Goal: Obtain resource: Download file/media

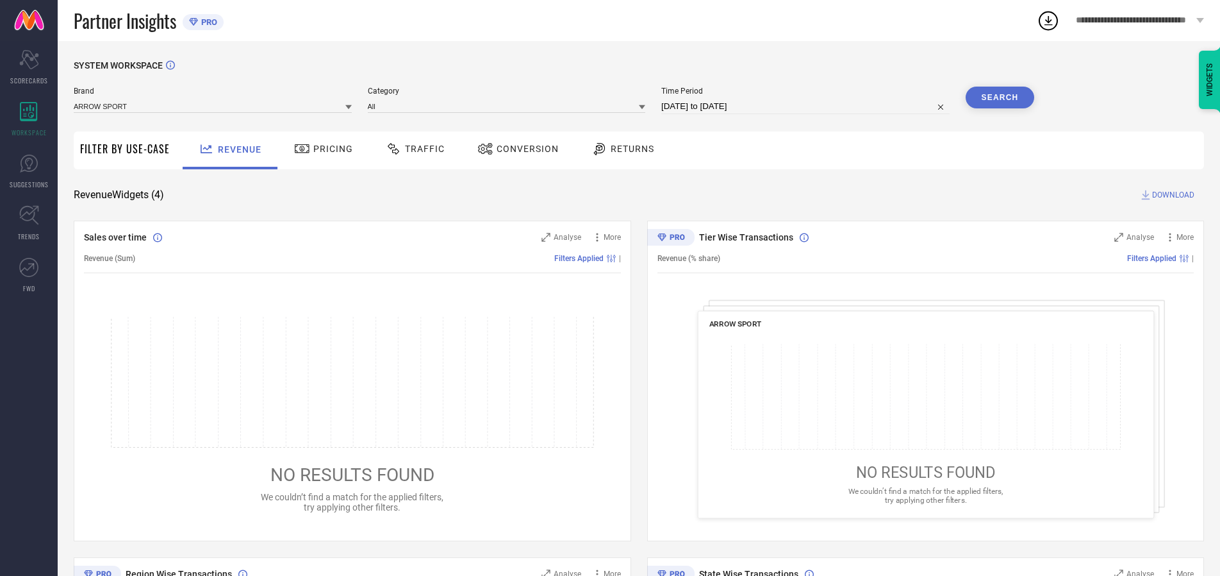
click at [412, 149] on span "Traffic" at bounding box center [425, 149] width 40 height 10
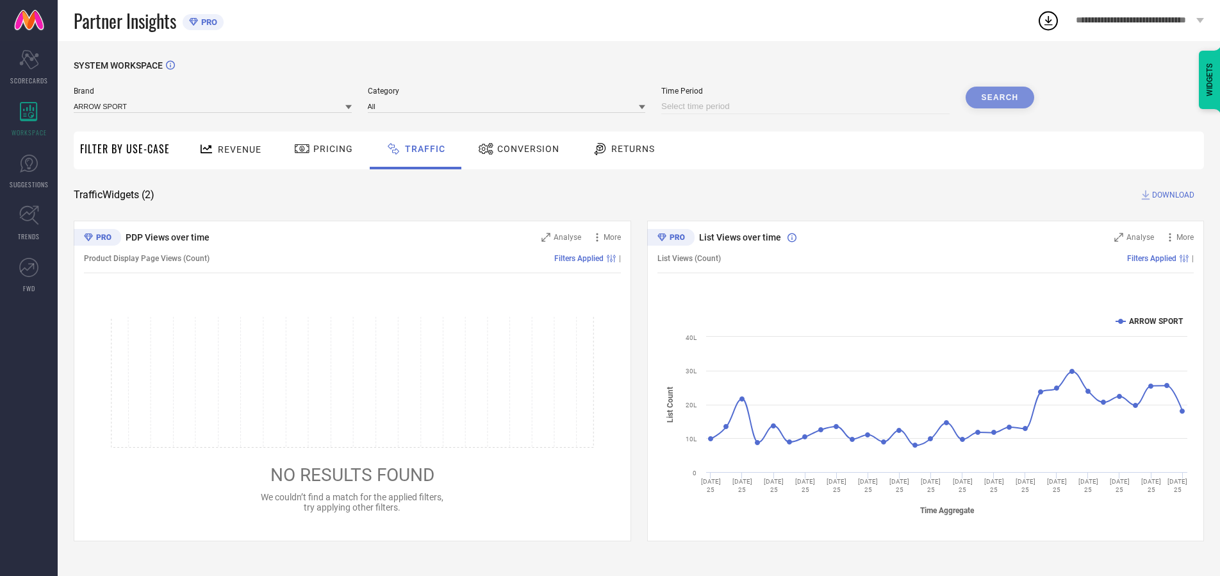
click at [808, 106] on input at bounding box center [805, 106] width 288 height 15
select select "9"
select select "2025"
select select "10"
select select "2025"
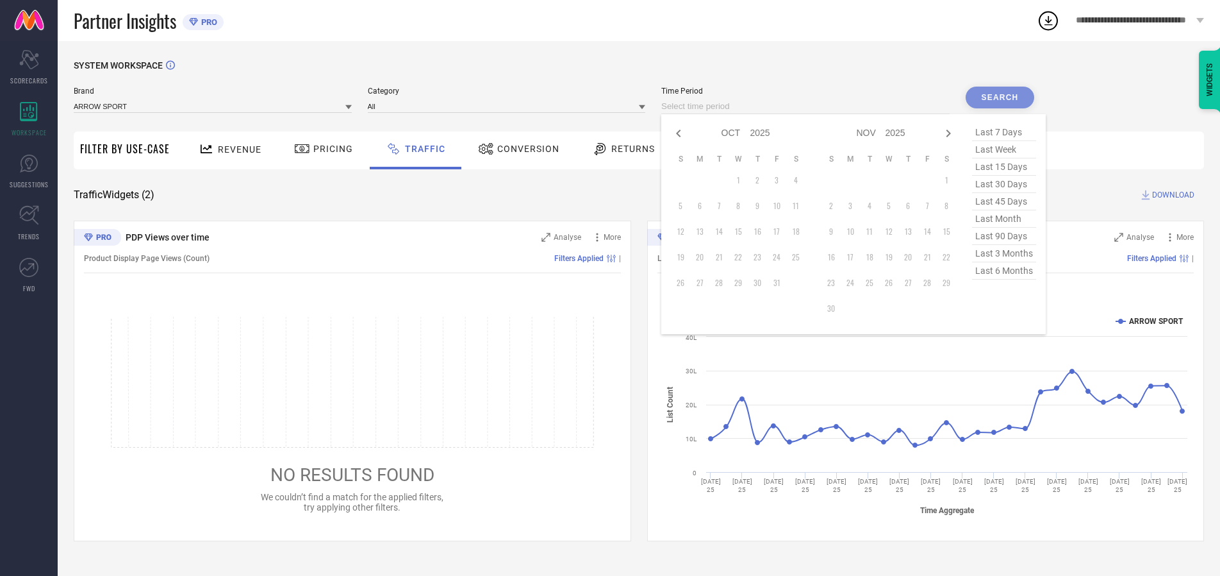
select select "8"
select select "2025"
select select "9"
select select "2025"
click at [800, 257] on td "27" at bounding box center [795, 256] width 19 height 19
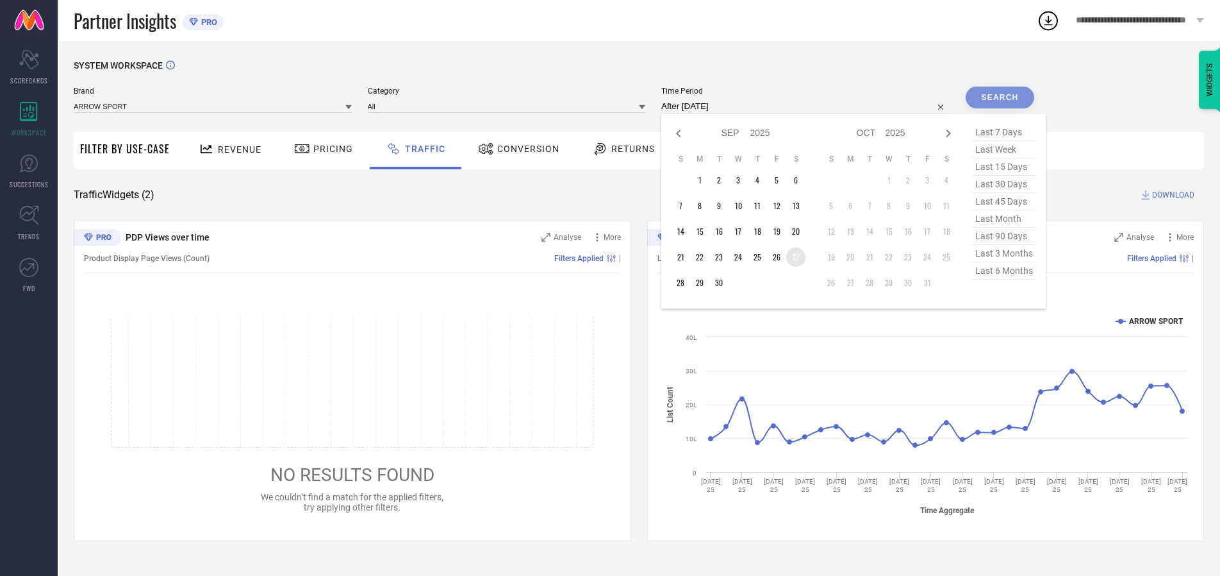
type input "[DATE] to [DATE]"
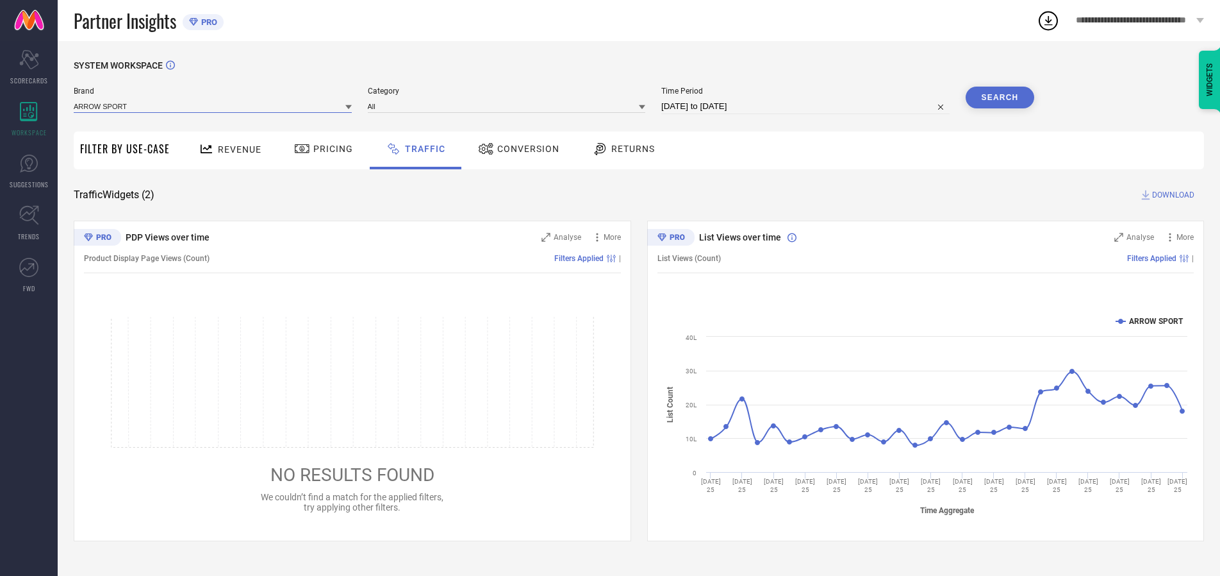
click at [213, 106] on input at bounding box center [213, 105] width 278 height 13
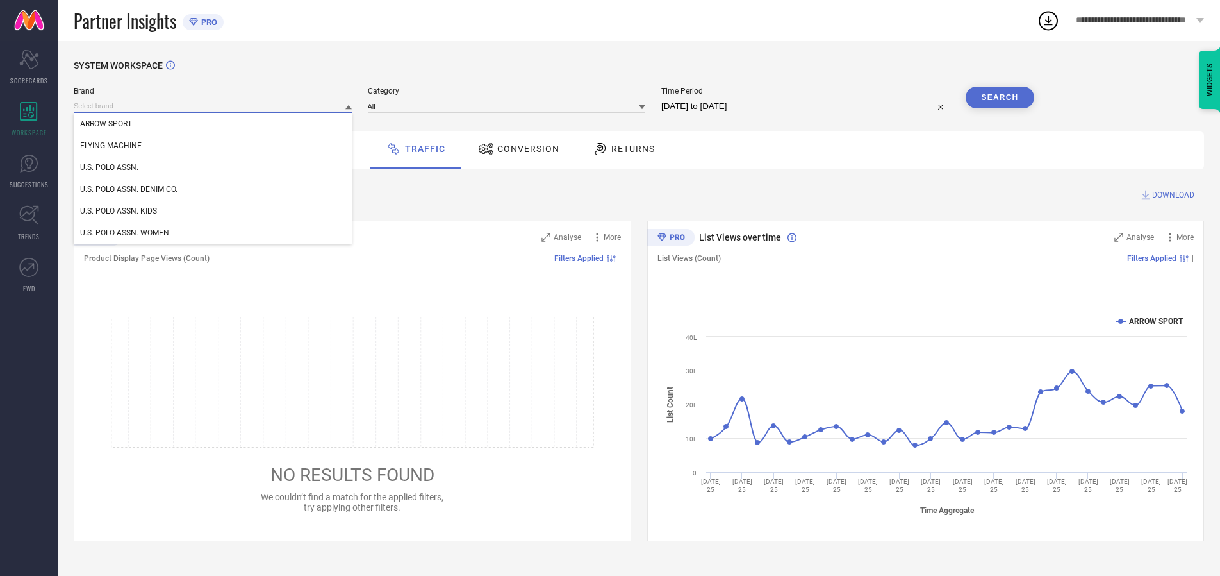
click at [213, 106] on input at bounding box center [213, 105] width 278 height 13
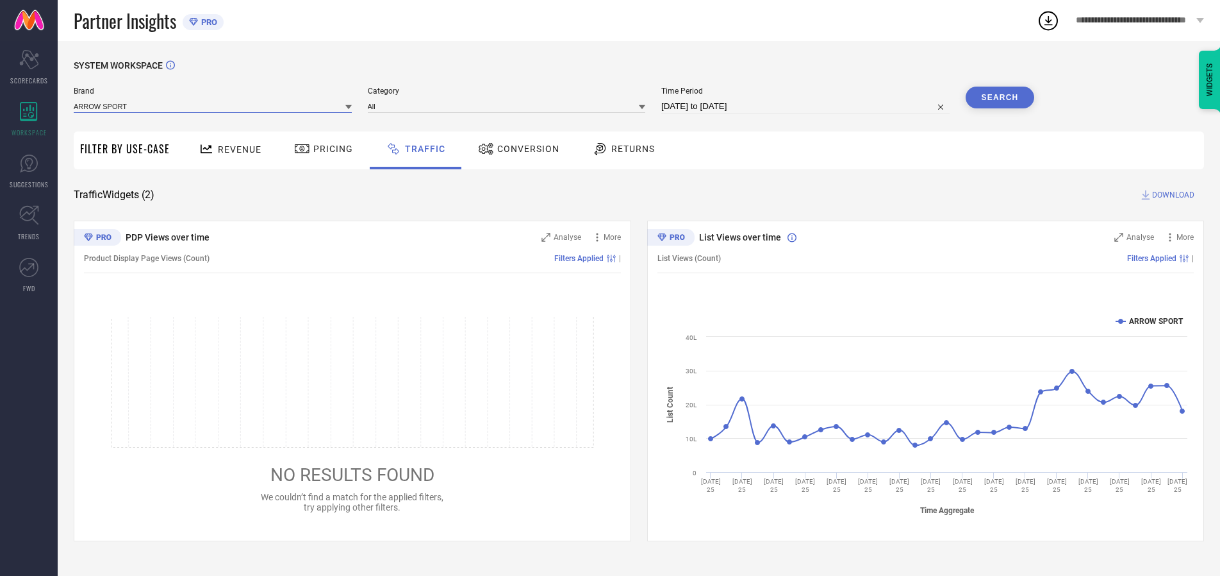
click at [213, 106] on input at bounding box center [213, 105] width 278 height 13
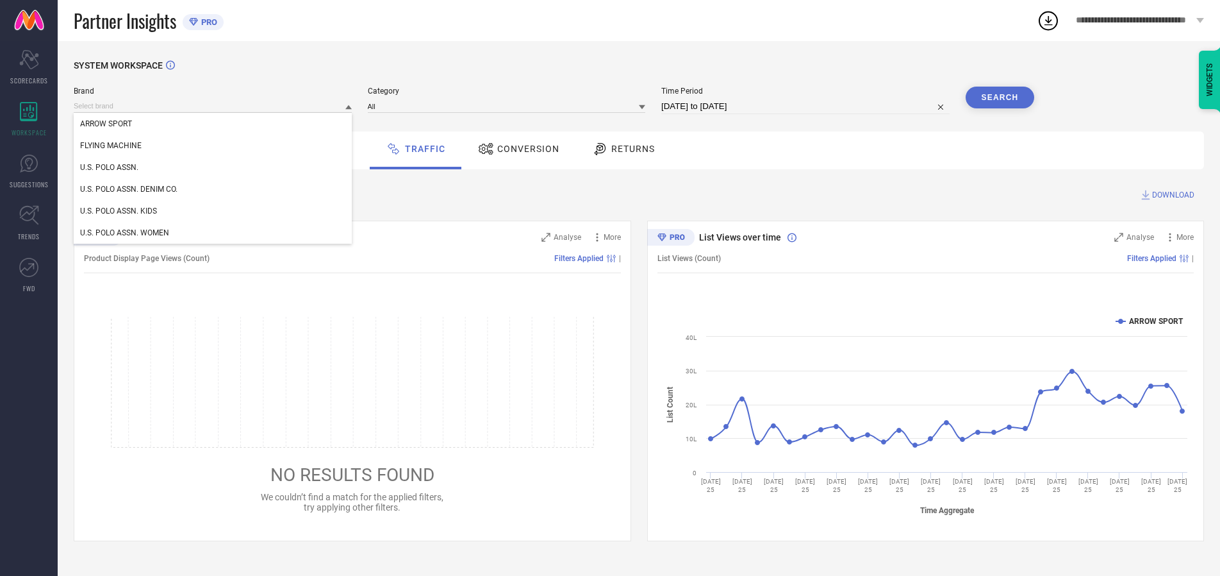
click at [213, 167] on div "U.S. POLO ASSN." at bounding box center [213, 167] width 278 height 22
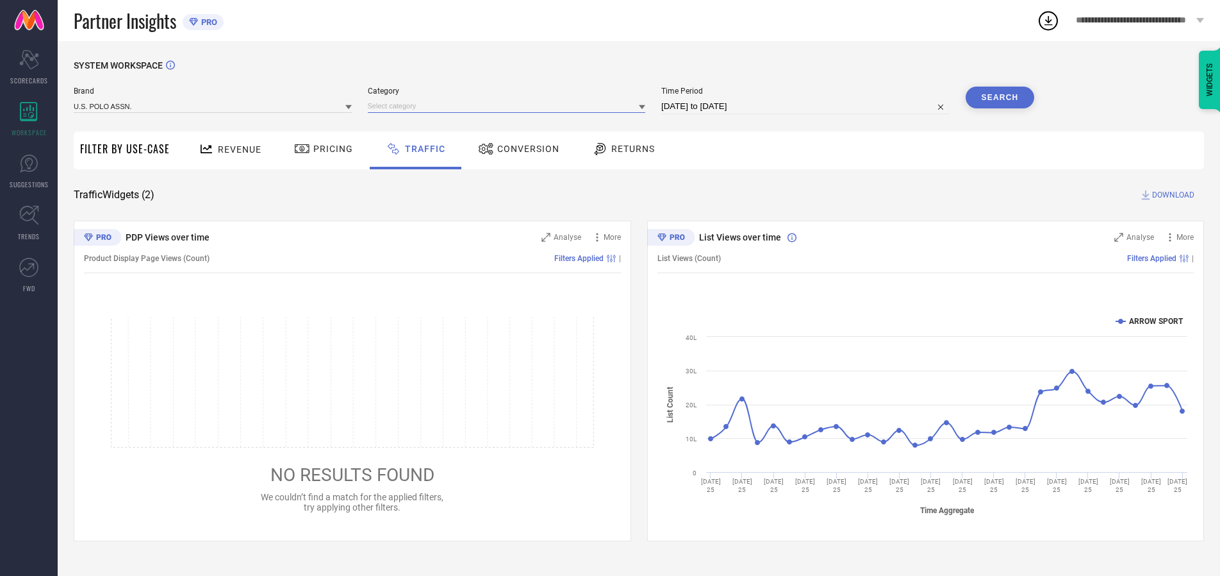
click at [510, 106] on input at bounding box center [507, 105] width 278 height 13
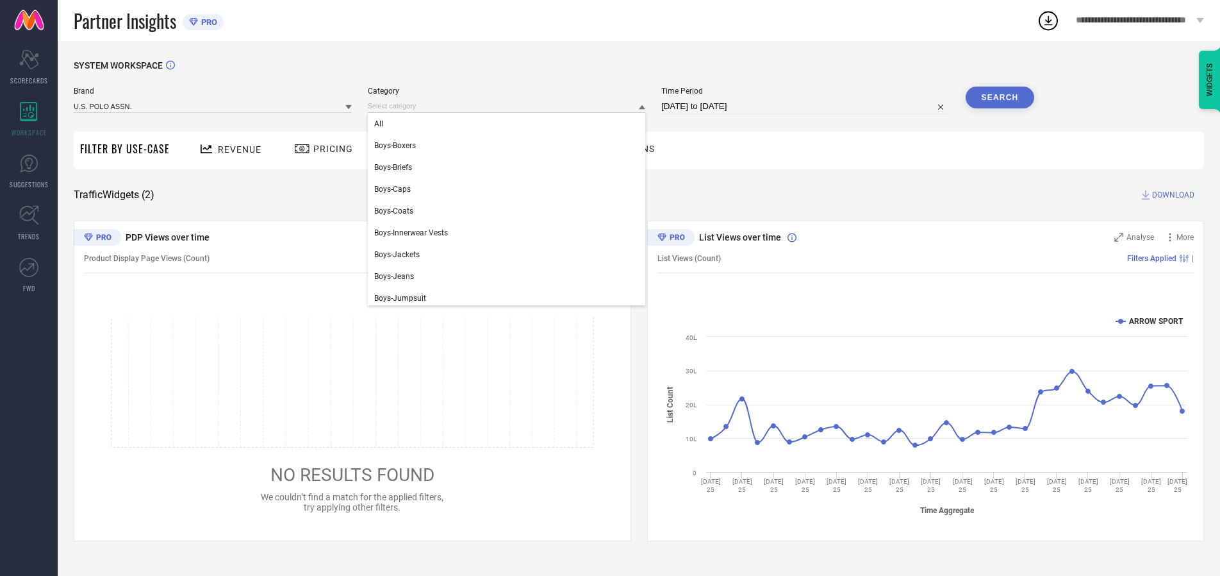
click at [510, 124] on div "All" at bounding box center [507, 124] width 278 height 22
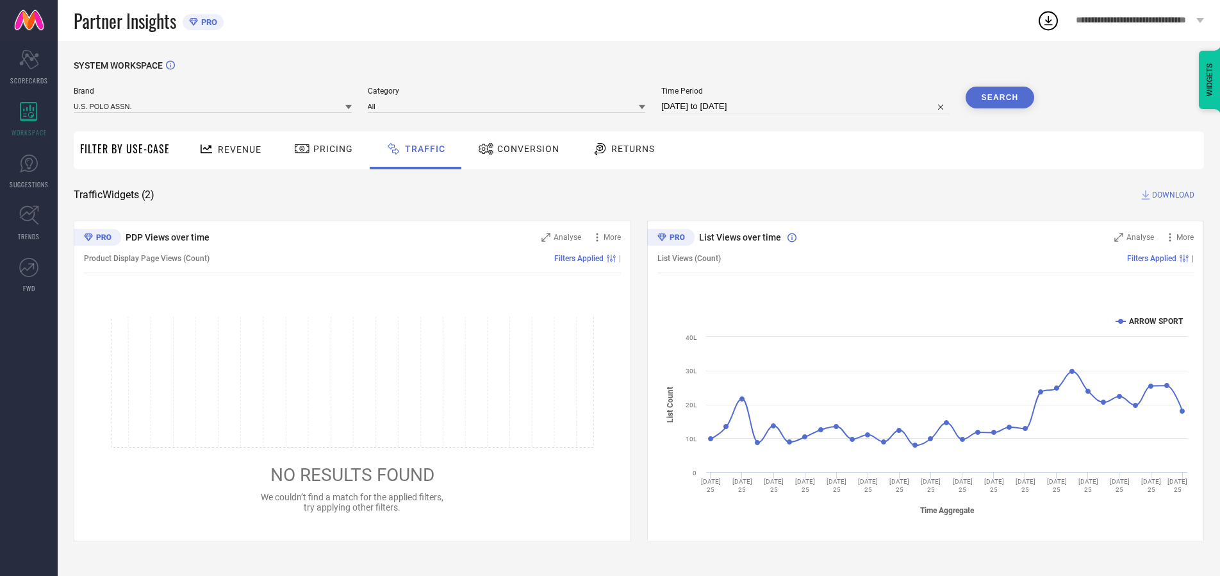
click at [1000, 97] on button "Search" at bounding box center [1000, 98] width 69 height 22
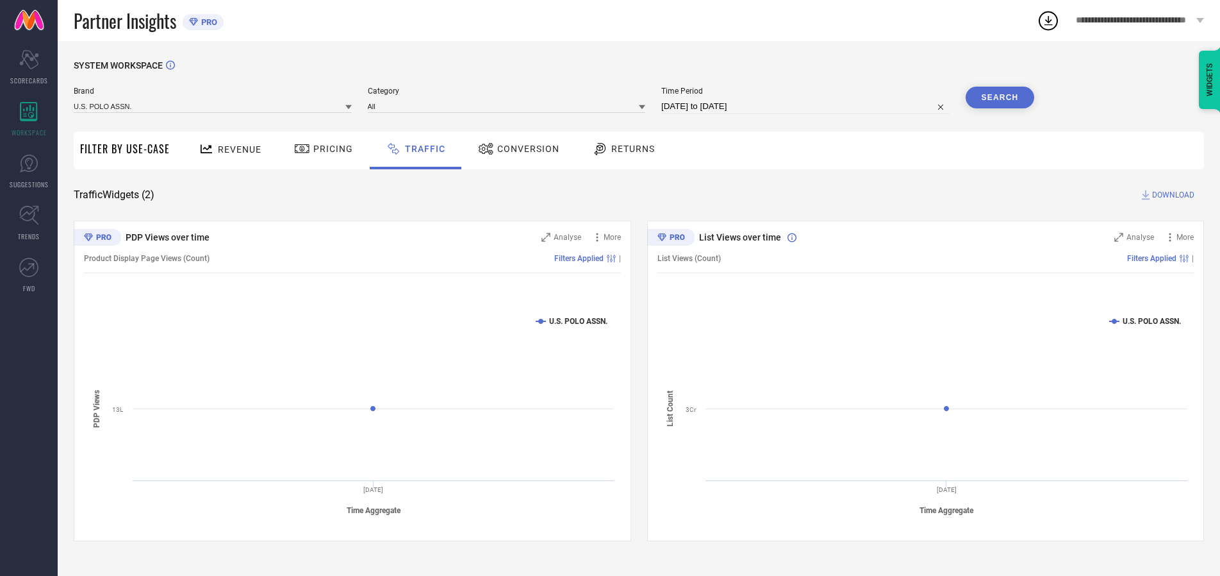
click at [1172, 195] on span "DOWNLOAD" at bounding box center [1173, 194] width 42 height 13
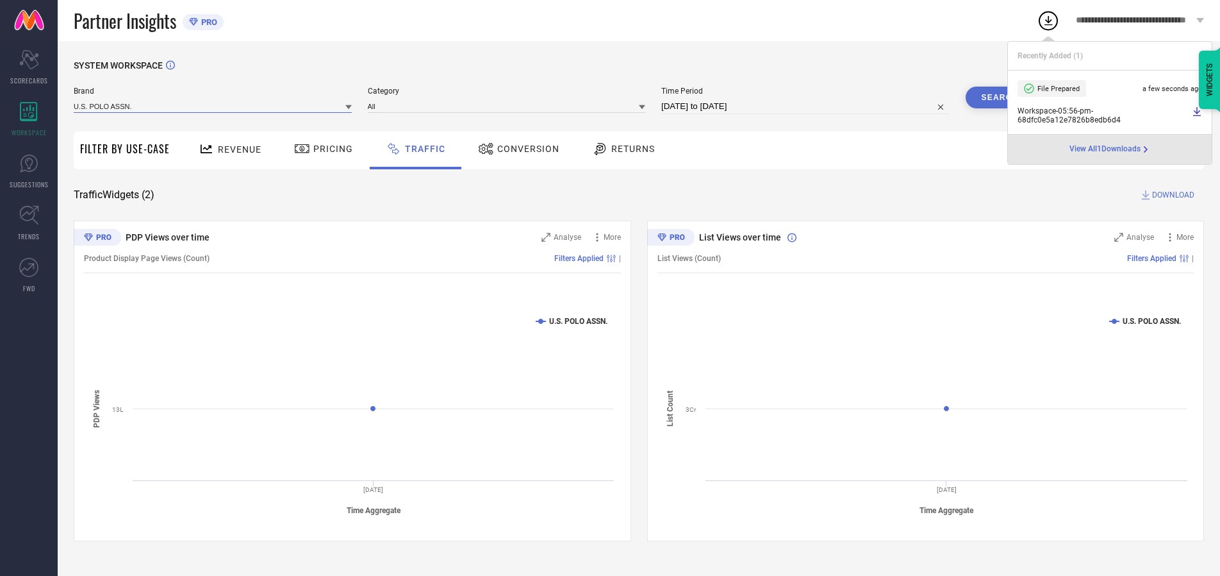
click at [213, 106] on input at bounding box center [213, 105] width 278 height 13
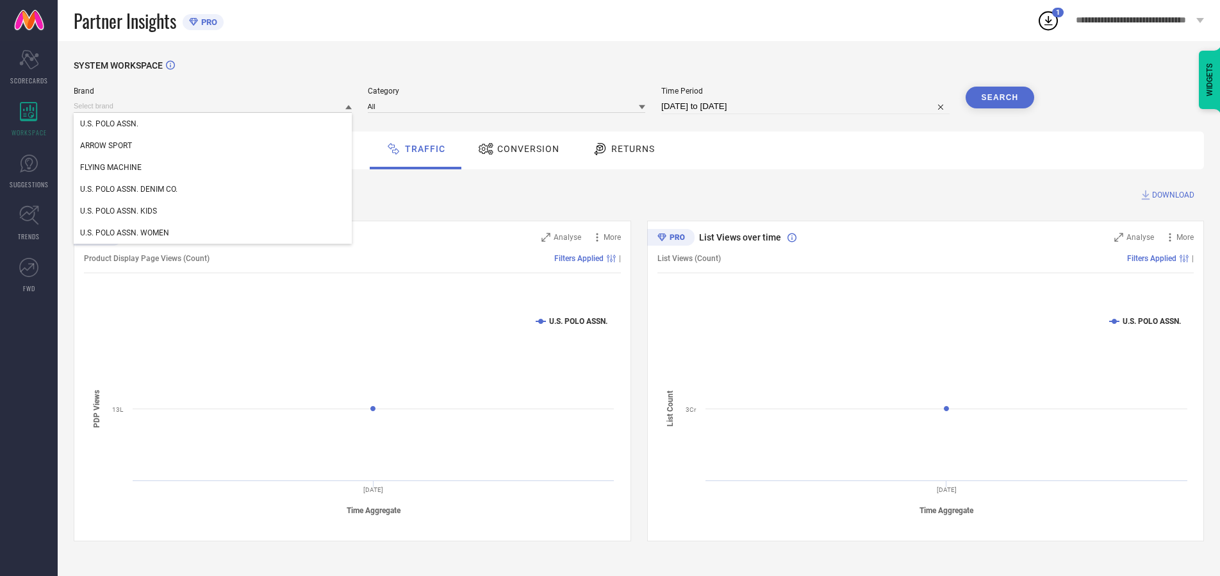
click at [213, 189] on div "U.S. POLO ASSN. DENIM CO." at bounding box center [213, 189] width 278 height 22
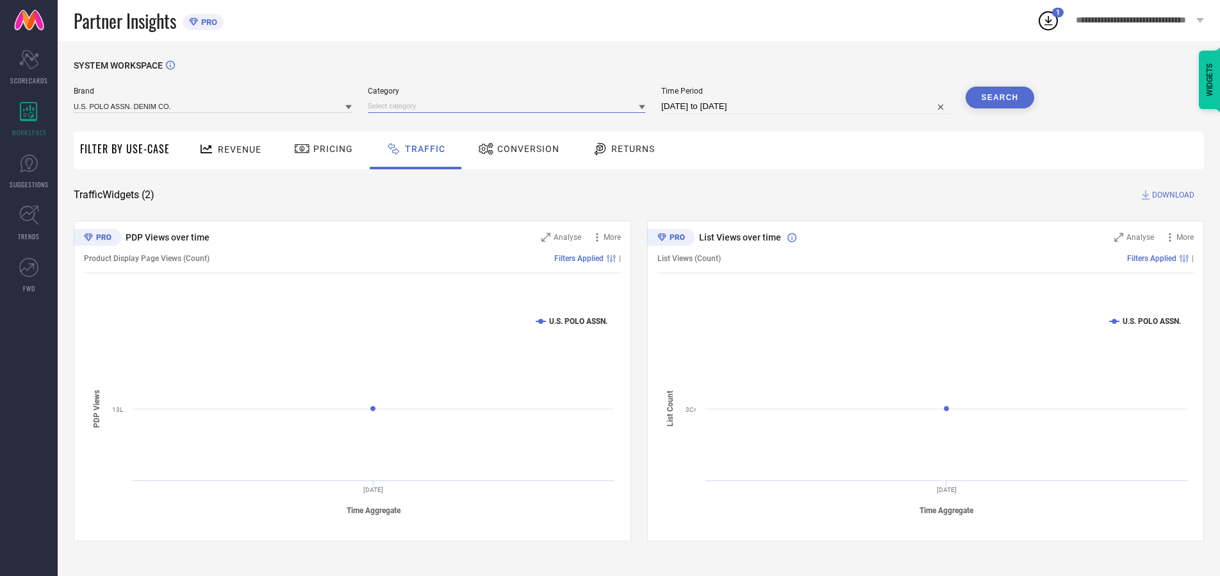
click at [510, 106] on input at bounding box center [507, 105] width 278 height 13
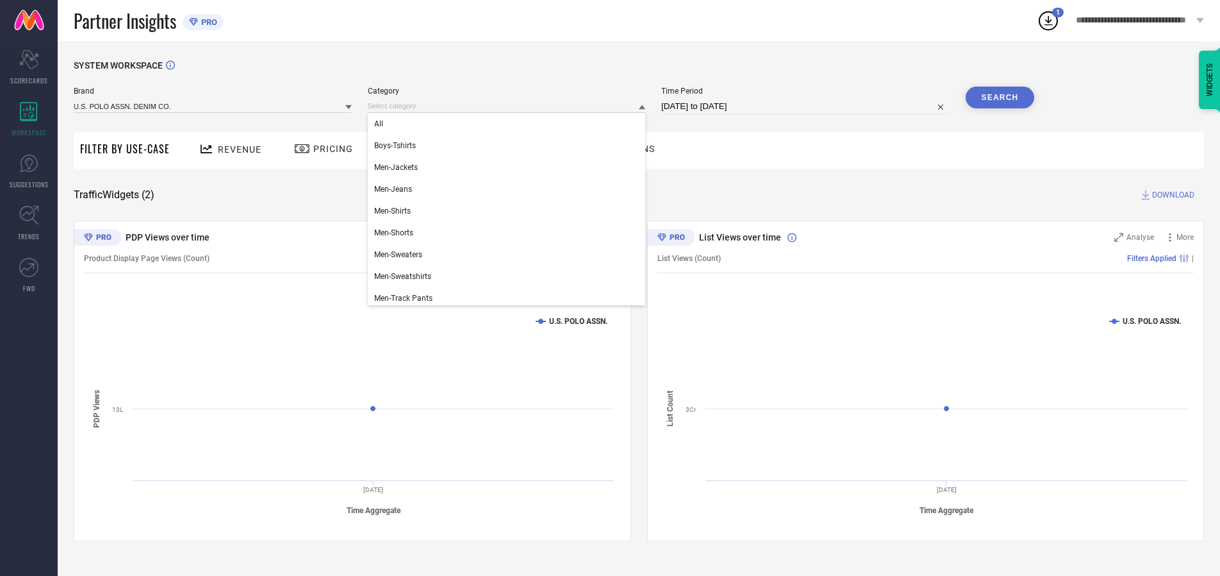
click at [510, 124] on div "All" at bounding box center [507, 124] width 278 height 22
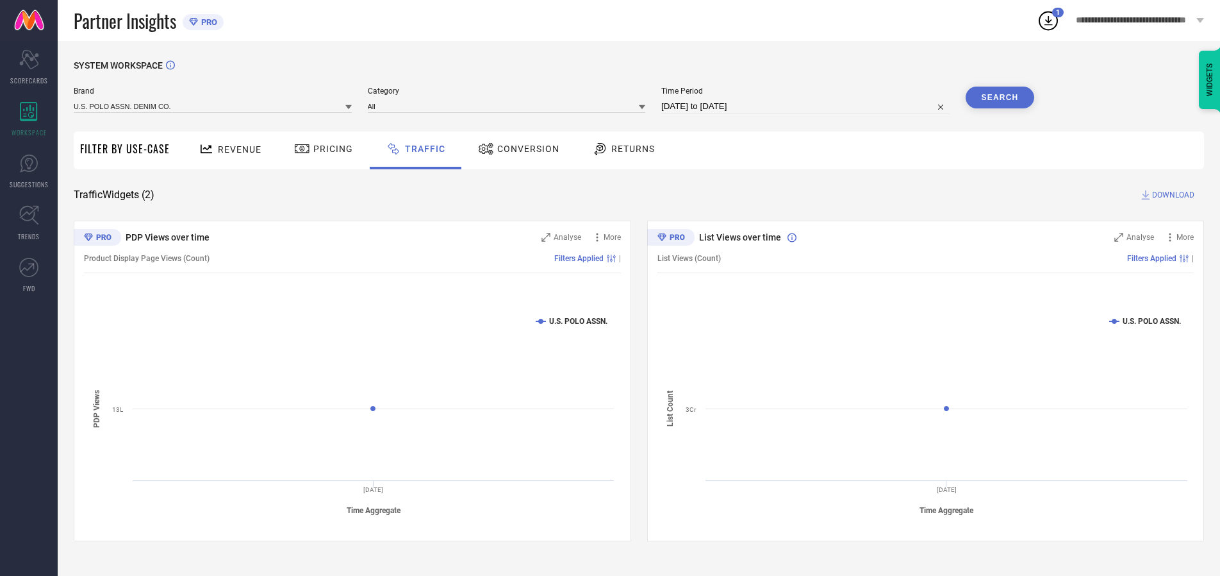
click at [1000, 97] on button "Search" at bounding box center [1000, 98] width 69 height 22
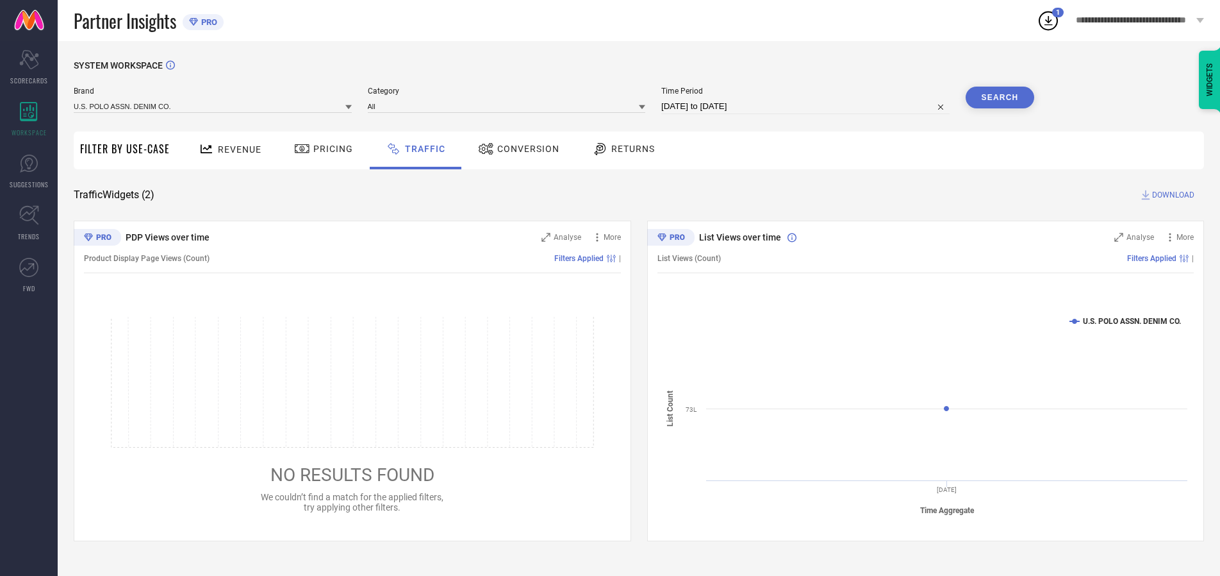
click at [1172, 195] on span "DOWNLOAD" at bounding box center [1173, 194] width 42 height 13
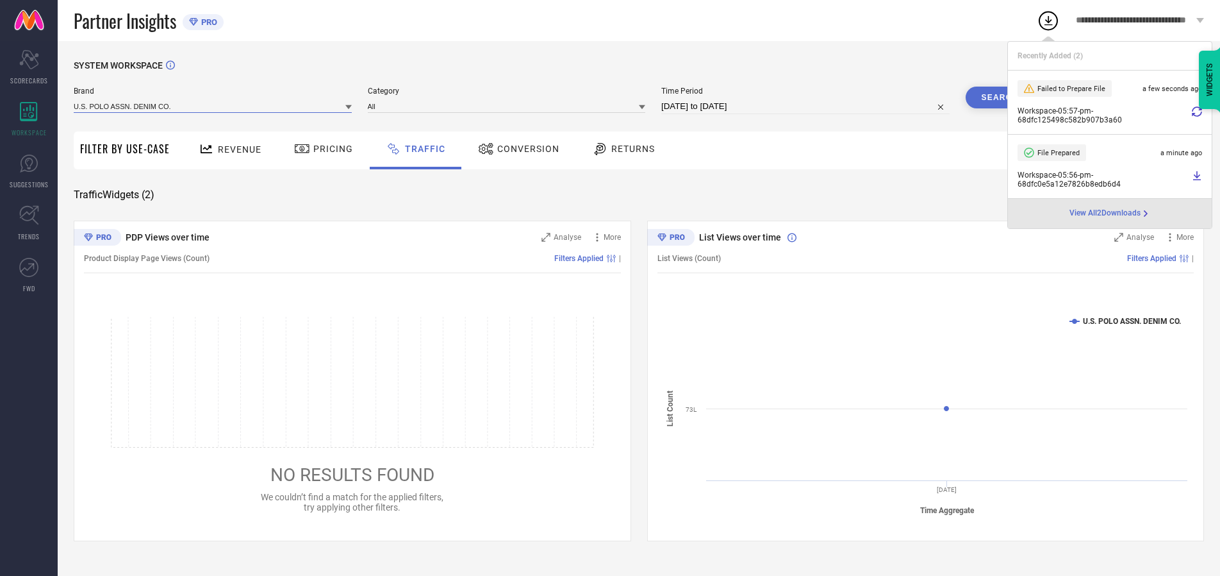
click at [213, 106] on input at bounding box center [213, 105] width 278 height 13
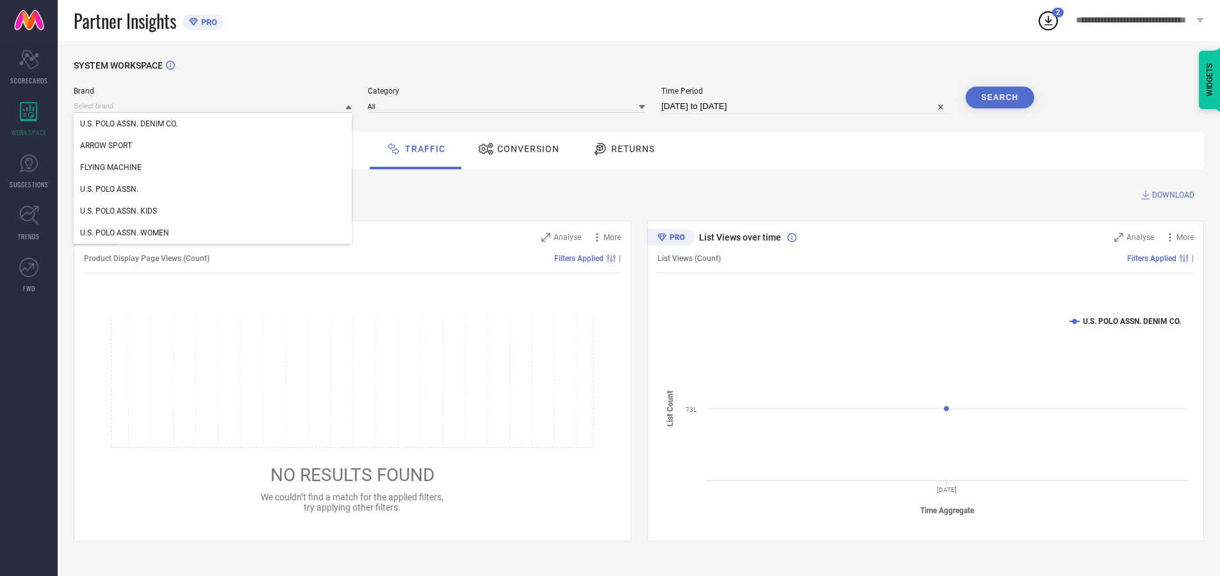
click at [213, 211] on div "U.S. POLO ASSN. KIDS" at bounding box center [213, 211] width 278 height 22
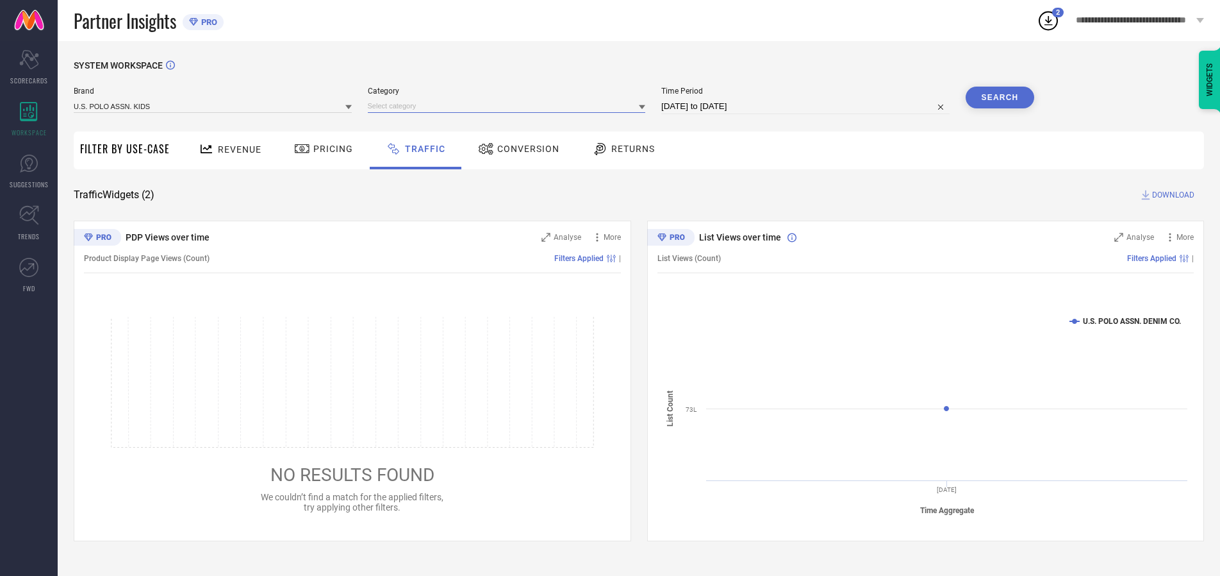
click at [510, 106] on input at bounding box center [507, 105] width 278 height 13
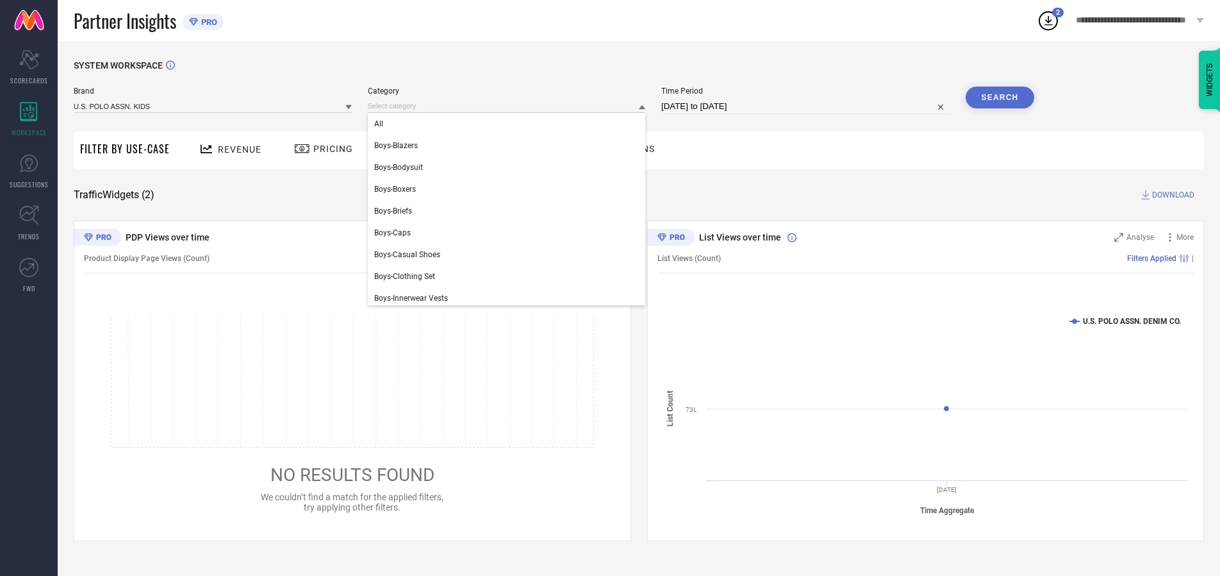
click at [510, 124] on div "All" at bounding box center [507, 124] width 278 height 22
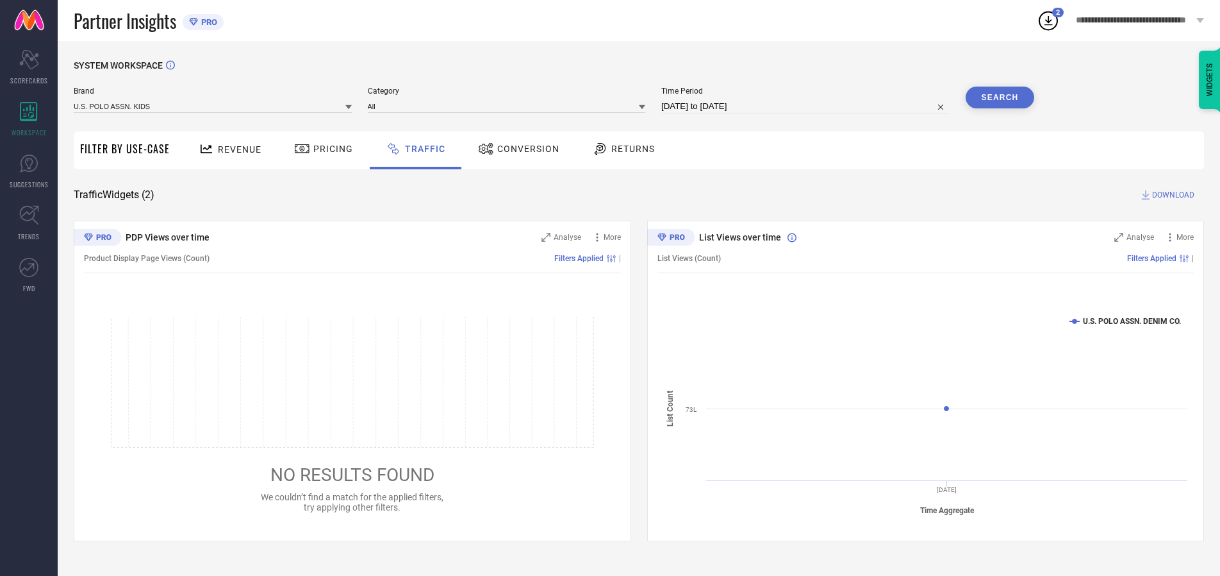
click at [1000, 97] on button "Search" at bounding box center [1000, 98] width 69 height 22
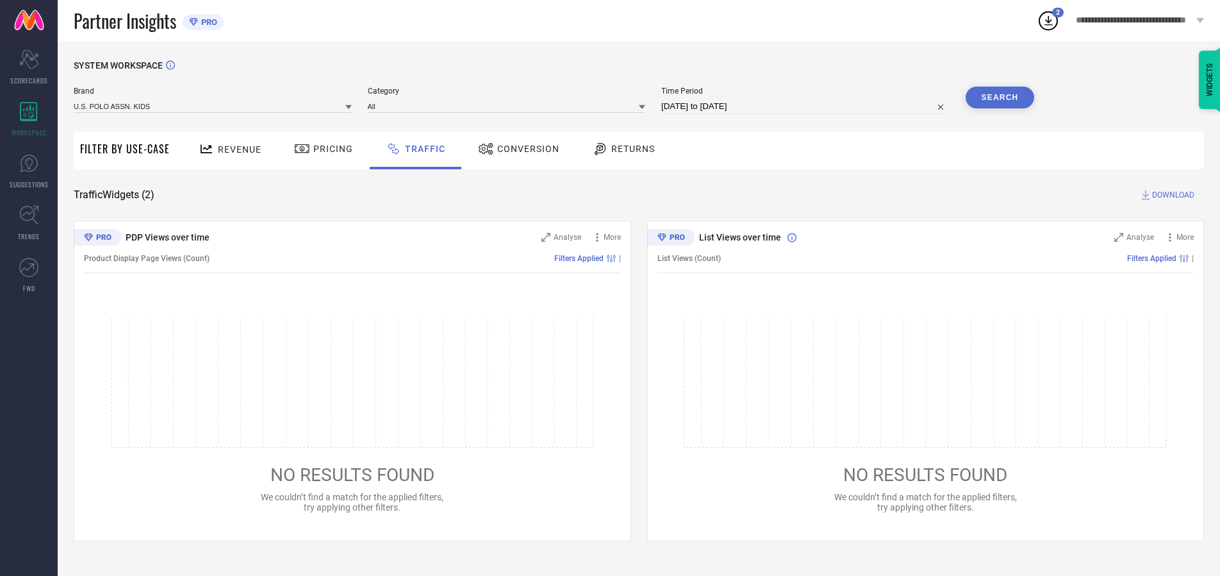
click at [1172, 195] on span "DOWNLOAD" at bounding box center [1173, 194] width 42 height 13
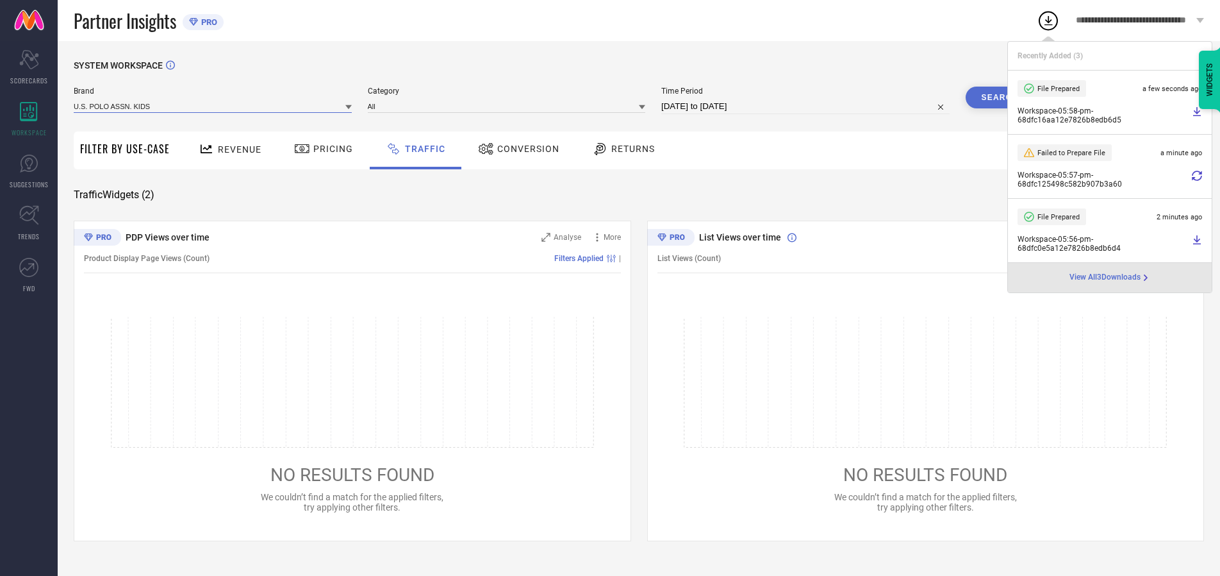
click at [213, 106] on input at bounding box center [213, 105] width 278 height 13
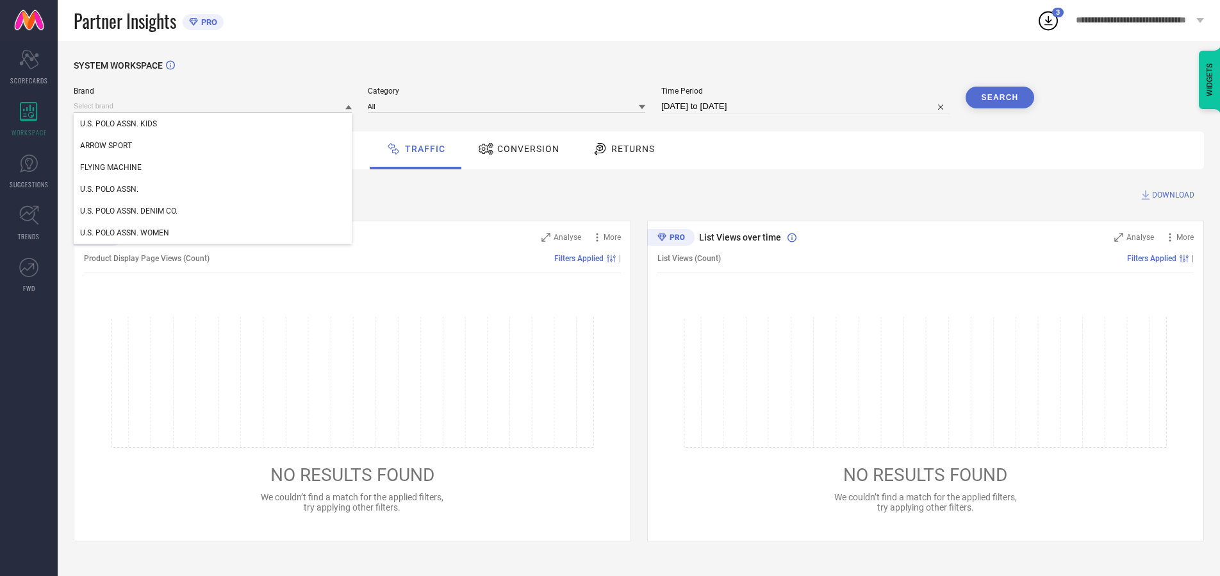
click at [213, 233] on div "U.S. POLO ASSN. WOMEN" at bounding box center [213, 233] width 278 height 22
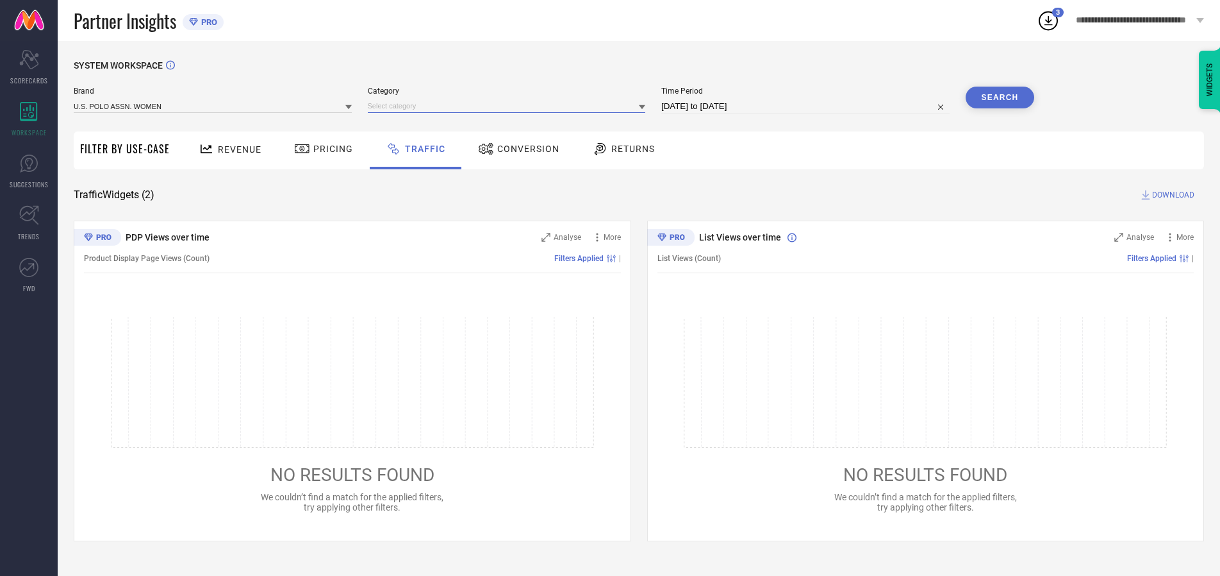
click at [510, 106] on input at bounding box center [507, 105] width 278 height 13
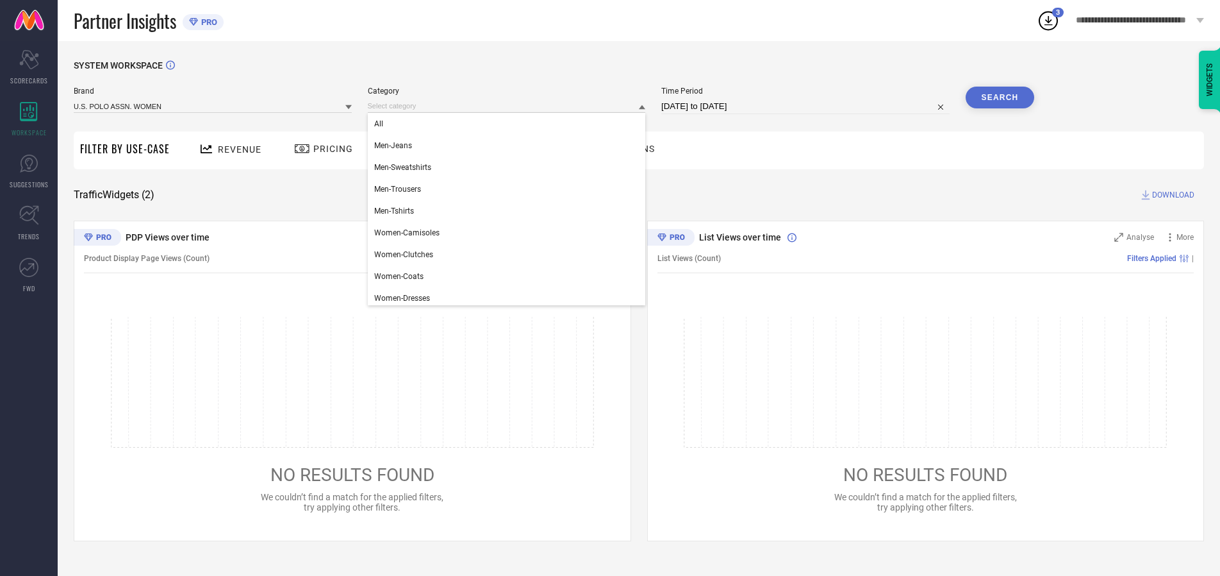
click at [510, 124] on div "All" at bounding box center [507, 124] width 278 height 22
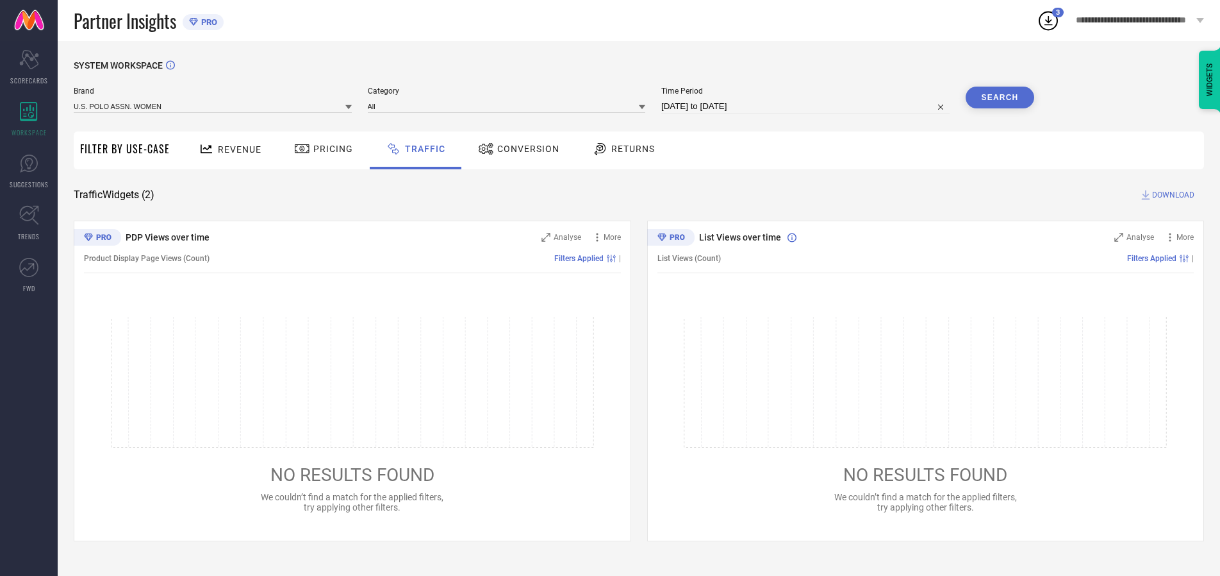
click at [1000, 97] on button "Search" at bounding box center [1000, 98] width 69 height 22
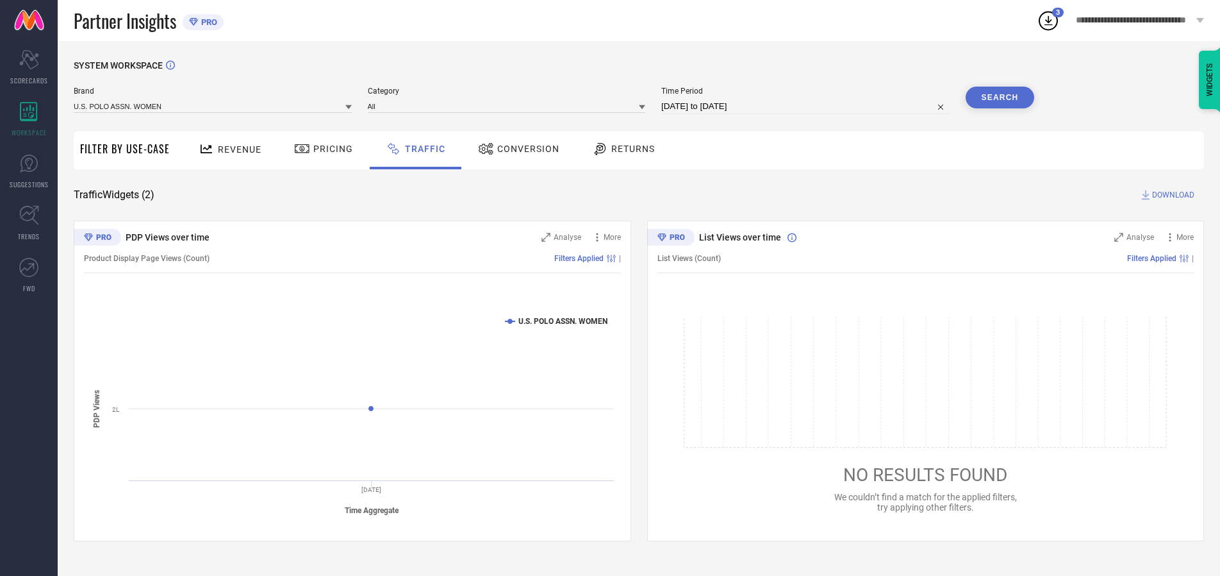
click at [1172, 195] on span "DOWNLOAD" at bounding box center [1173, 194] width 42 height 13
click at [808, 106] on input at bounding box center [805, 106] width 288 height 15
select select "9"
select select "2025"
select select "10"
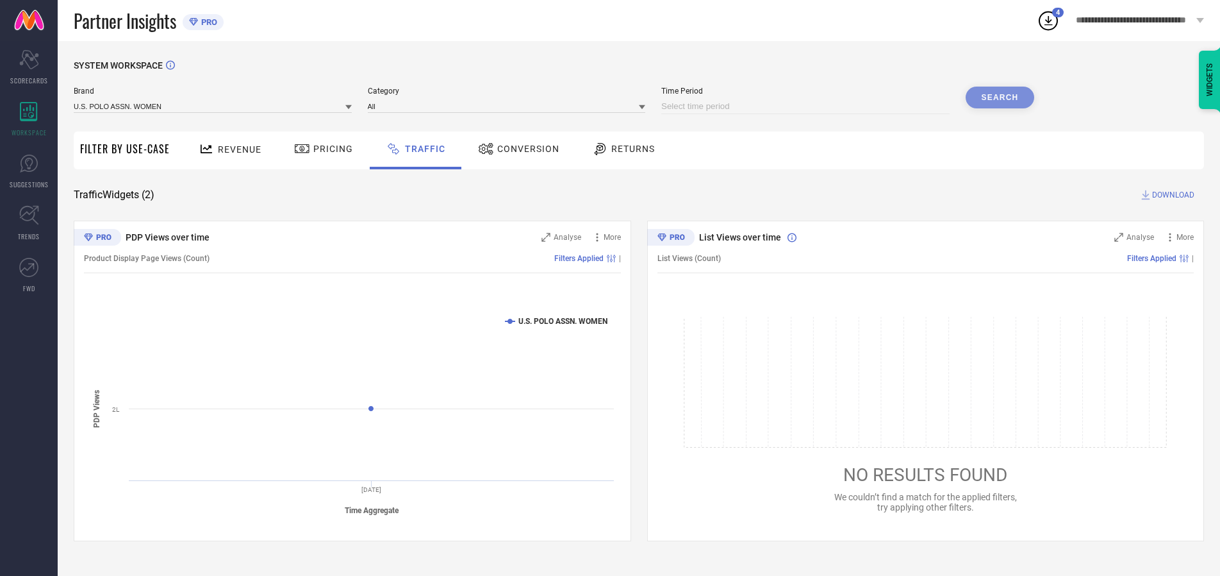
select select "2025"
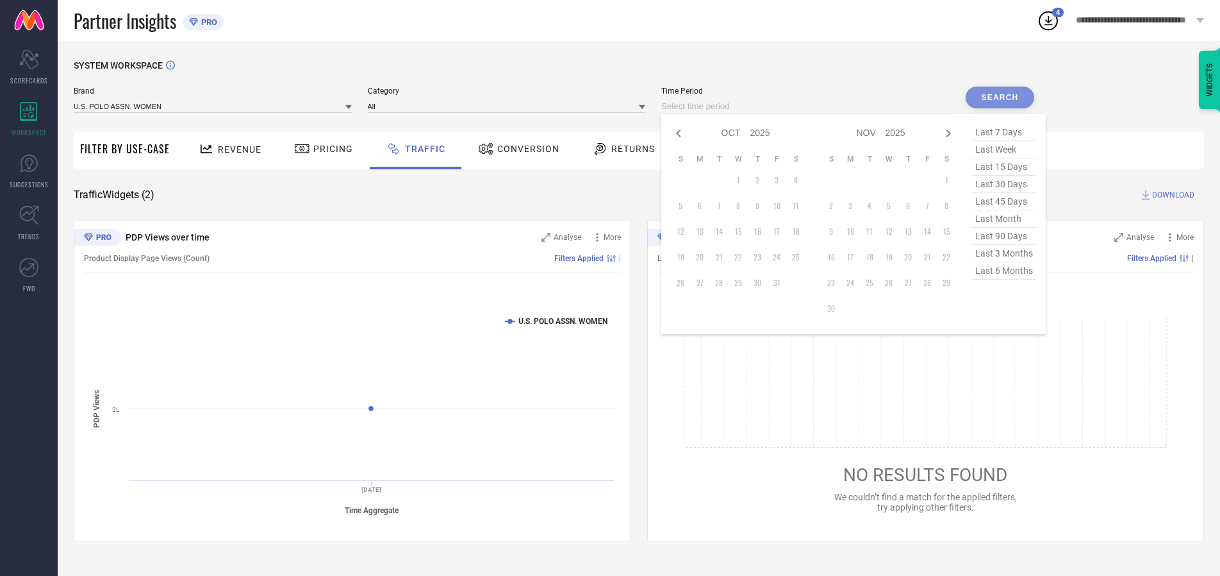
select select "8"
select select "2025"
select select "9"
select select "2025"
click at [685, 283] on td "28" at bounding box center [680, 282] width 19 height 19
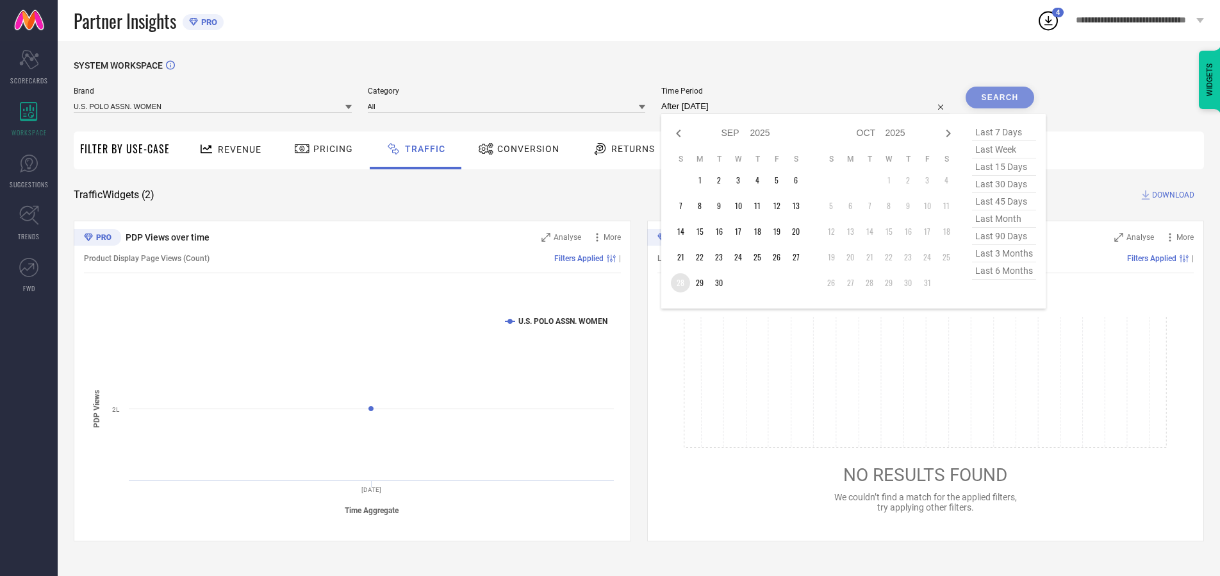
type input "[DATE] to [DATE]"
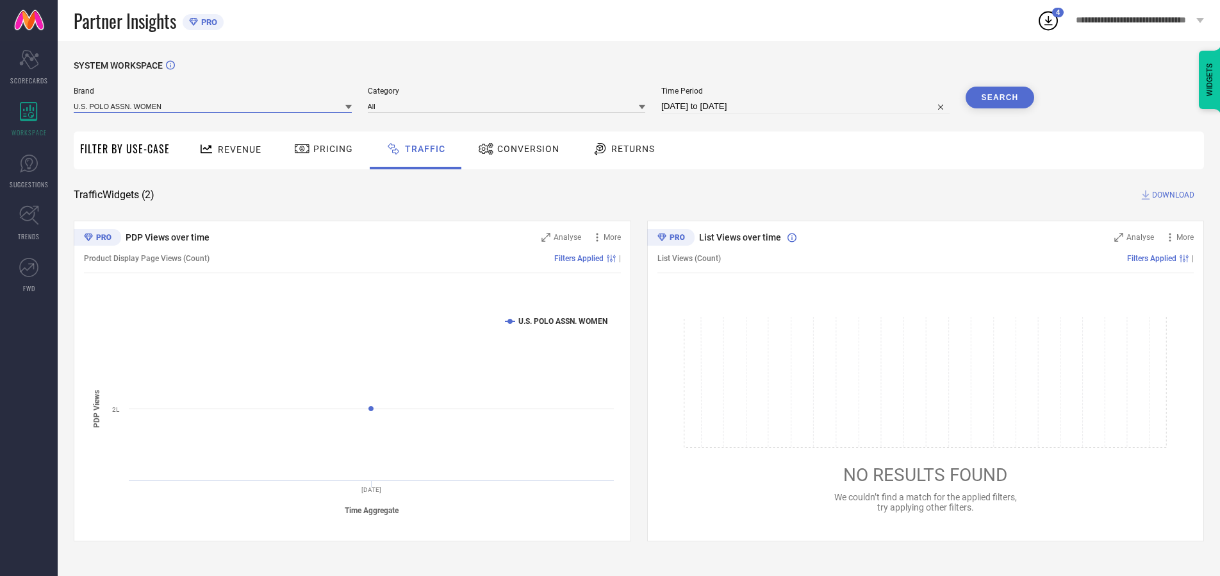
click at [213, 106] on input at bounding box center [213, 105] width 278 height 13
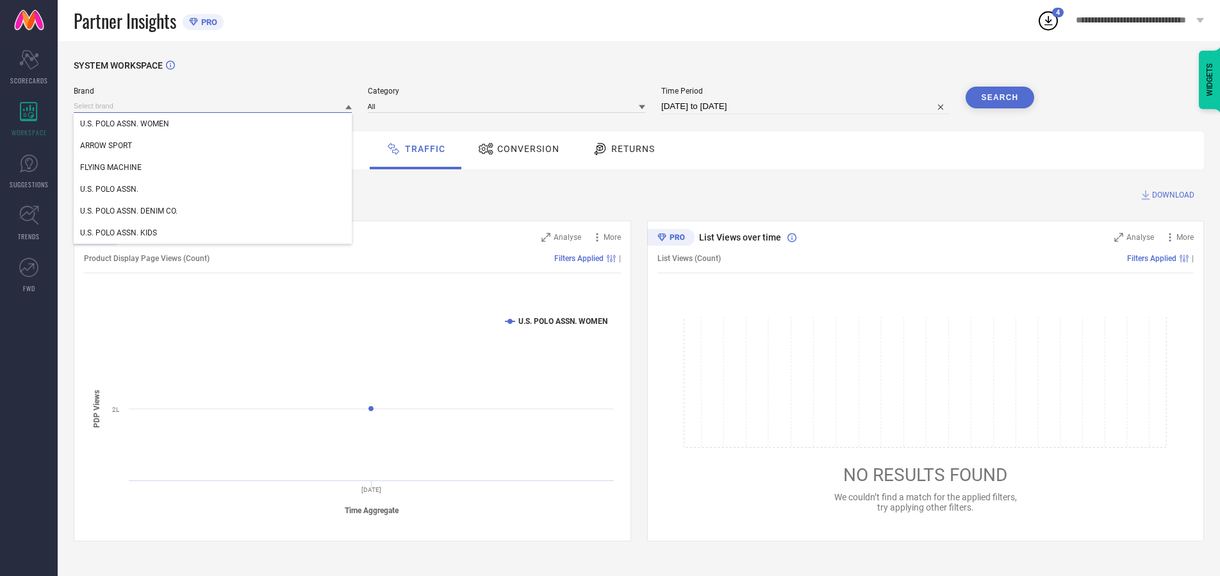
click at [213, 106] on input at bounding box center [213, 105] width 278 height 13
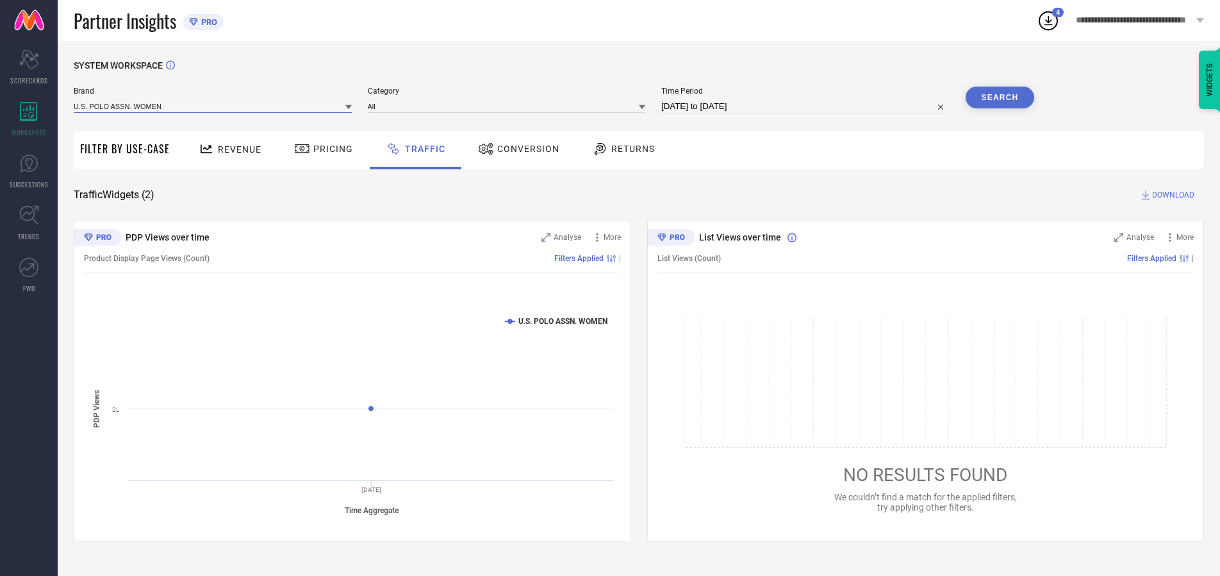
click at [213, 106] on input at bounding box center [213, 105] width 278 height 13
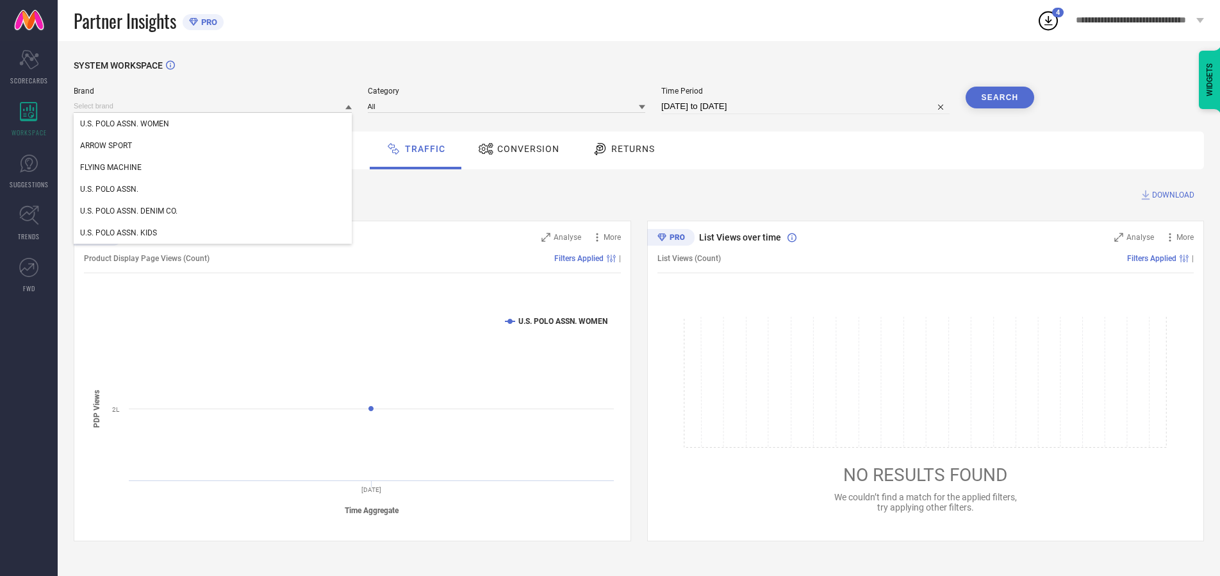
click at [213, 124] on div "U.S. POLO ASSN. WOMEN" at bounding box center [213, 124] width 278 height 22
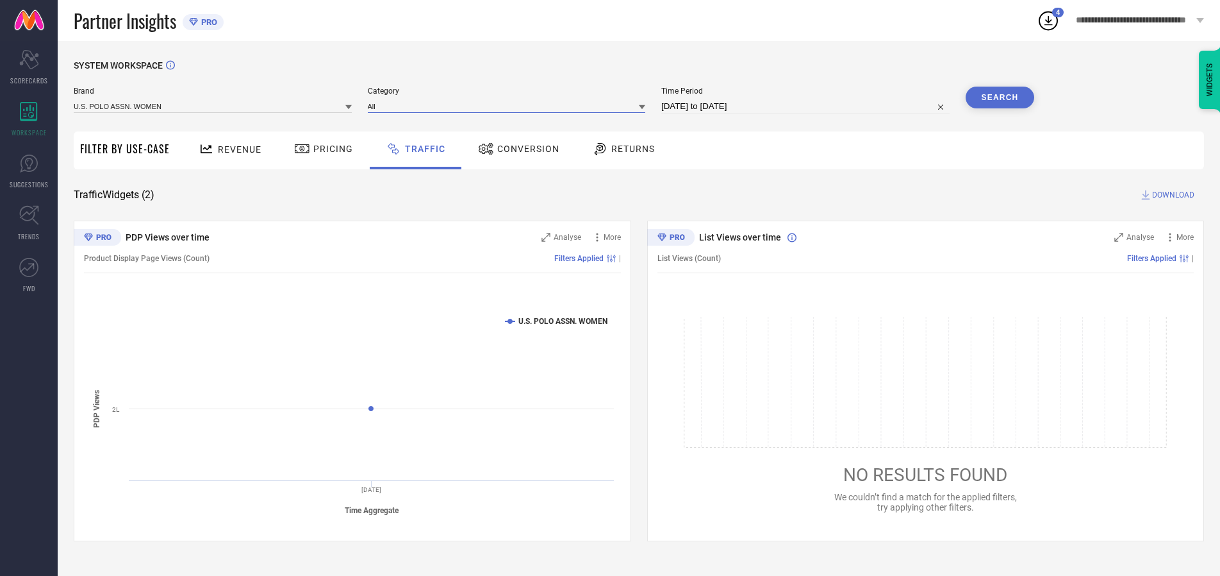
click at [510, 106] on input at bounding box center [507, 105] width 278 height 13
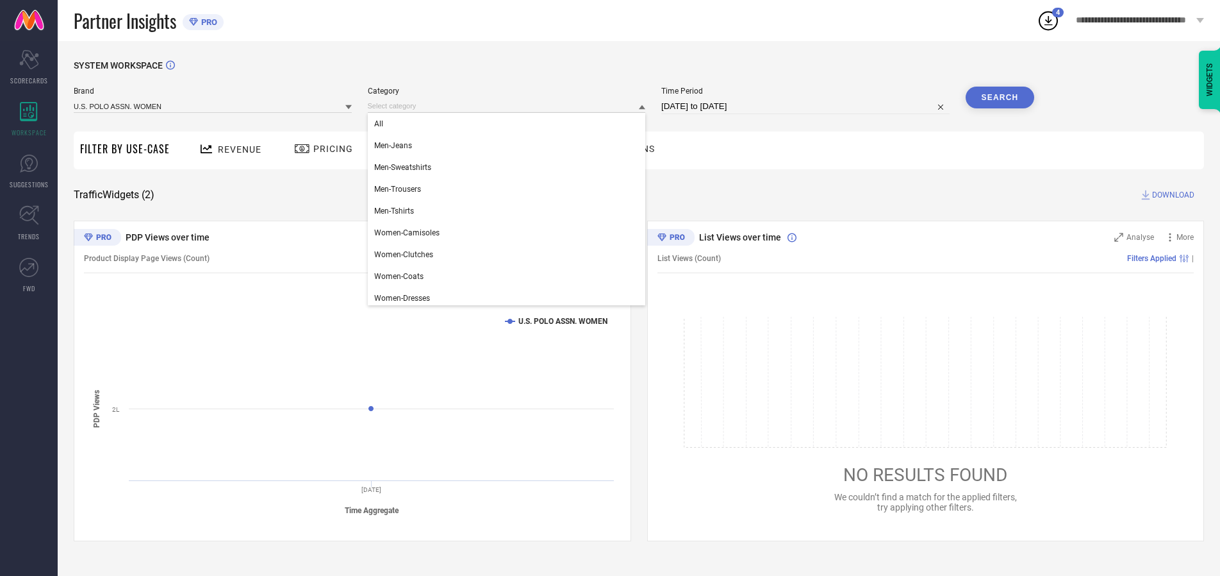
click at [510, 124] on div "All" at bounding box center [507, 124] width 278 height 22
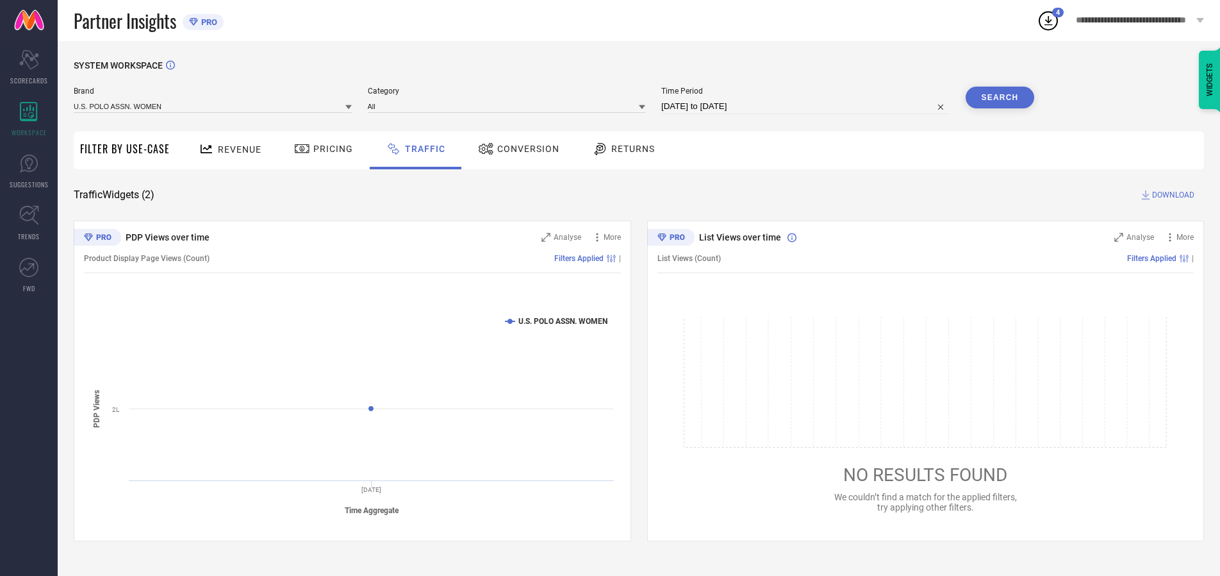
click at [1000, 97] on button "Search" at bounding box center [1000, 98] width 69 height 22
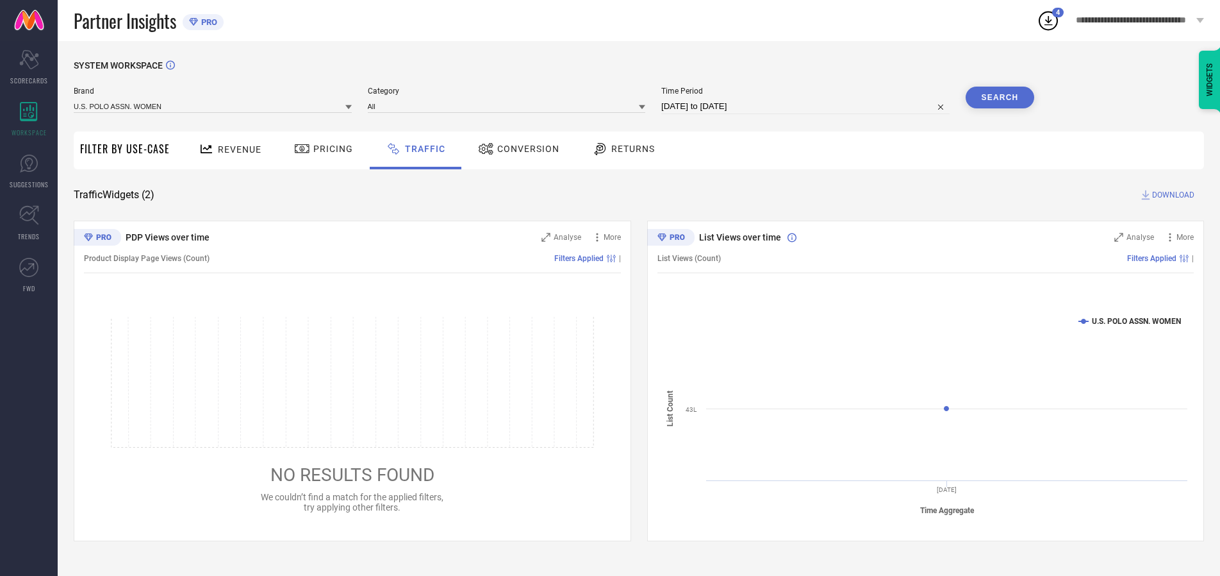
click at [1172, 195] on span "DOWNLOAD" at bounding box center [1173, 194] width 42 height 13
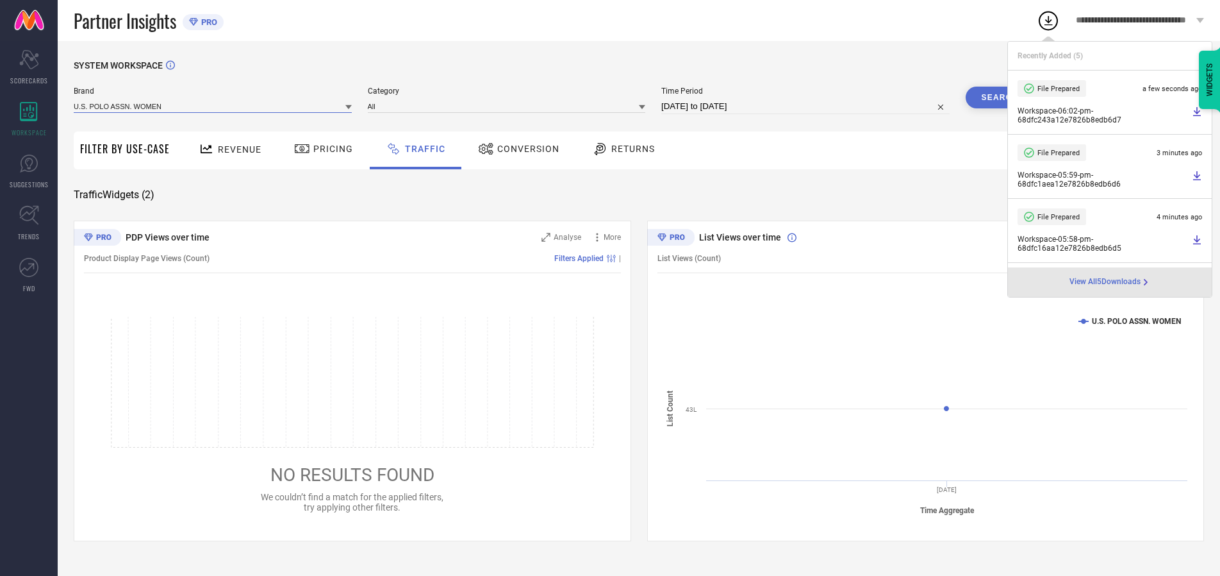
click at [213, 106] on input at bounding box center [213, 105] width 278 height 13
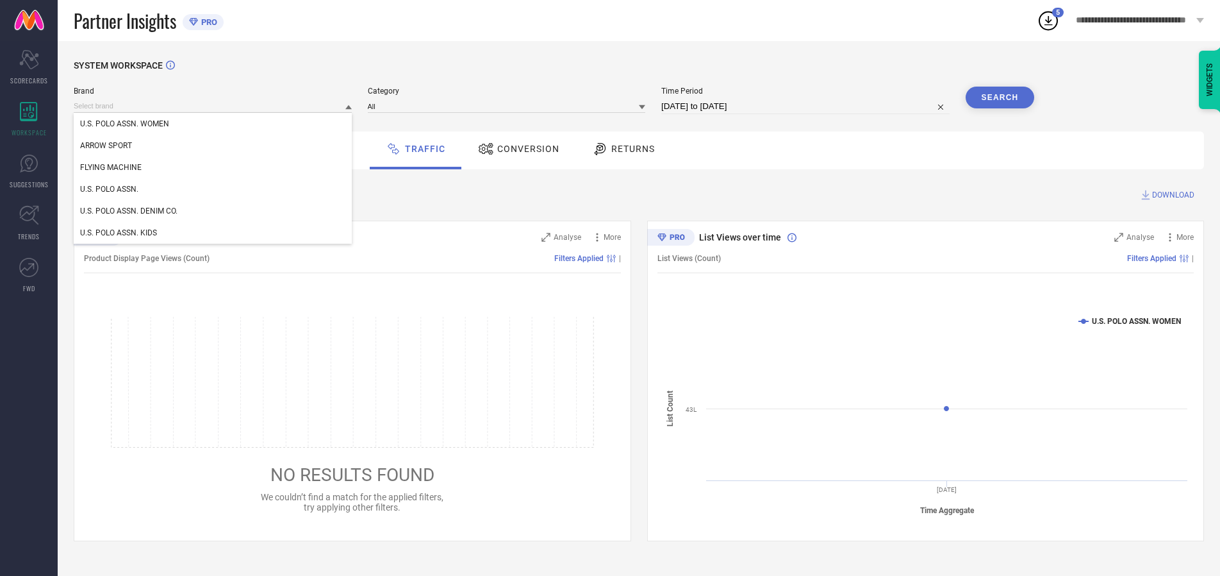
click at [213, 189] on div "U.S. POLO ASSN." at bounding box center [213, 189] width 278 height 22
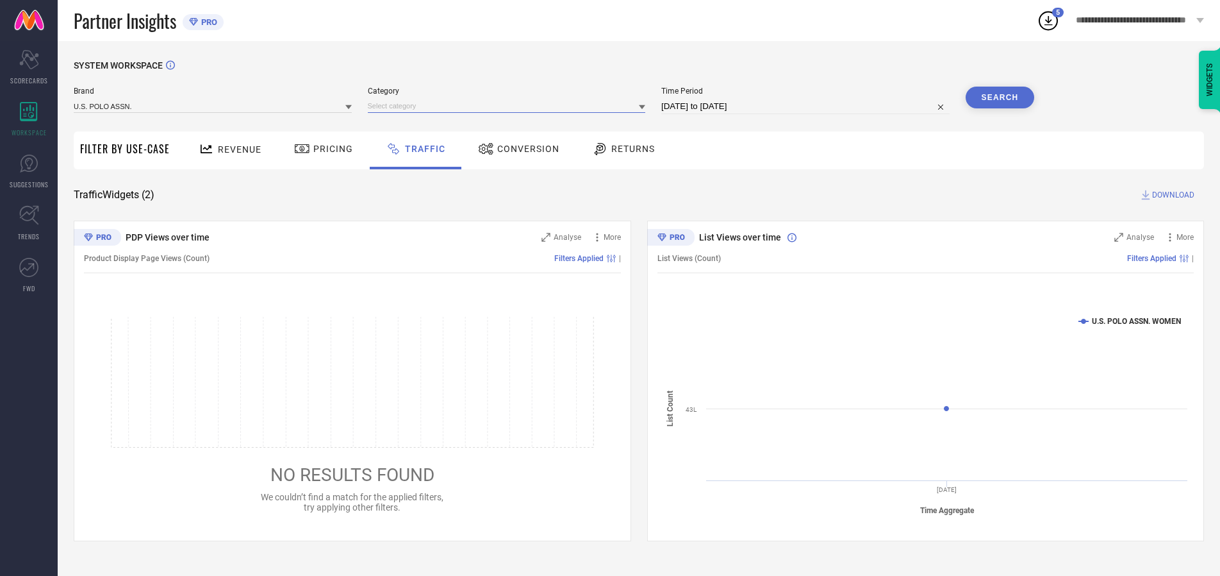
click at [510, 106] on input at bounding box center [507, 105] width 278 height 13
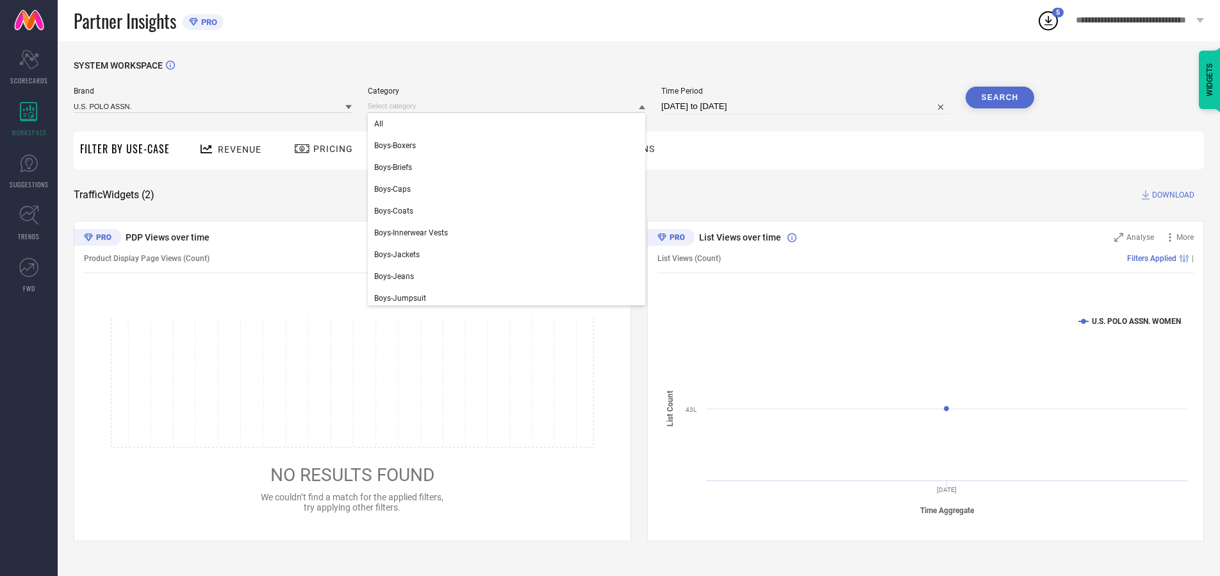
click at [510, 124] on div "All" at bounding box center [507, 124] width 278 height 22
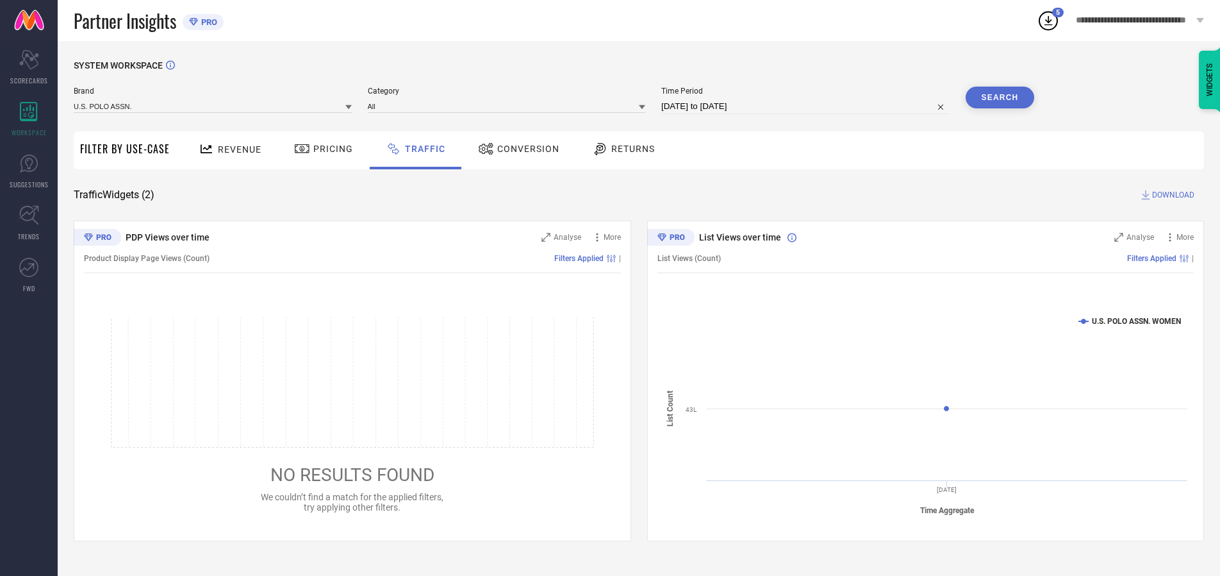
click at [1000, 97] on button "Search" at bounding box center [1000, 98] width 69 height 22
click at [1172, 195] on span "DOWNLOAD" at bounding box center [1173, 194] width 42 height 13
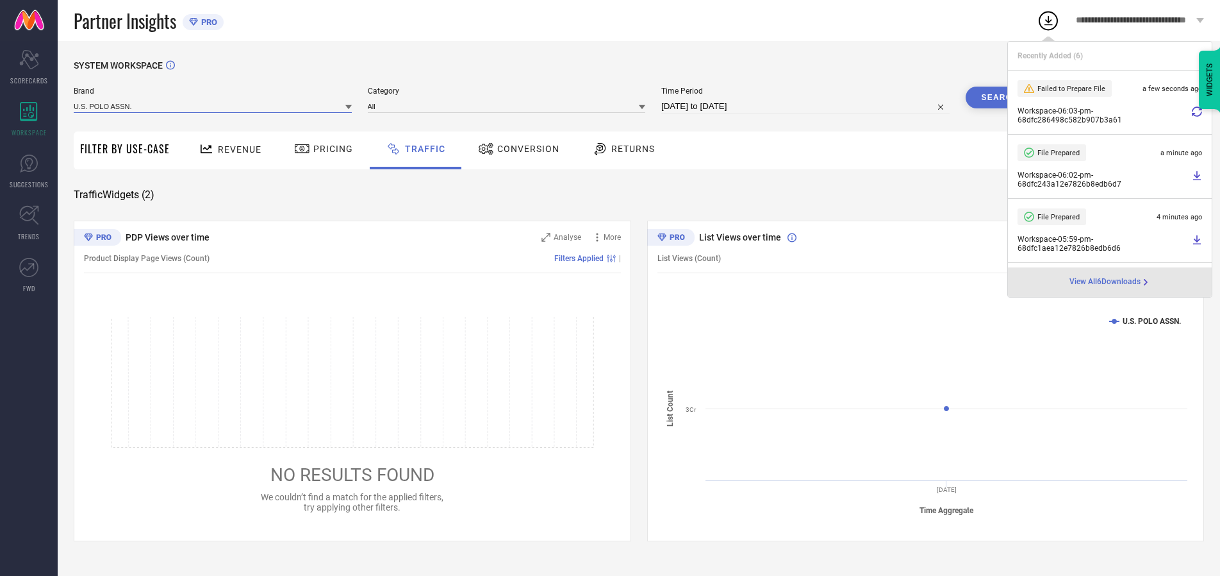
click at [213, 106] on input at bounding box center [213, 105] width 278 height 13
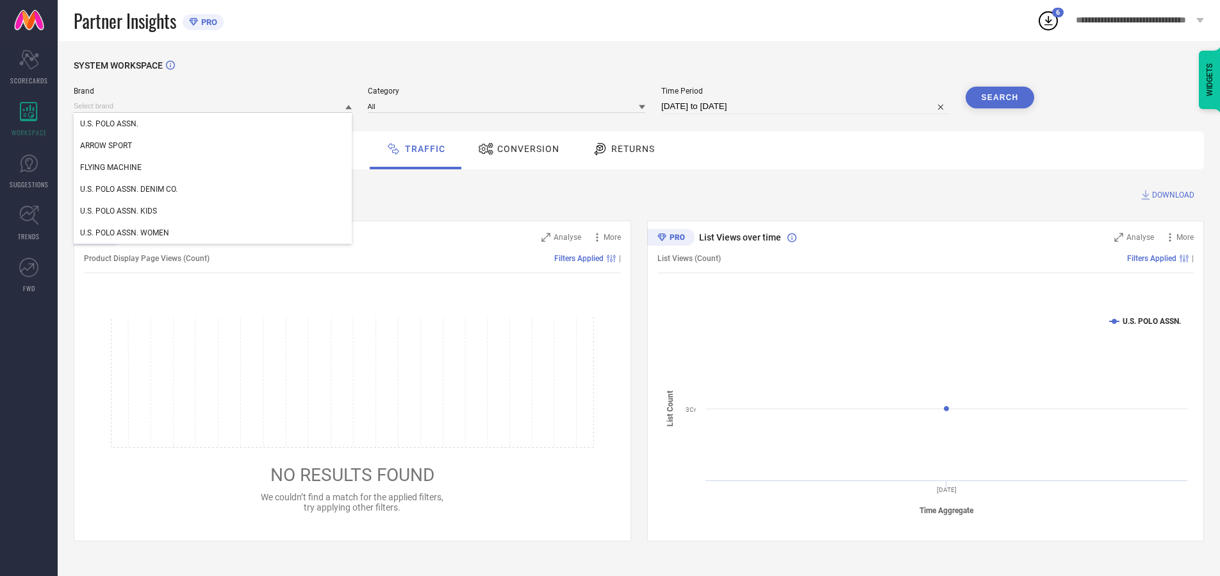
click at [213, 189] on div "U.S. POLO ASSN. DENIM CO." at bounding box center [213, 189] width 278 height 22
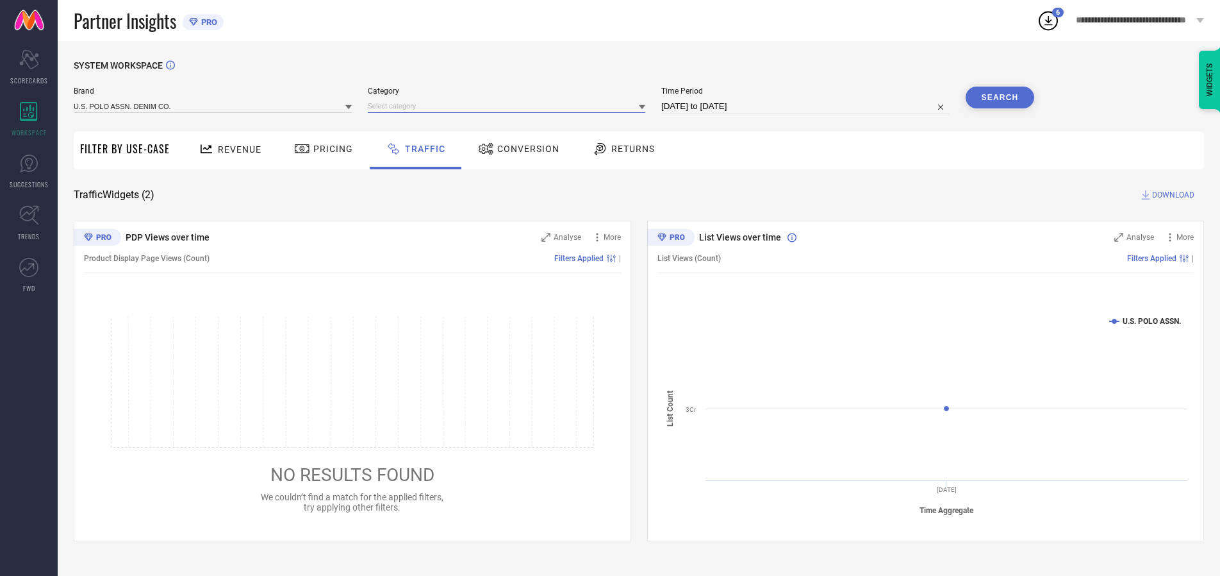
click at [510, 106] on input at bounding box center [507, 105] width 278 height 13
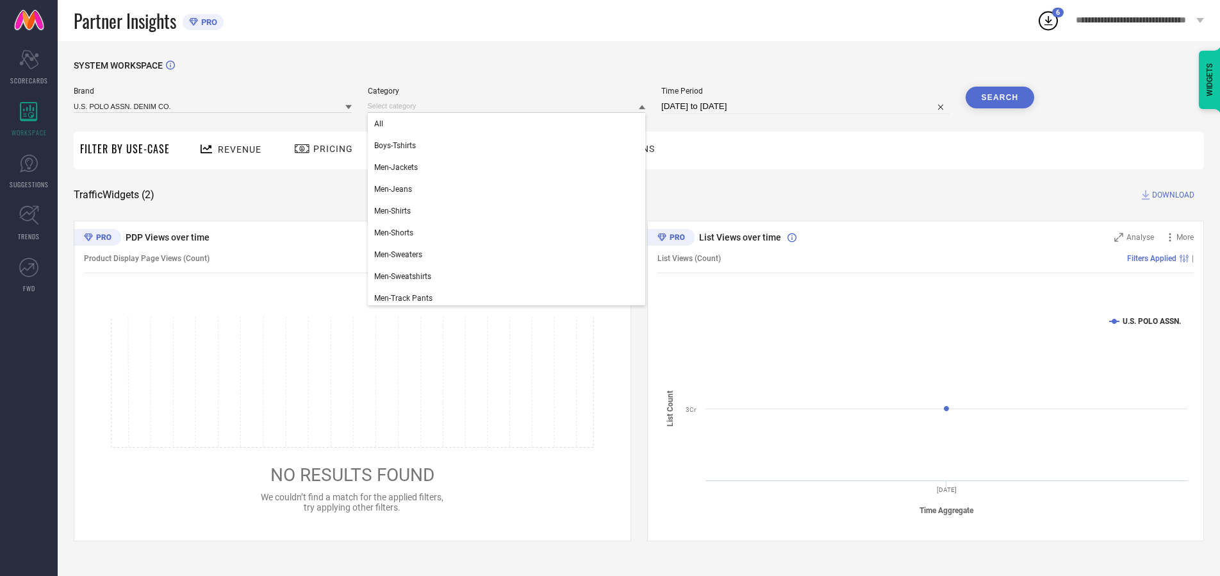
click at [510, 124] on div "All" at bounding box center [507, 124] width 278 height 22
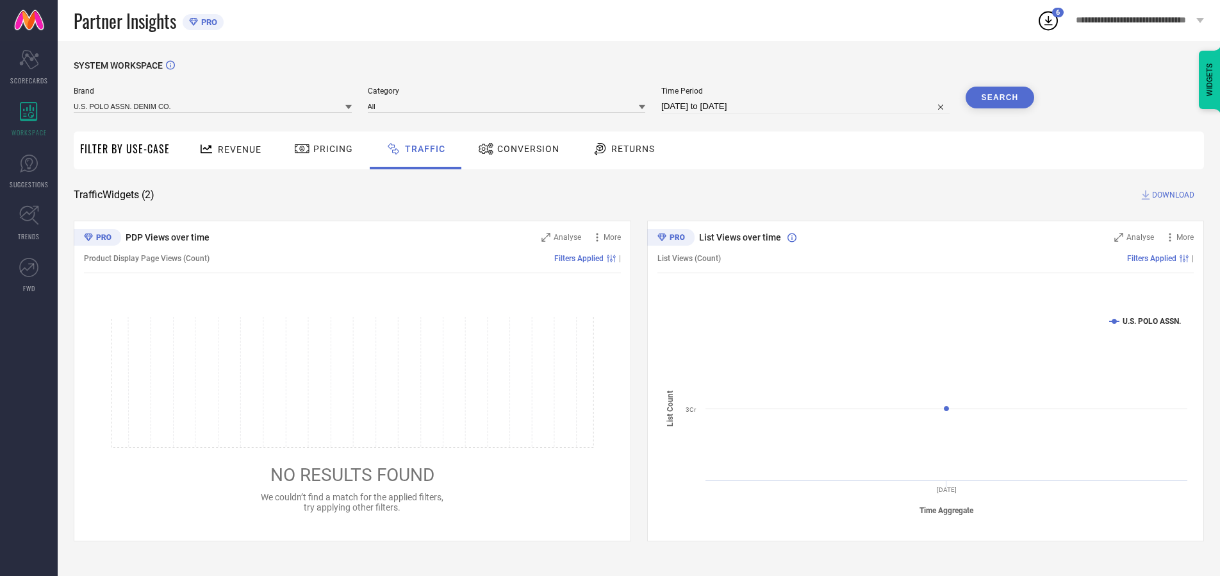
click at [1000, 97] on button "Search" at bounding box center [1000, 98] width 69 height 22
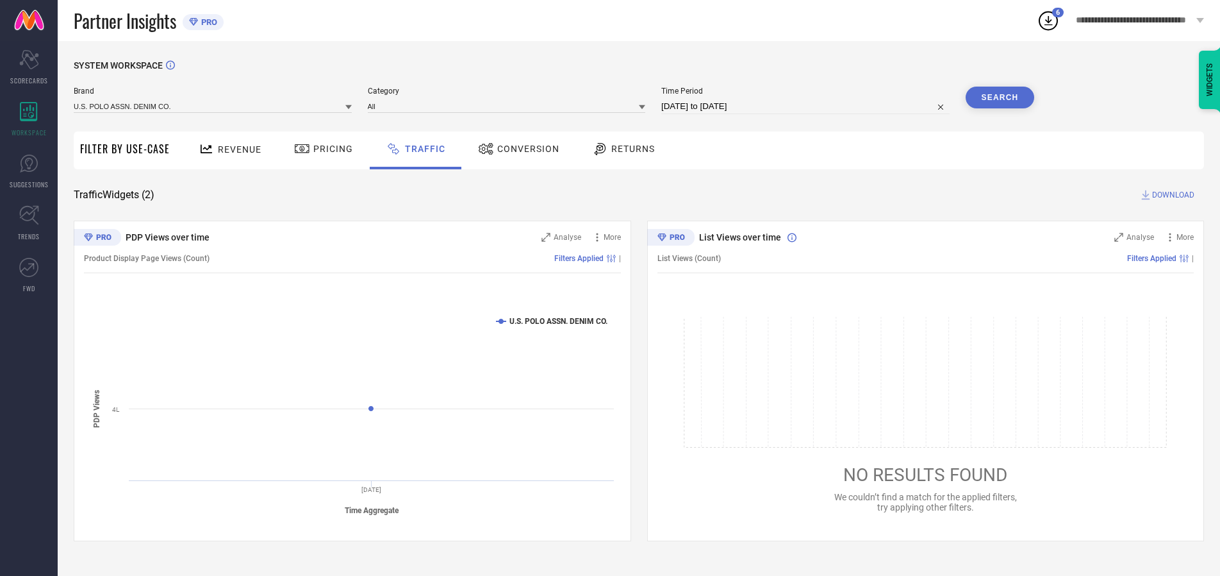
click at [1172, 195] on span "DOWNLOAD" at bounding box center [1173, 194] width 42 height 13
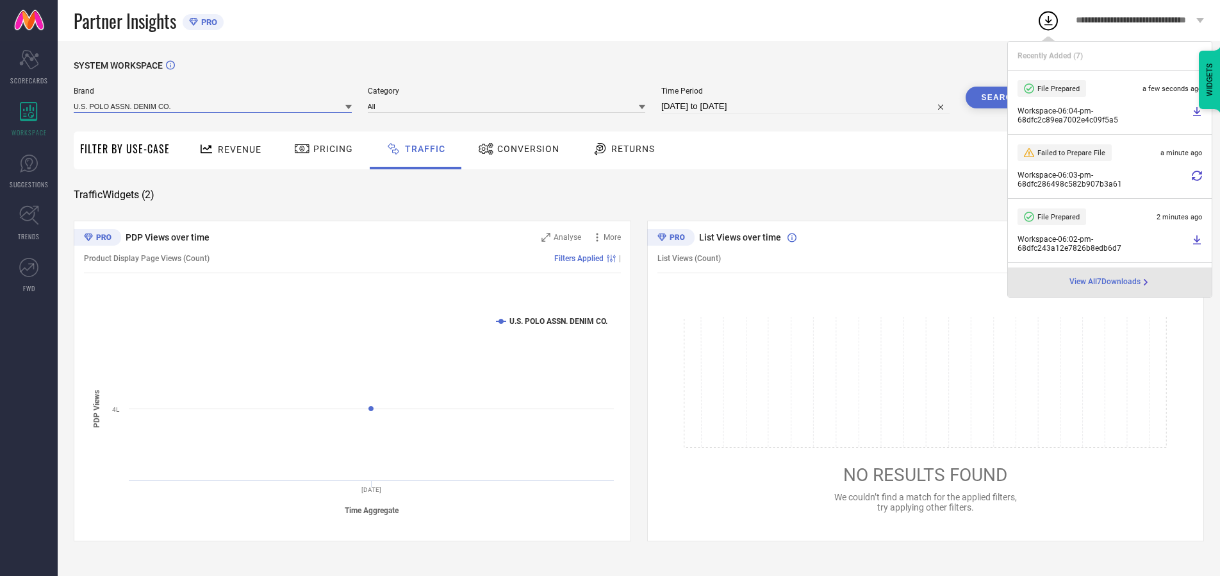
click at [213, 106] on input at bounding box center [213, 105] width 278 height 13
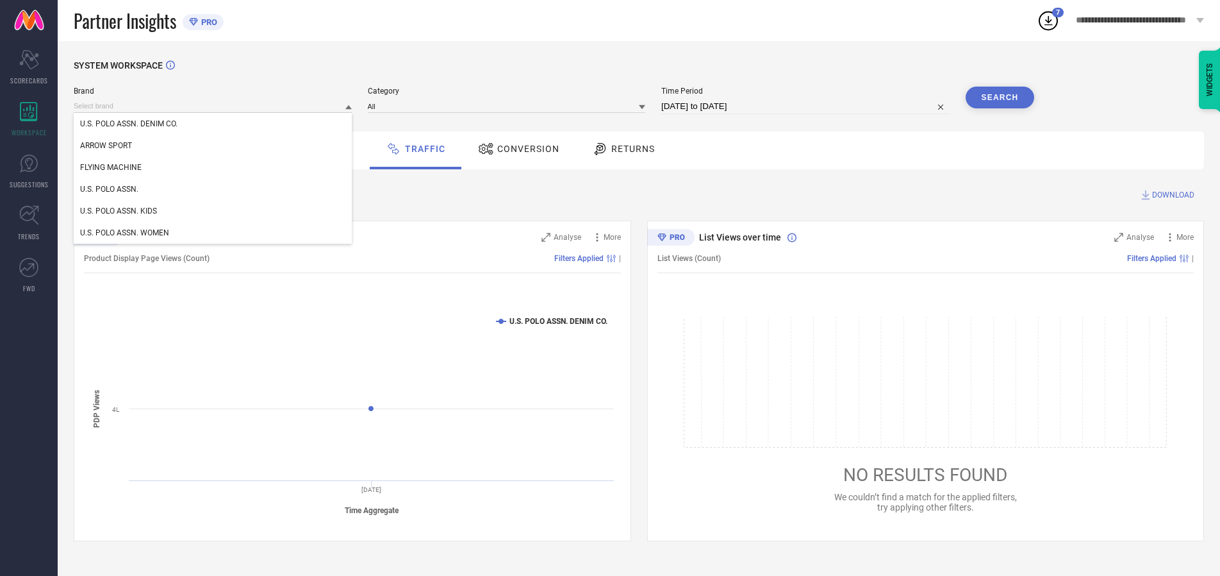
click at [213, 211] on div "U.S. POLO ASSN. KIDS" at bounding box center [213, 211] width 278 height 22
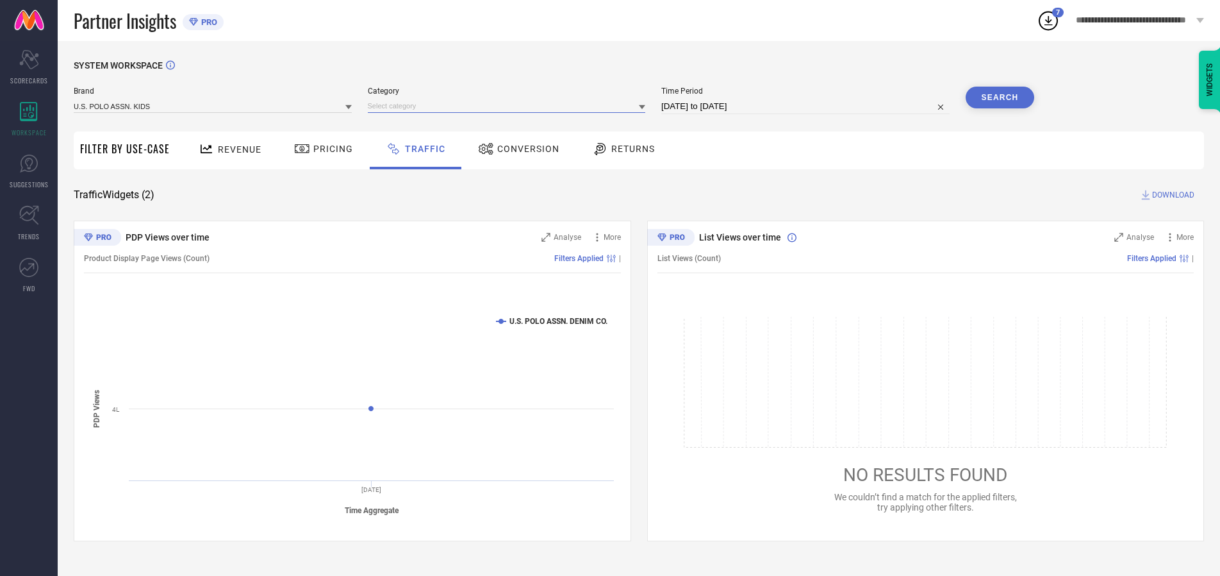
click at [510, 106] on input at bounding box center [507, 105] width 278 height 13
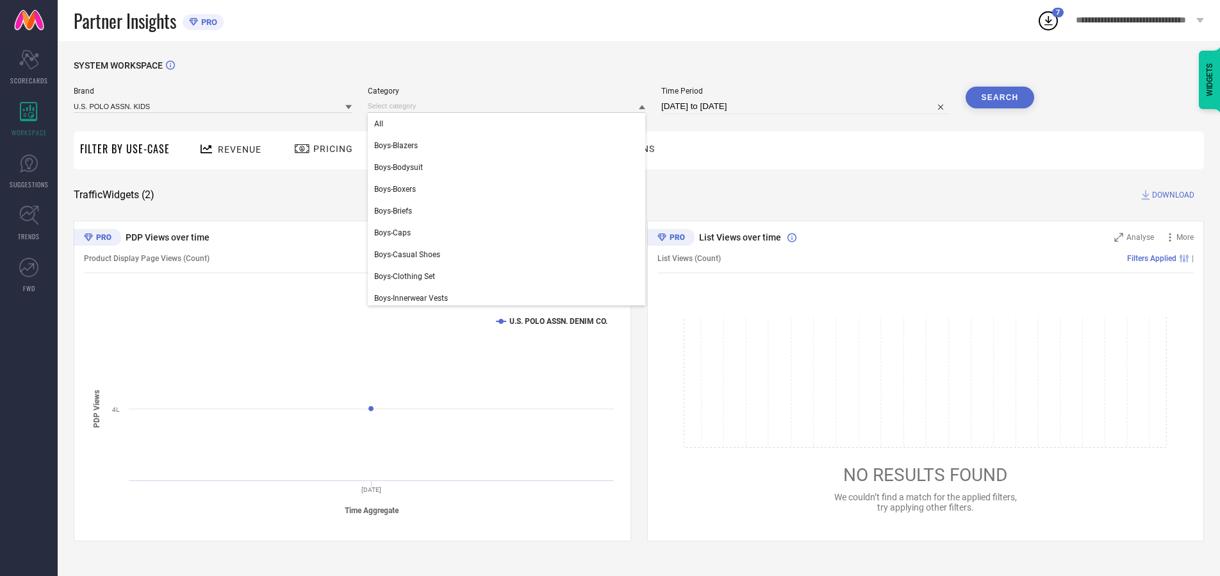
click at [510, 124] on div "All" at bounding box center [507, 124] width 278 height 22
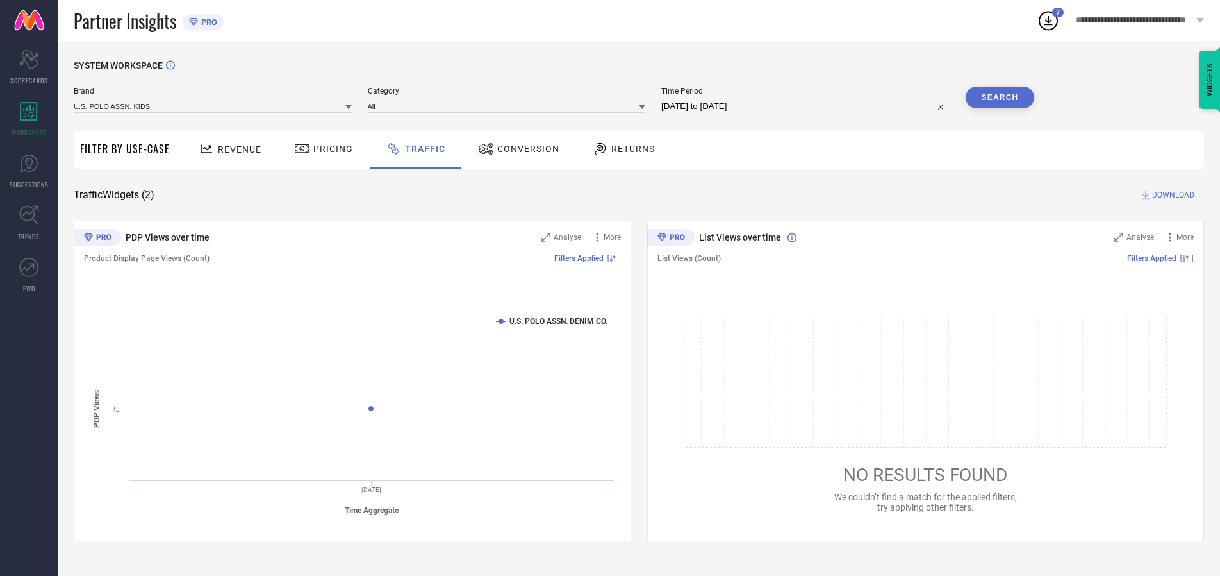
click at [1000, 97] on button "Search" at bounding box center [1000, 98] width 69 height 22
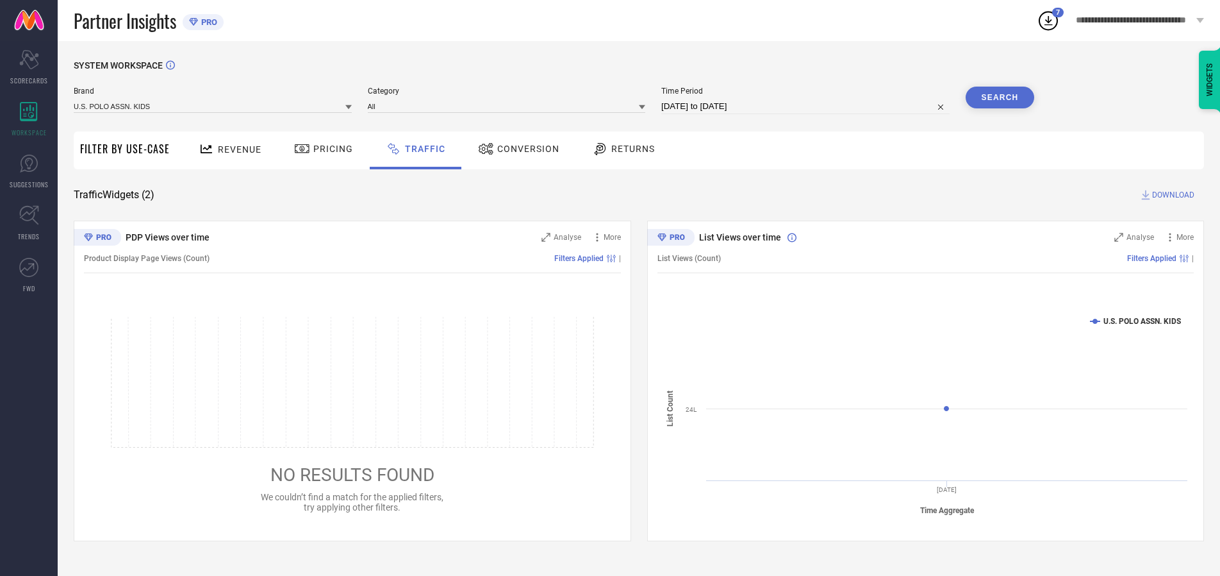
click at [1172, 195] on span "DOWNLOAD" at bounding box center [1173, 194] width 42 height 13
click at [808, 106] on input at bounding box center [805, 106] width 288 height 15
select select "9"
select select "2025"
select select "10"
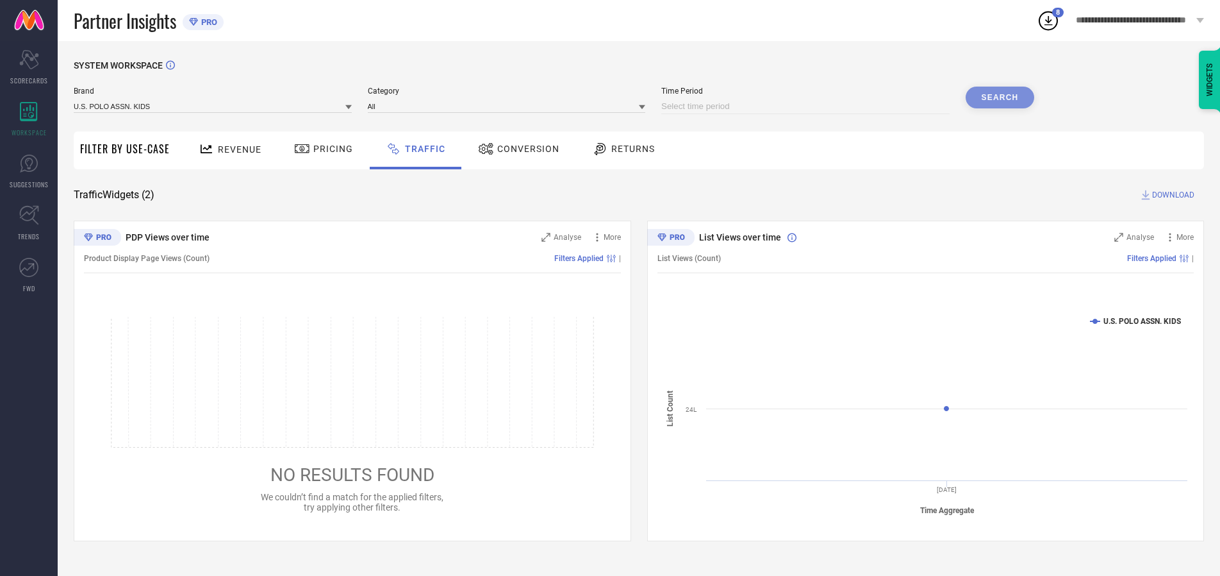
select select "2025"
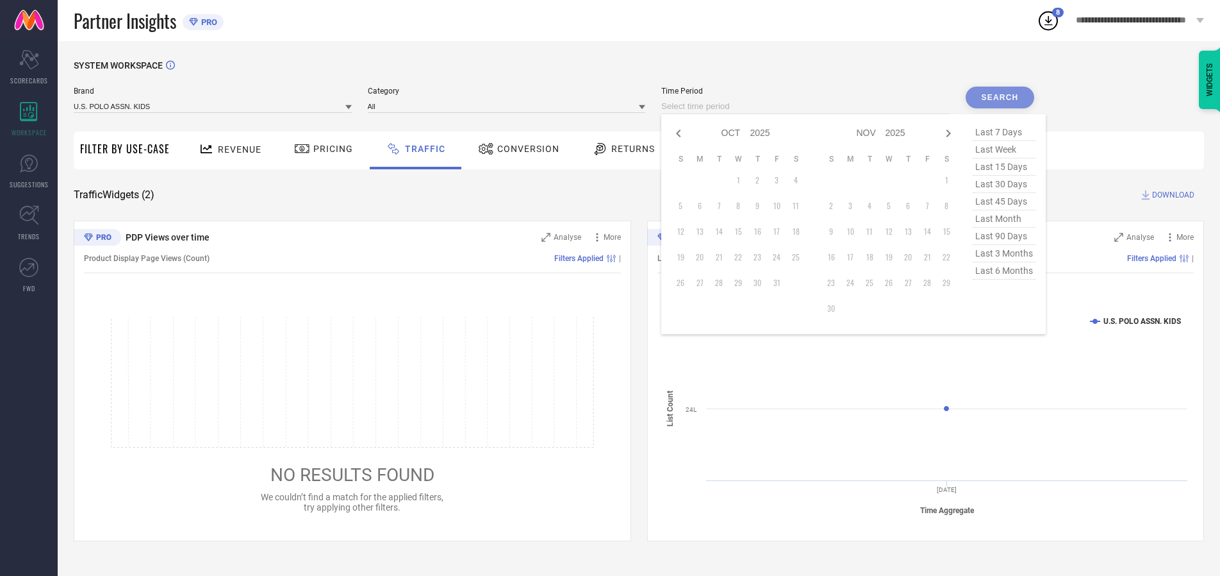
select select "8"
select select "2025"
select select "9"
select select "2025"
click at [704, 283] on td "29" at bounding box center [699, 282] width 19 height 19
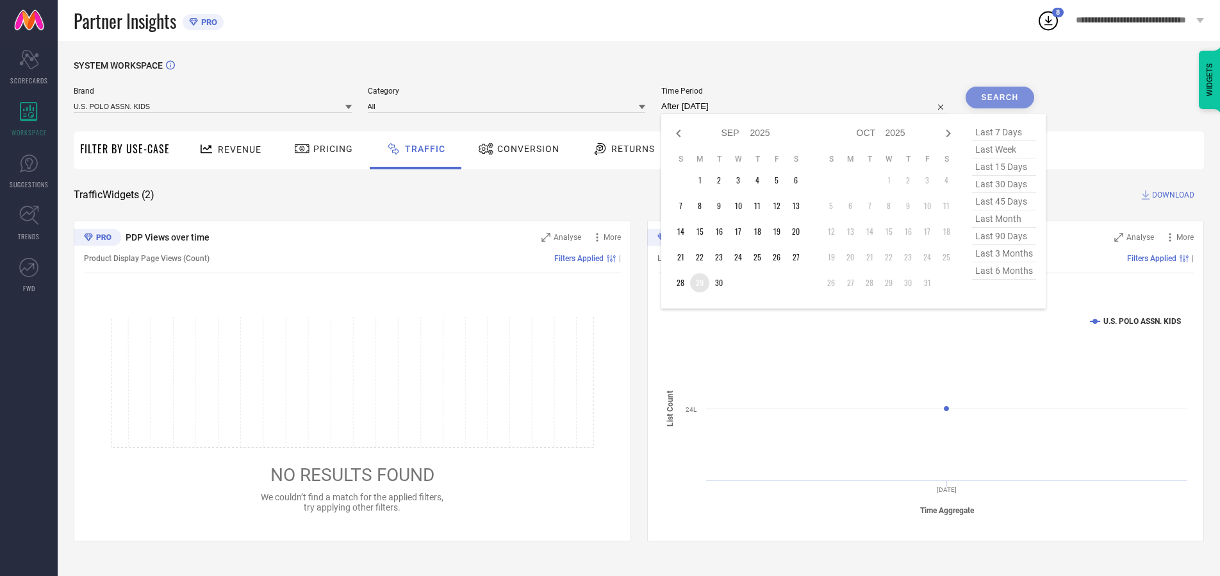
type input "[DATE] to [DATE]"
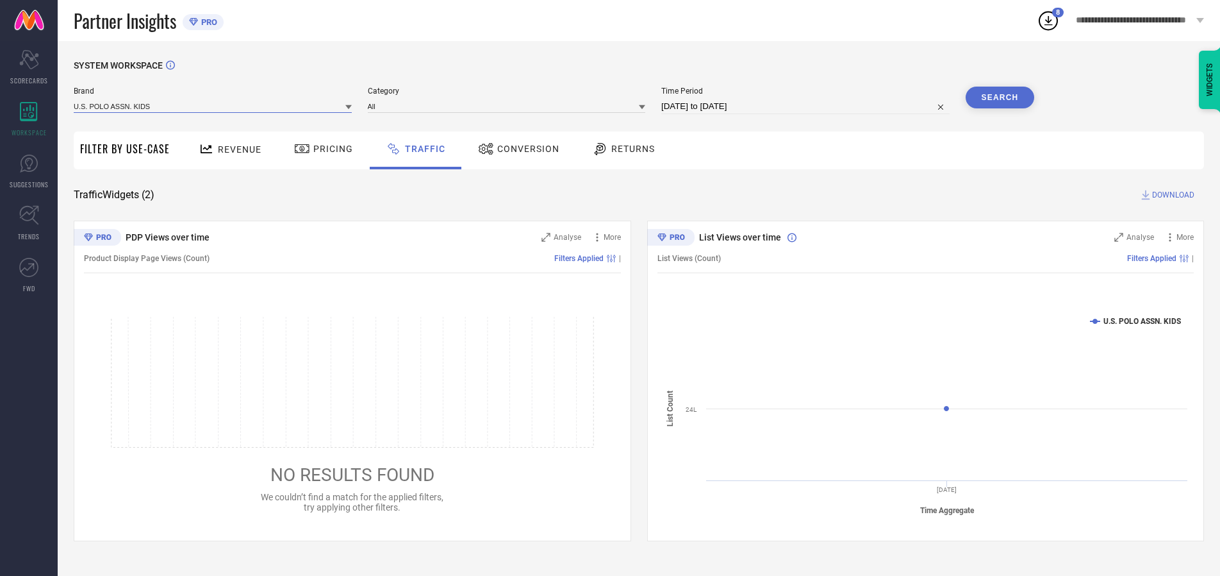
click at [213, 106] on input at bounding box center [213, 105] width 278 height 13
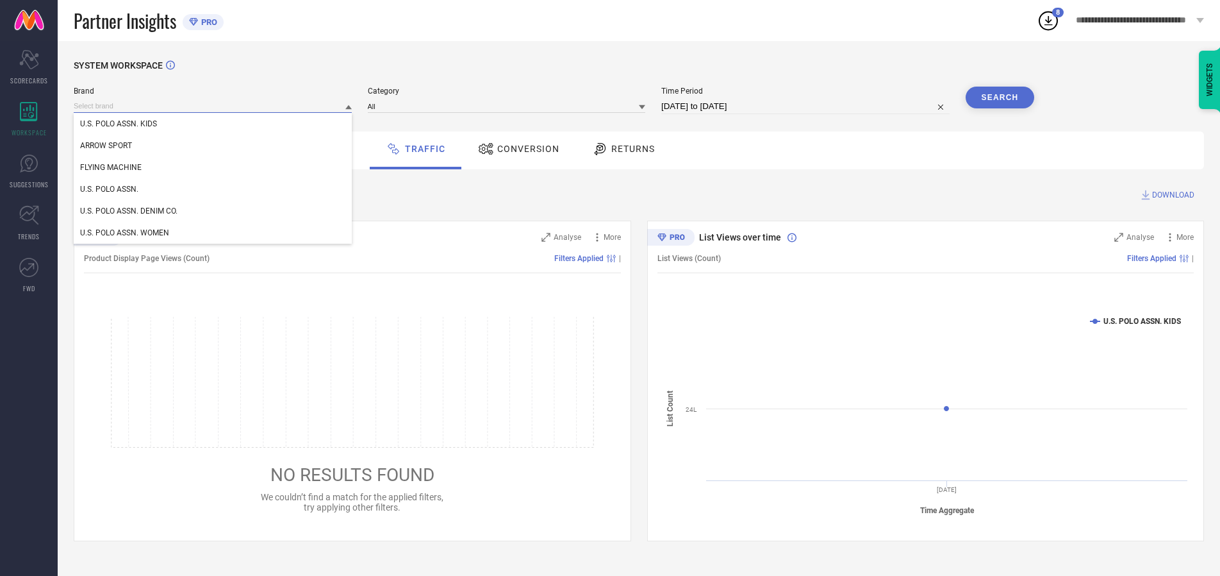
click at [213, 106] on input at bounding box center [213, 105] width 278 height 13
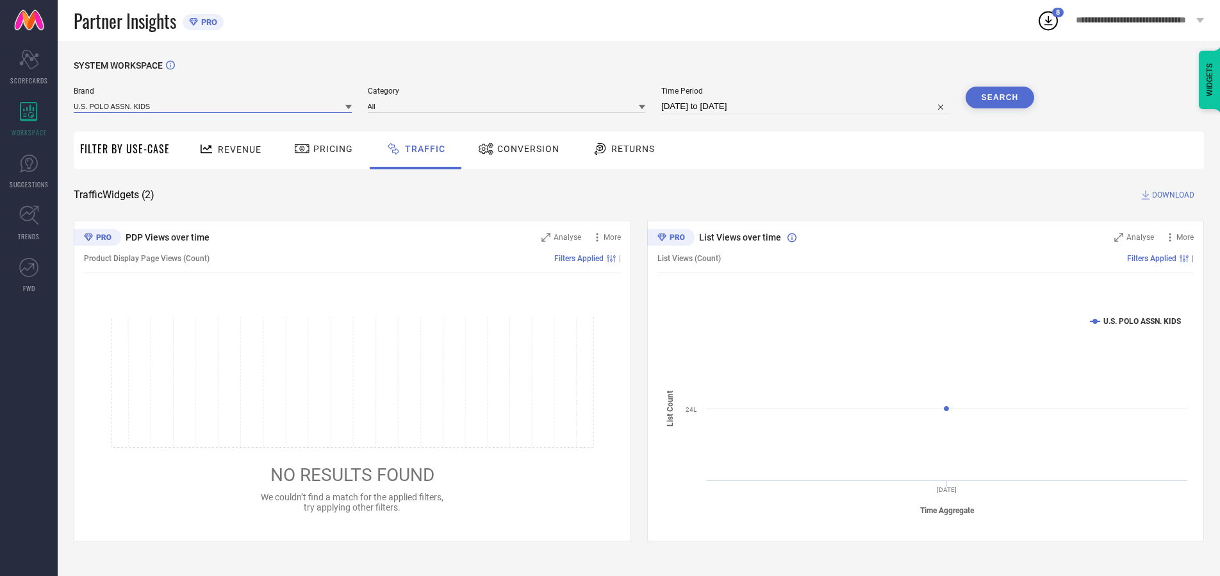
click at [213, 106] on input at bounding box center [213, 105] width 278 height 13
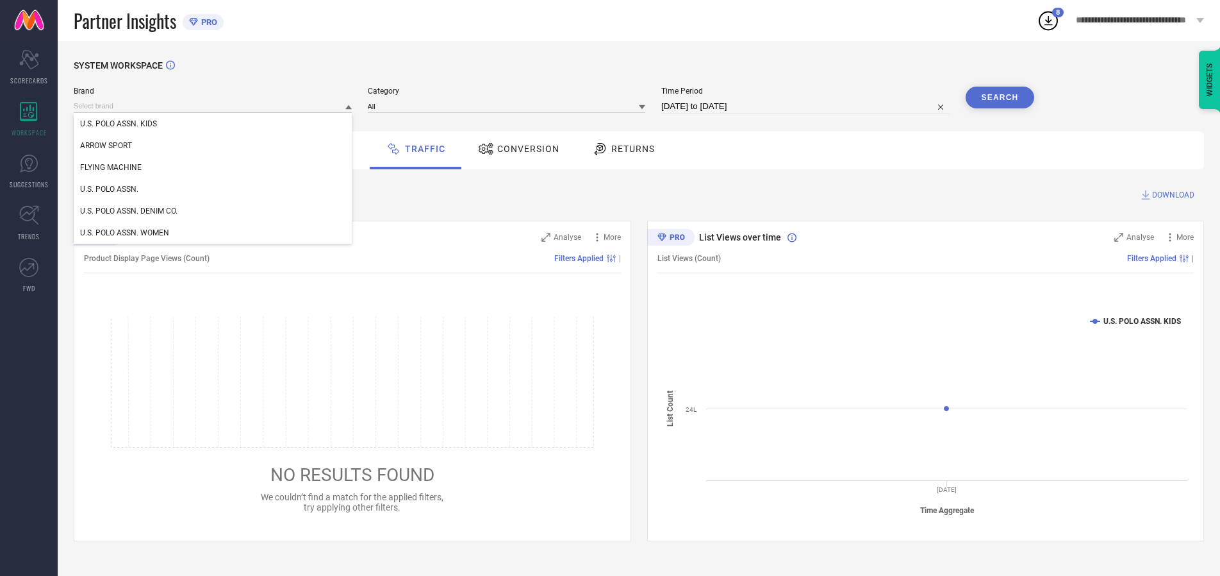
click at [213, 124] on div "U.S. POLO ASSN. KIDS" at bounding box center [213, 124] width 278 height 22
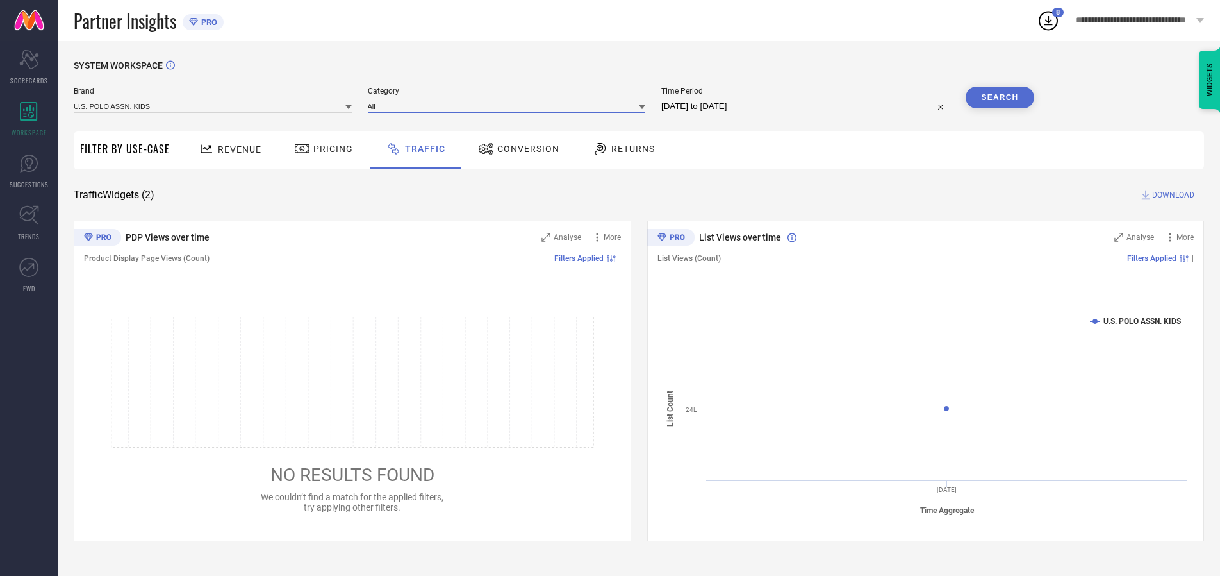
click at [510, 106] on input at bounding box center [507, 105] width 278 height 13
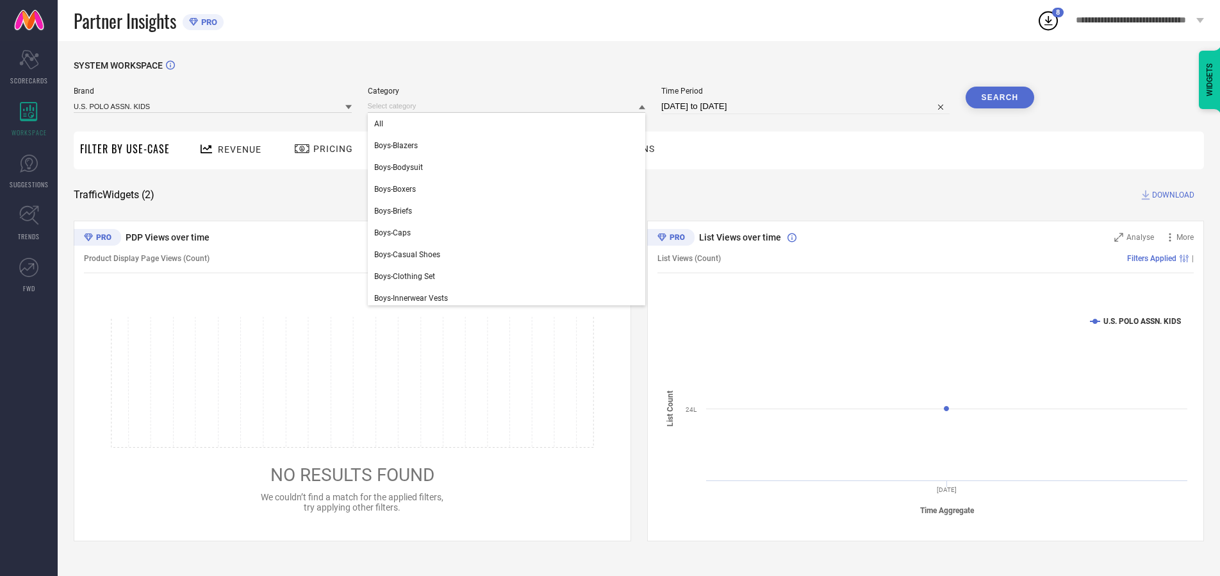
click at [510, 124] on div "All" at bounding box center [507, 124] width 278 height 22
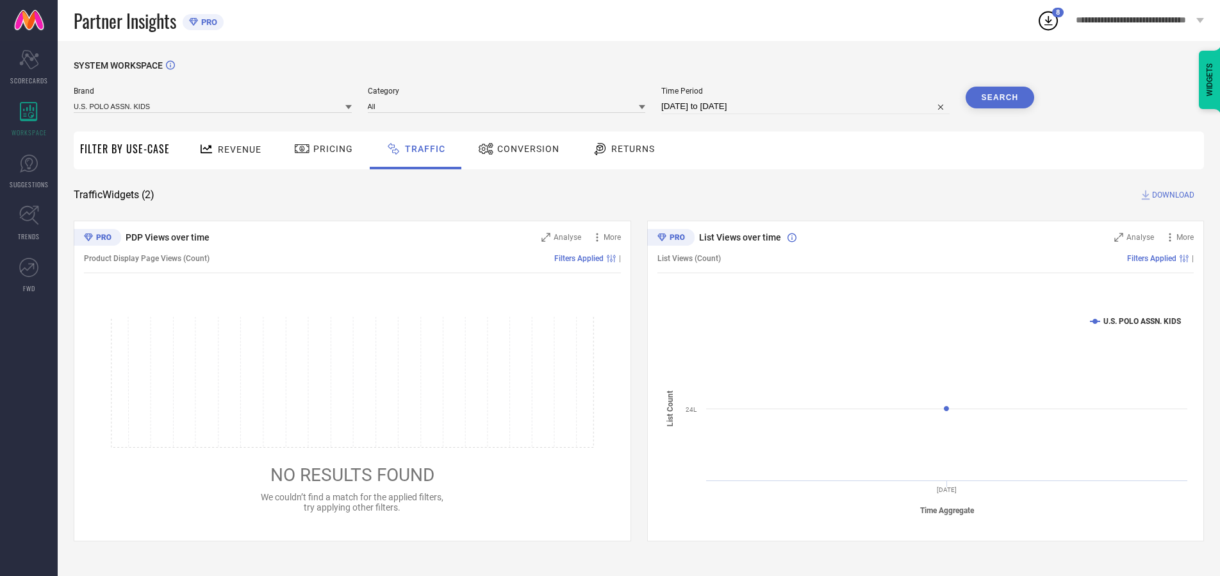
click at [1000, 97] on button "Search" at bounding box center [1000, 98] width 69 height 22
click at [1172, 195] on span "DOWNLOAD" at bounding box center [1173, 194] width 42 height 13
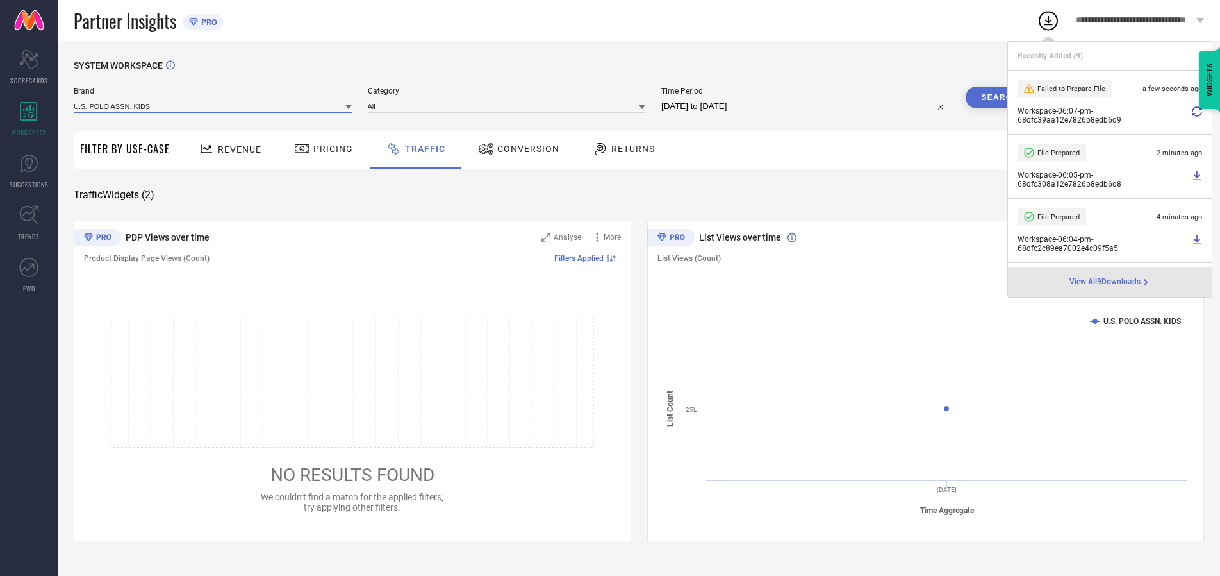
click at [213, 106] on input at bounding box center [213, 105] width 278 height 13
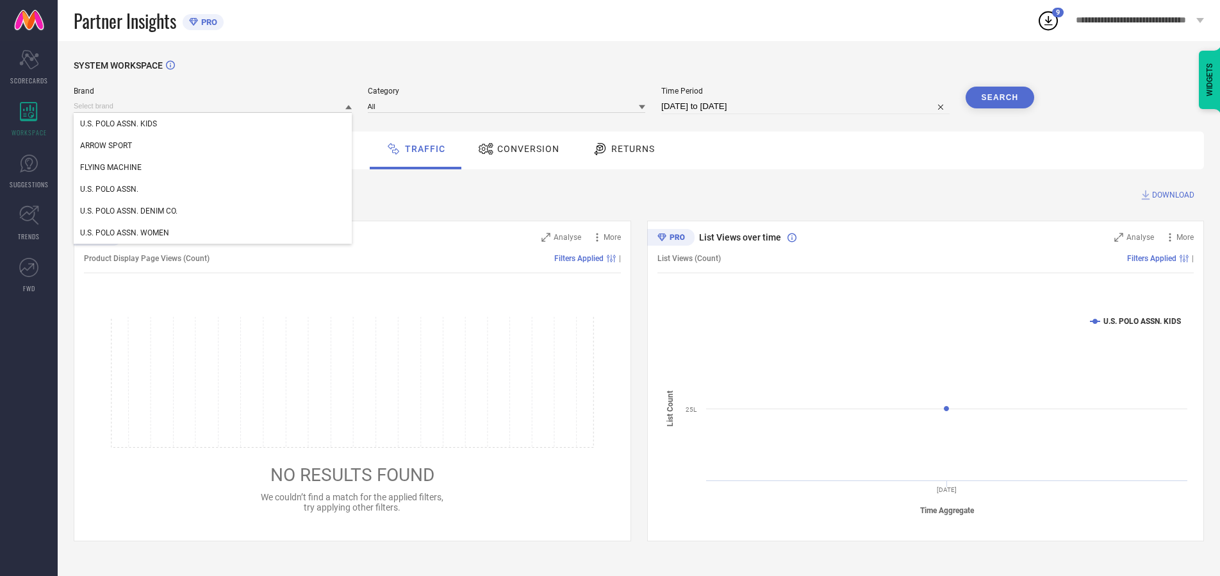
click at [213, 189] on div "U.S. POLO ASSN." at bounding box center [213, 189] width 278 height 22
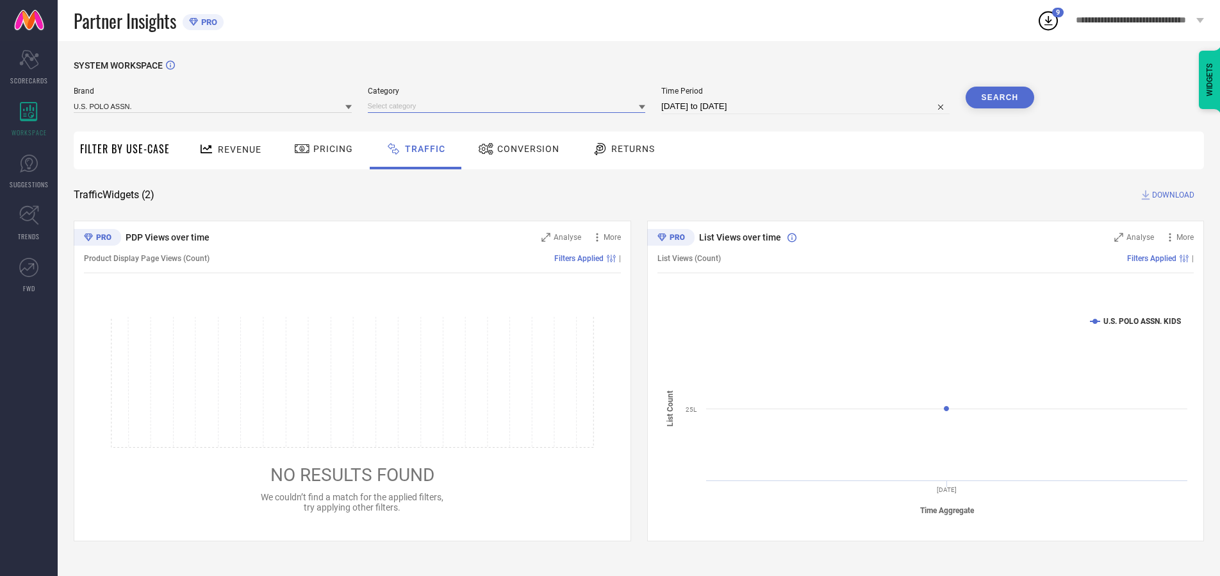
click at [510, 106] on input at bounding box center [507, 105] width 278 height 13
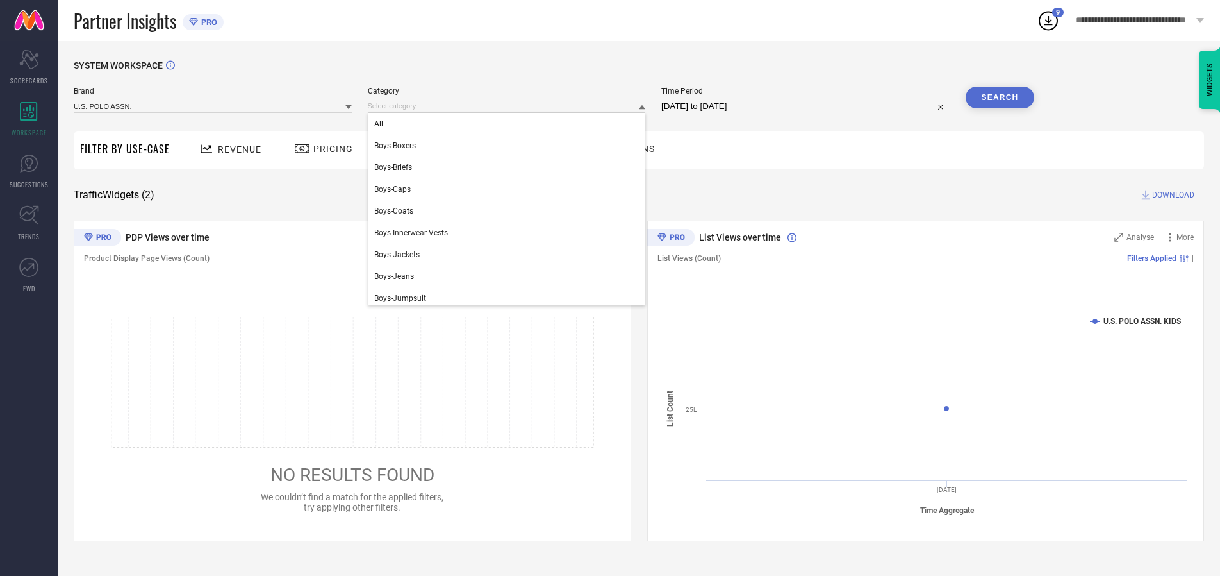
click at [510, 124] on div "All" at bounding box center [507, 124] width 278 height 22
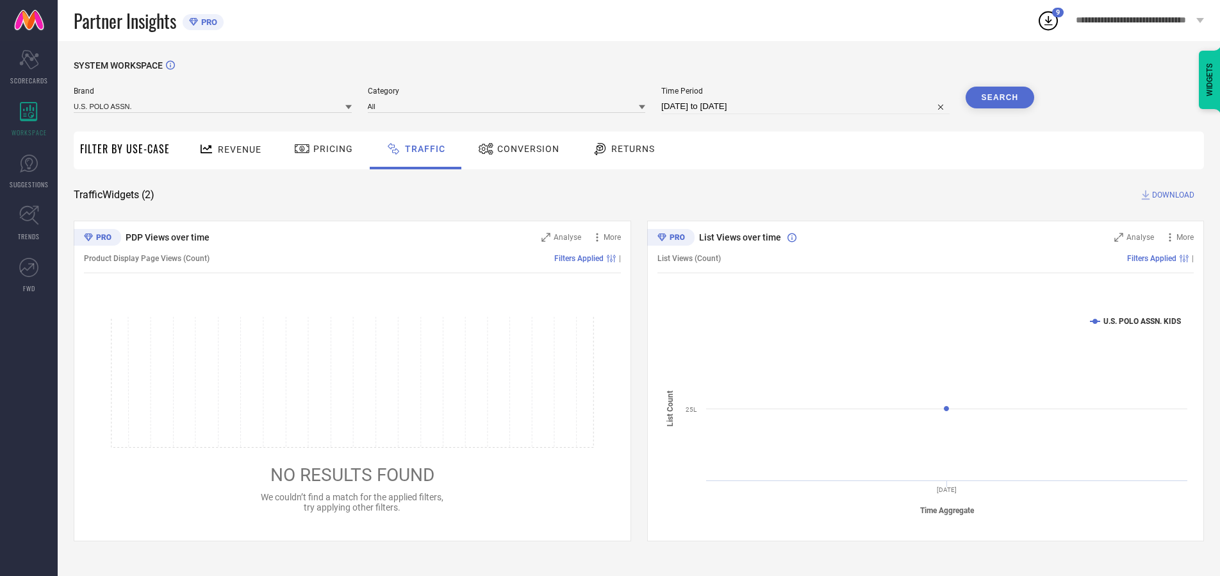
click at [1000, 97] on button "Search" at bounding box center [1000, 98] width 69 height 22
click at [1172, 195] on span "DOWNLOAD" at bounding box center [1173, 194] width 42 height 13
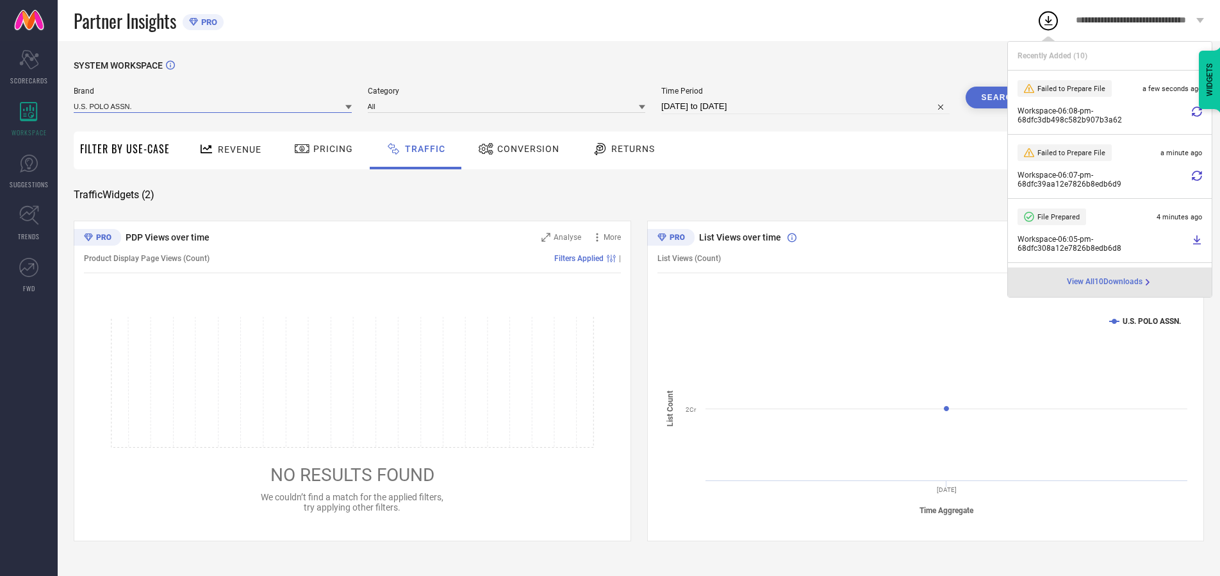
click at [213, 106] on input at bounding box center [213, 105] width 278 height 13
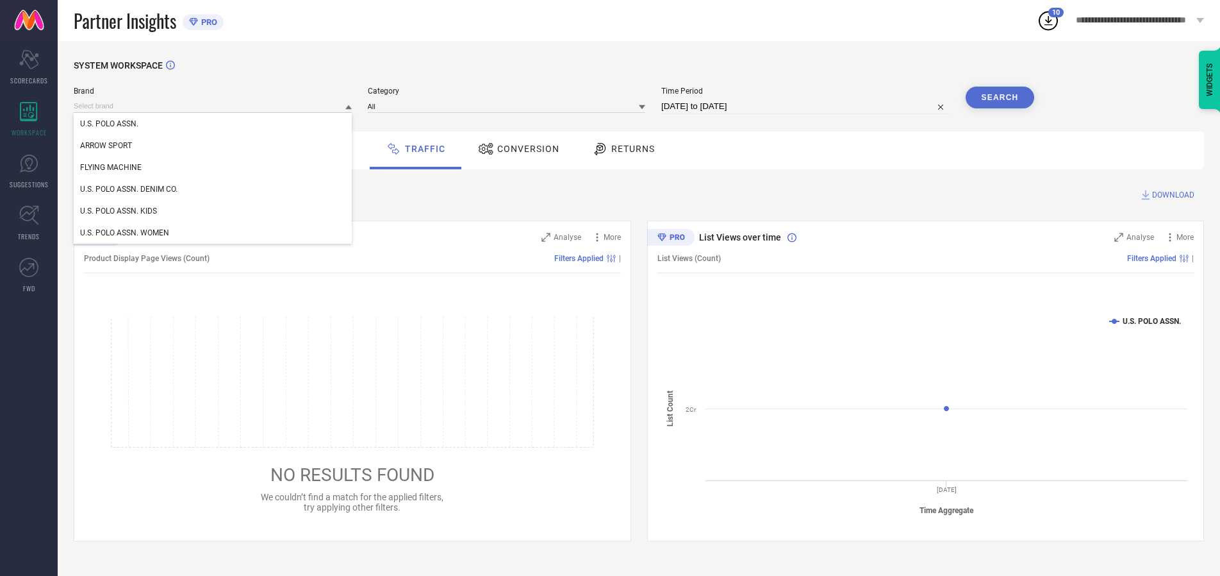
click at [213, 189] on div "U.S. POLO ASSN. DENIM CO." at bounding box center [213, 189] width 278 height 22
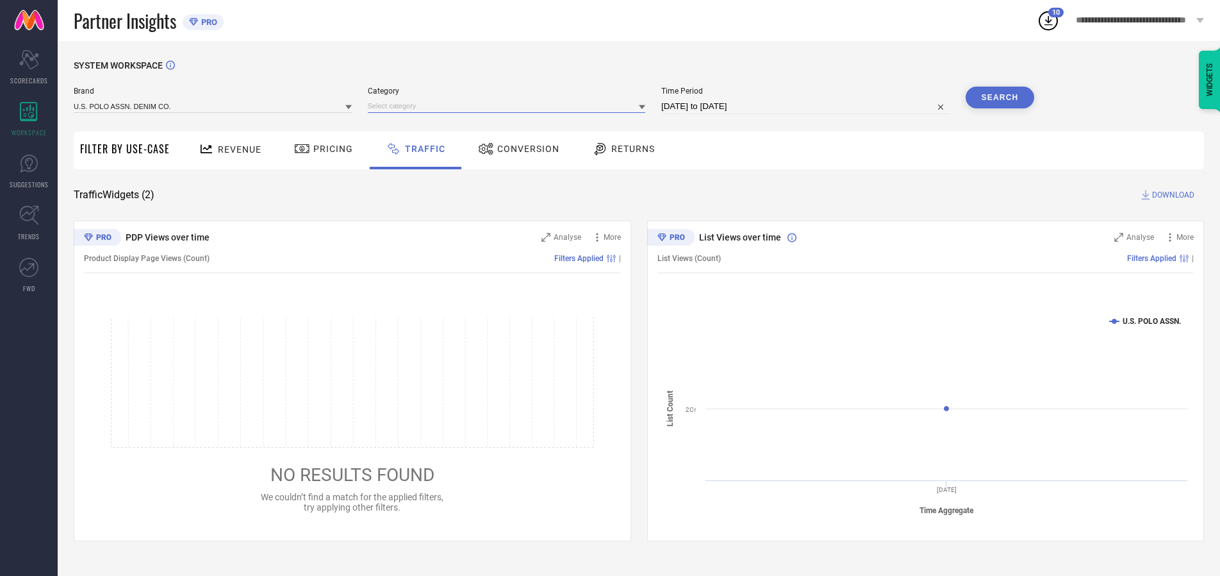
click at [510, 106] on input at bounding box center [507, 105] width 278 height 13
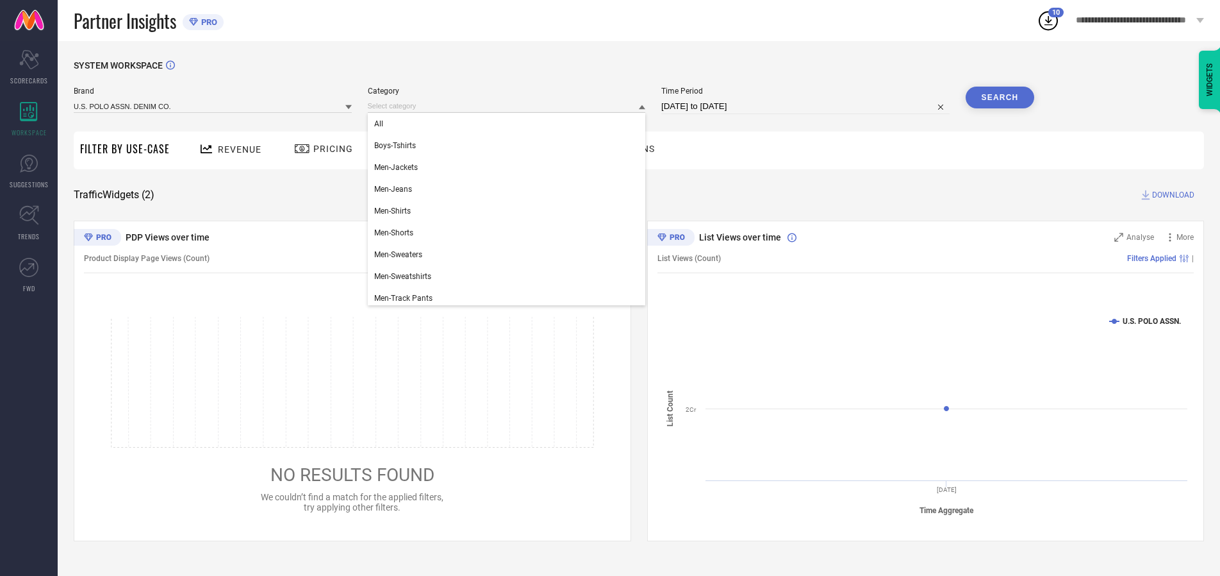
click at [510, 124] on div "All" at bounding box center [507, 124] width 278 height 22
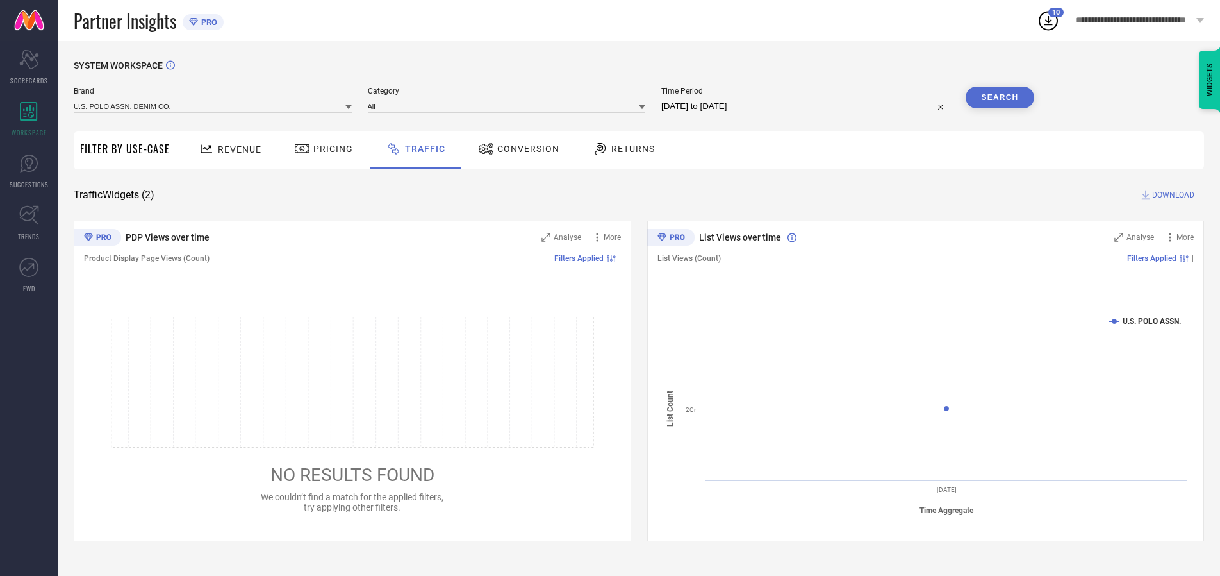
click at [1000, 97] on button "Search" at bounding box center [1000, 98] width 69 height 22
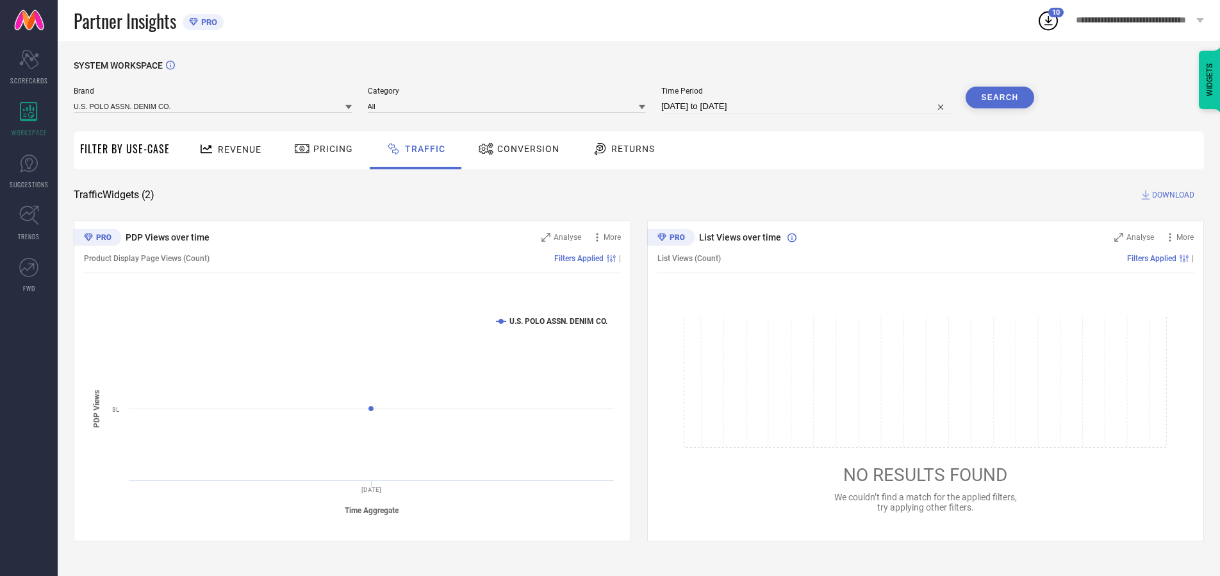
click at [1172, 195] on span "DOWNLOAD" at bounding box center [1173, 194] width 42 height 13
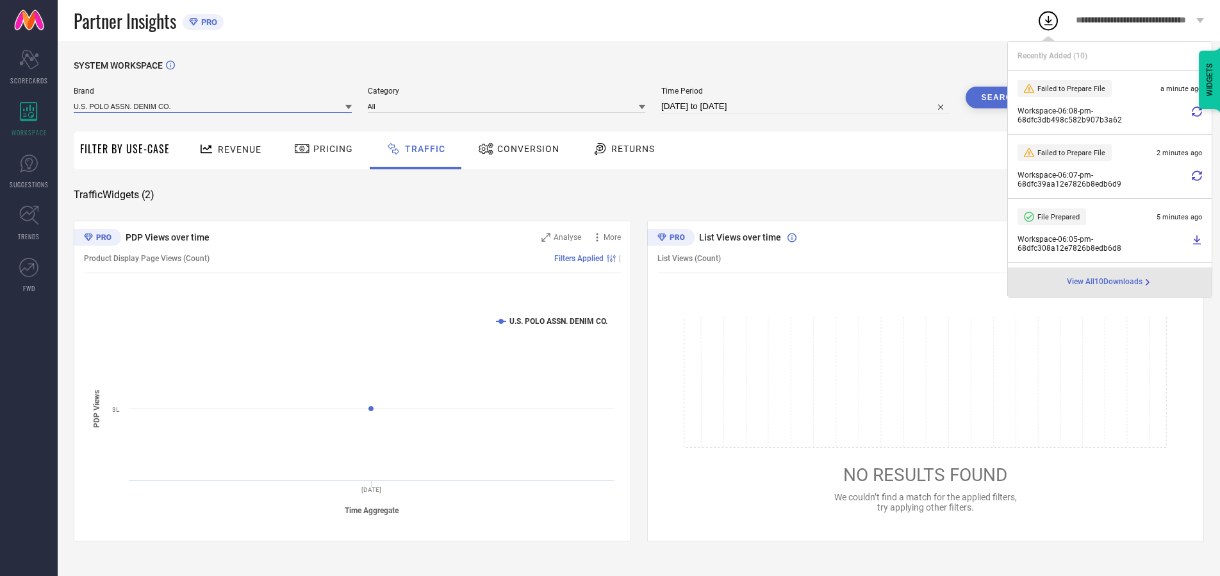
click at [213, 106] on input at bounding box center [213, 105] width 278 height 13
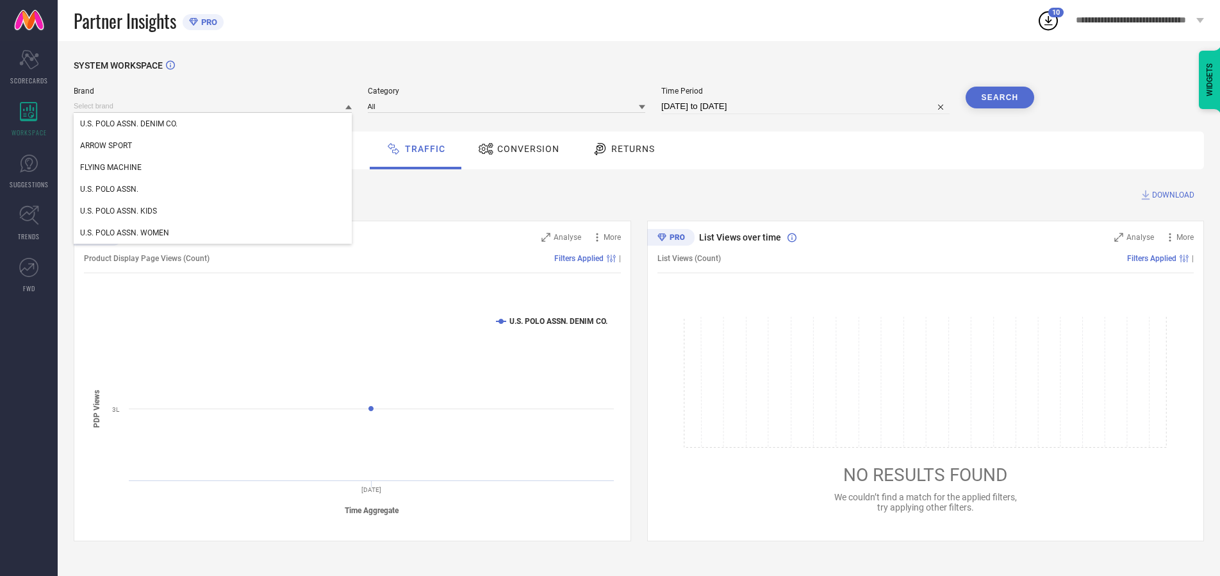
click at [213, 233] on div "U.S. POLO ASSN. WOMEN" at bounding box center [213, 233] width 278 height 22
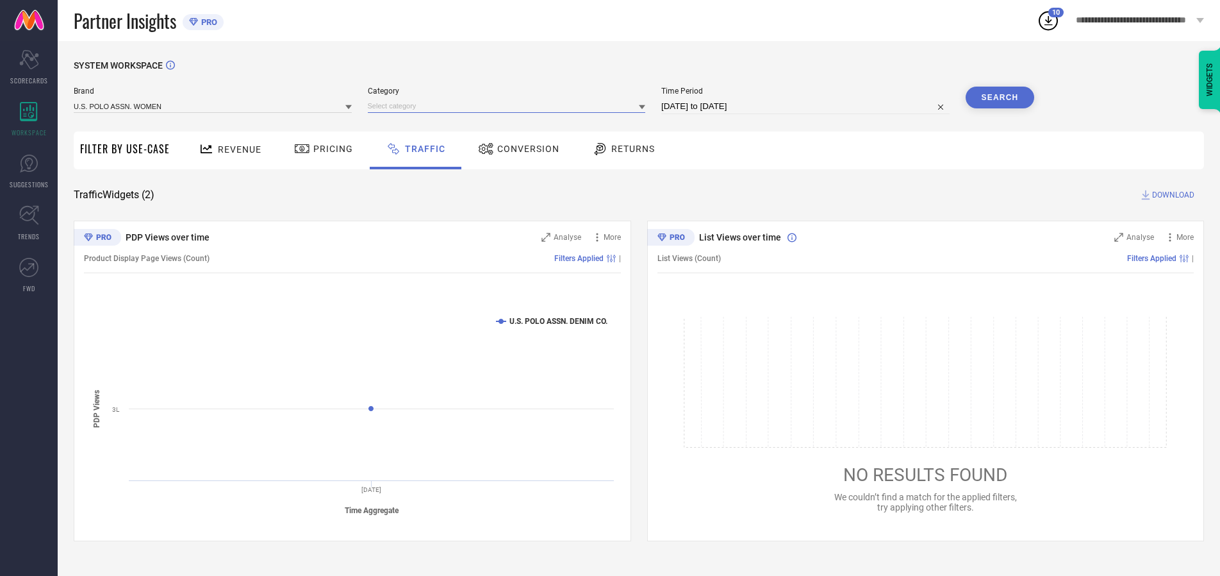
click at [510, 106] on input at bounding box center [507, 105] width 278 height 13
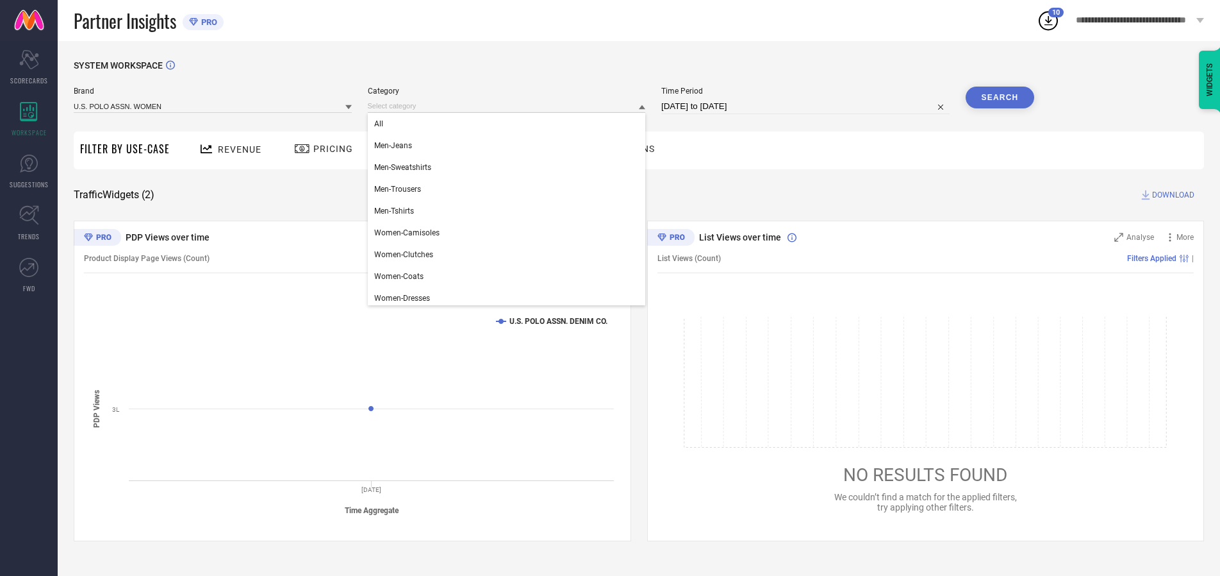
click at [510, 124] on div "All" at bounding box center [507, 124] width 278 height 22
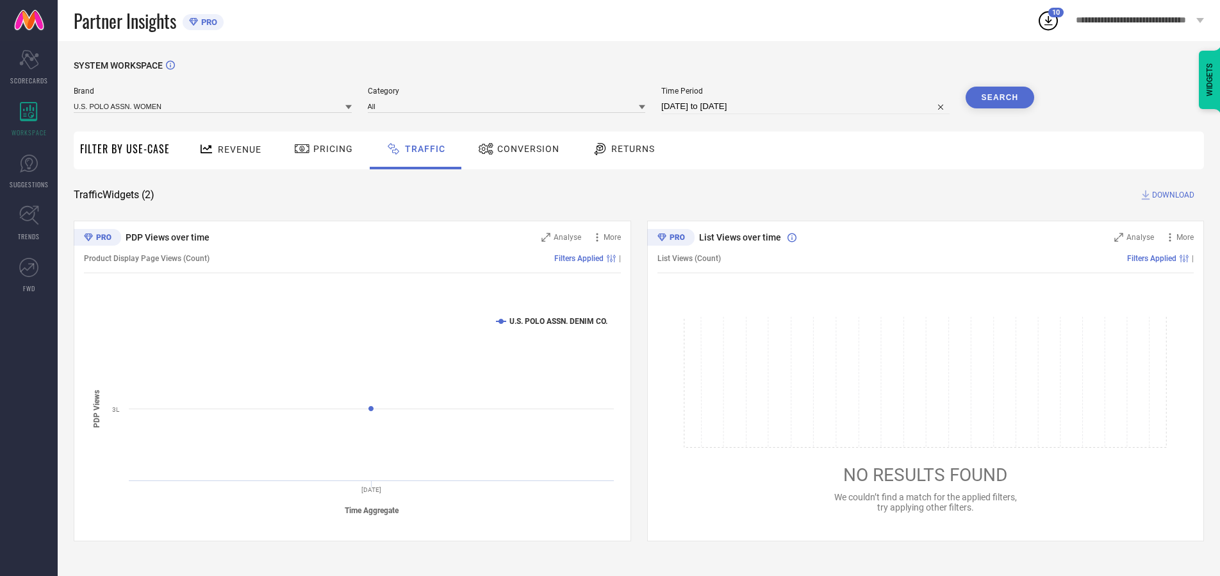
click at [1000, 97] on button "Search" at bounding box center [1000, 98] width 69 height 22
click at [1172, 195] on span "DOWNLOAD" at bounding box center [1173, 194] width 42 height 13
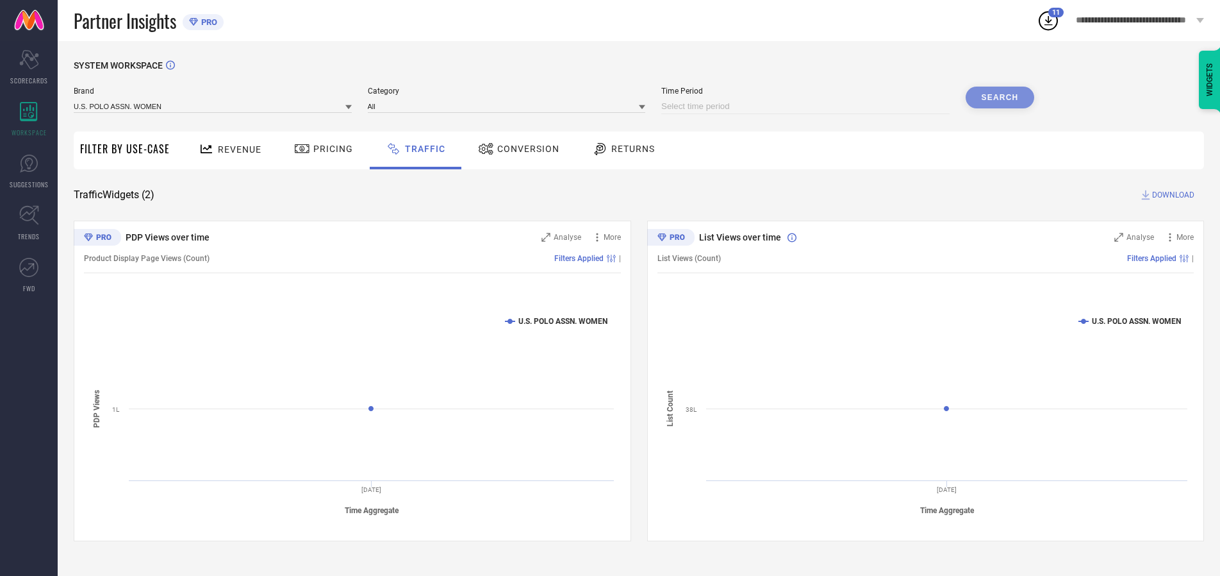
click at [808, 106] on input at bounding box center [805, 106] width 288 height 15
select select "9"
select select "2025"
select select "10"
select select "2025"
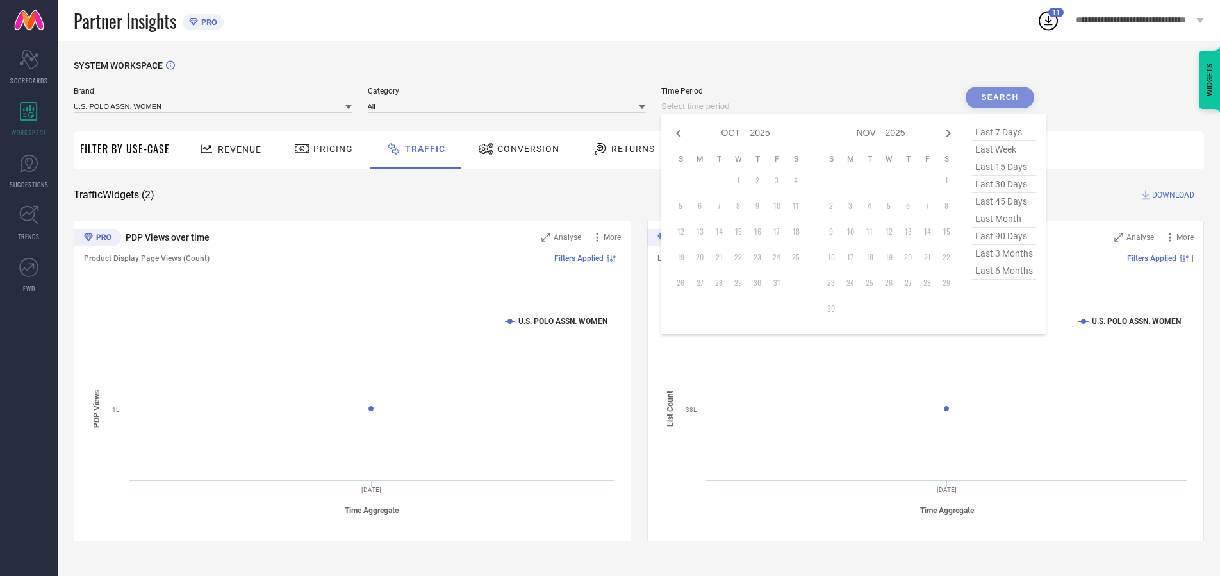
select select "8"
select select "2025"
select select "9"
select select "2025"
click at [723, 283] on td "30" at bounding box center [719, 282] width 19 height 19
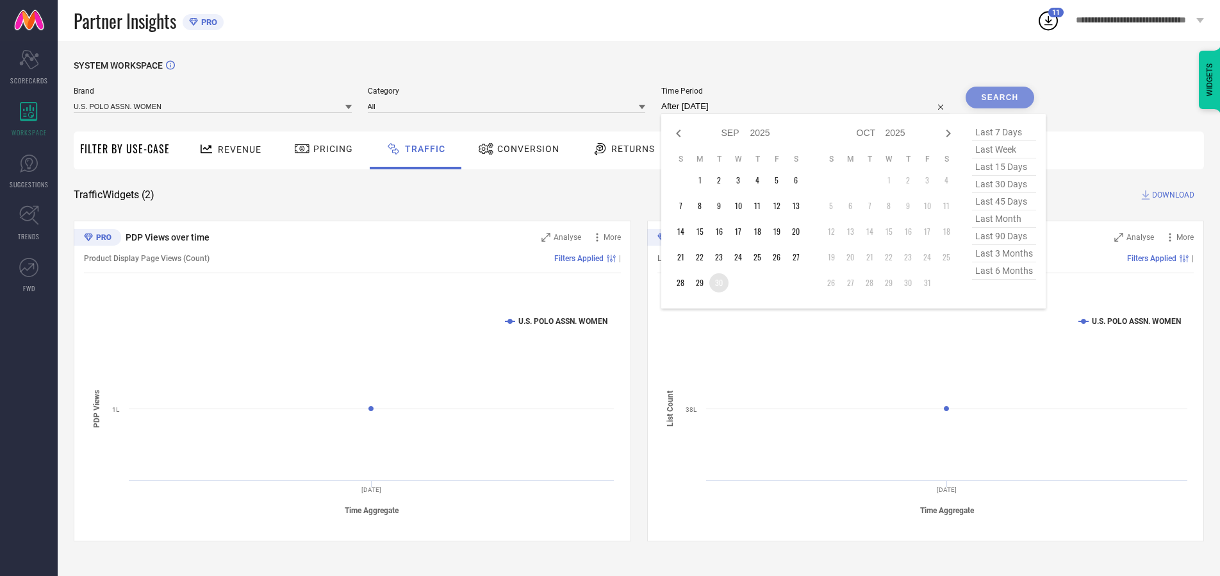
type input "[DATE] to [DATE]"
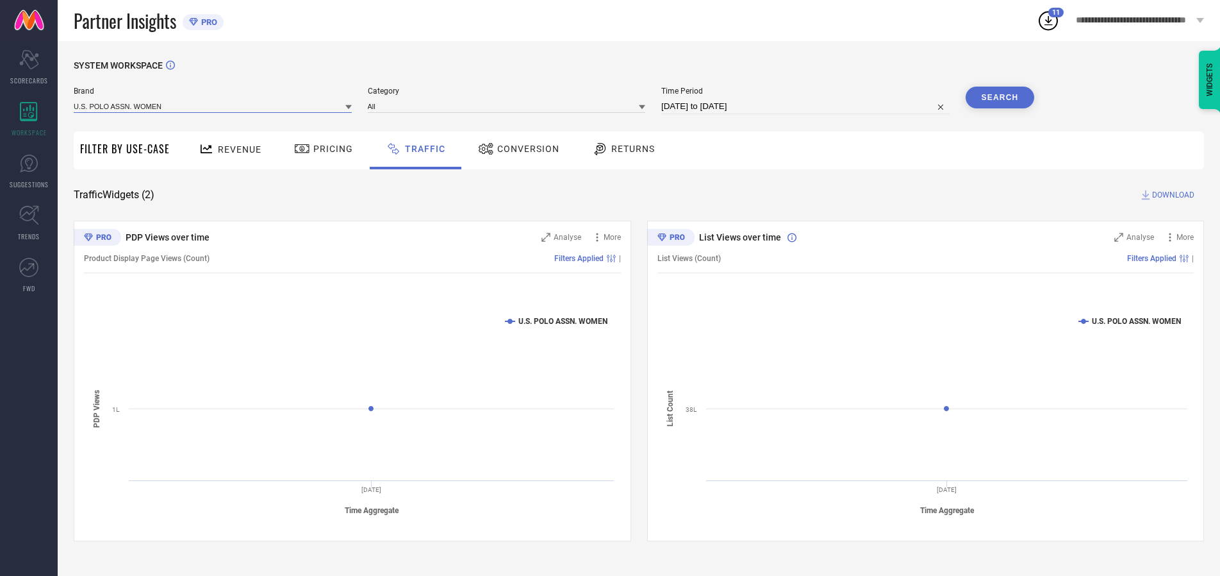
click at [213, 106] on input at bounding box center [213, 105] width 278 height 13
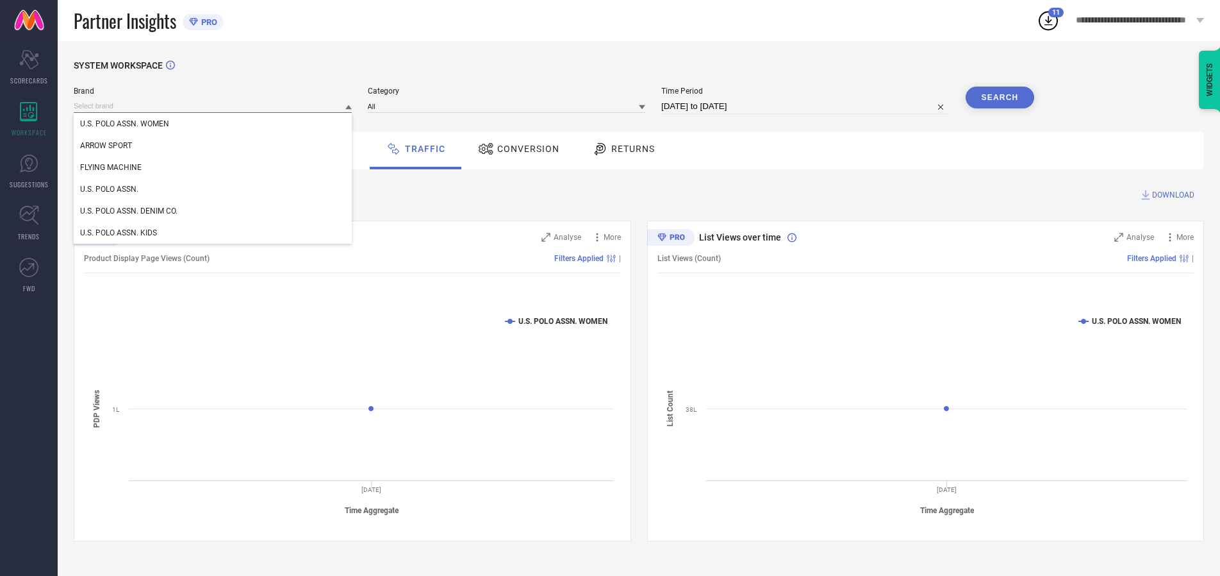
click at [213, 106] on input at bounding box center [213, 105] width 278 height 13
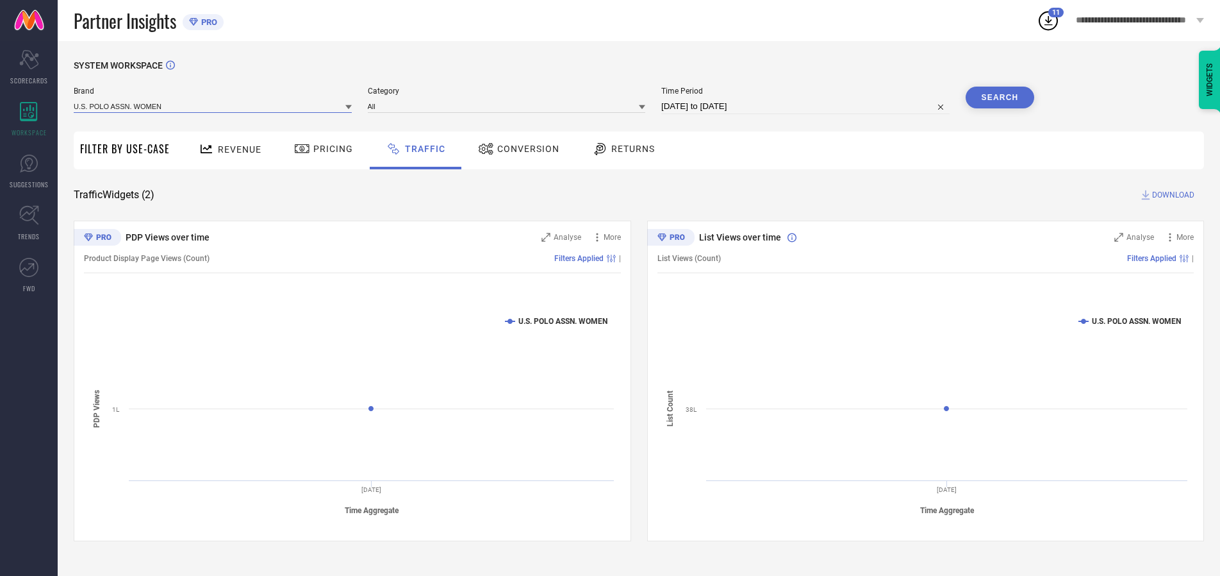
click at [213, 106] on input at bounding box center [213, 105] width 278 height 13
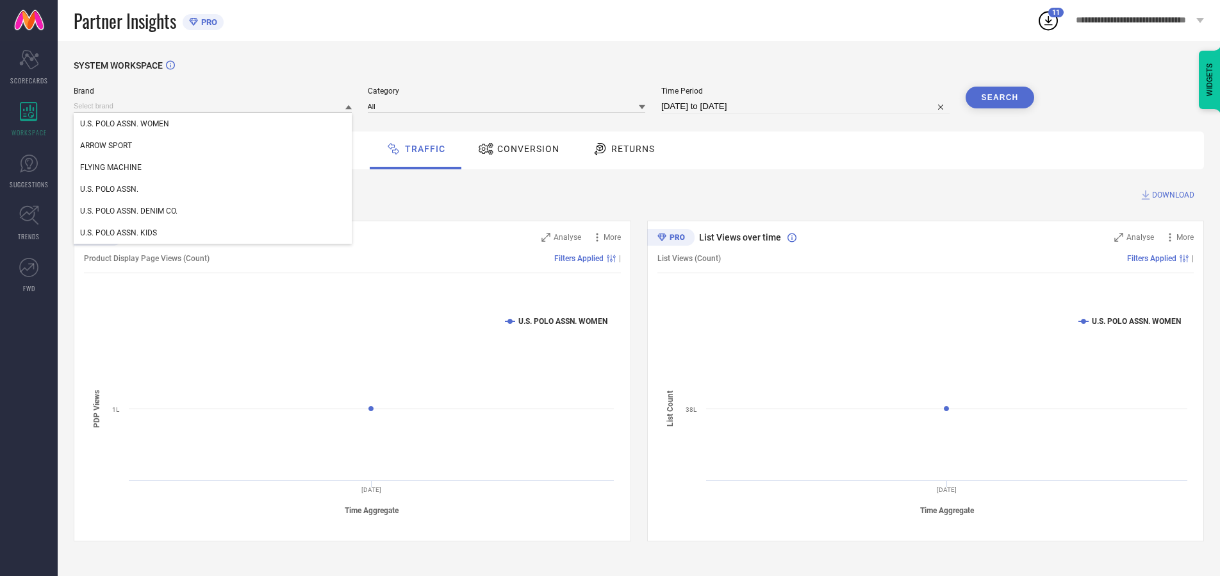
click at [213, 124] on div "U.S. POLO ASSN. WOMEN" at bounding box center [213, 124] width 278 height 22
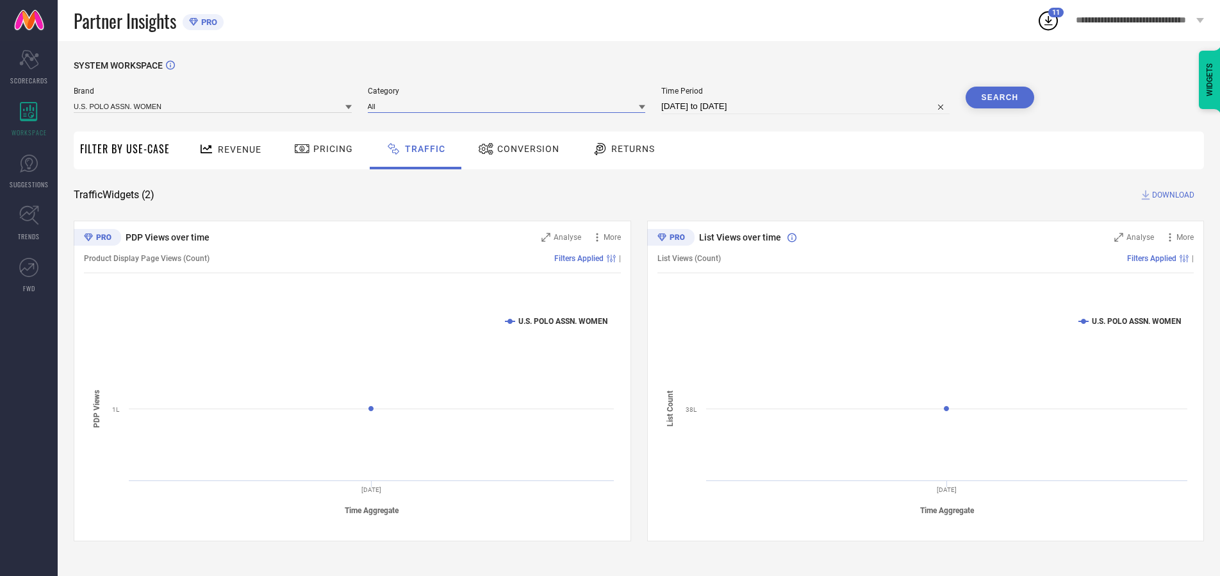
click at [510, 106] on input at bounding box center [507, 105] width 278 height 13
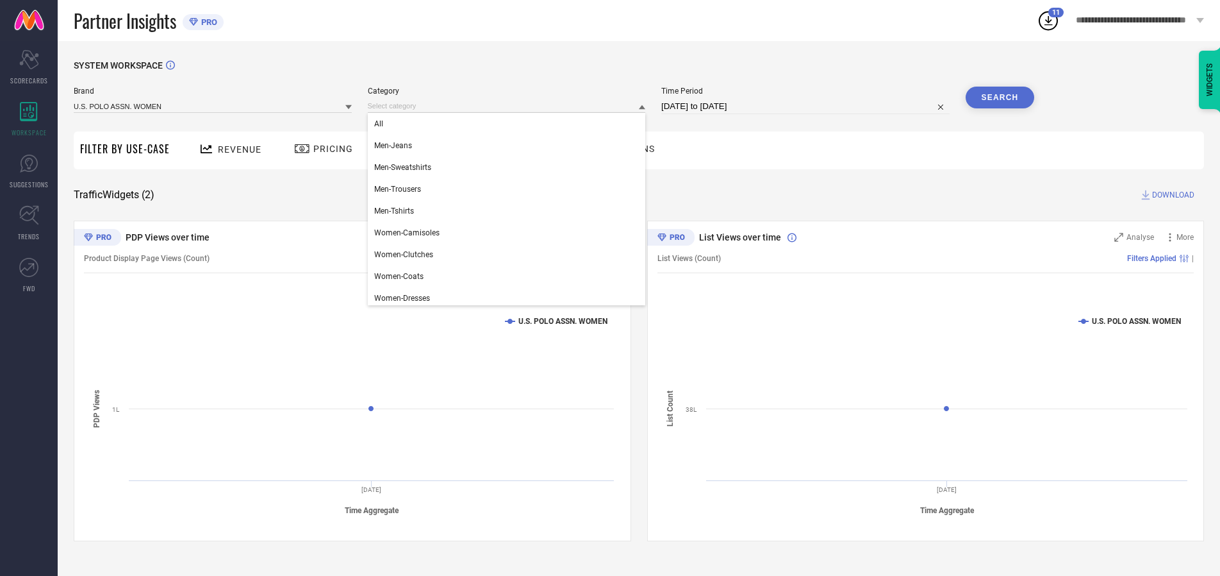
click at [510, 124] on div "All" at bounding box center [507, 124] width 278 height 22
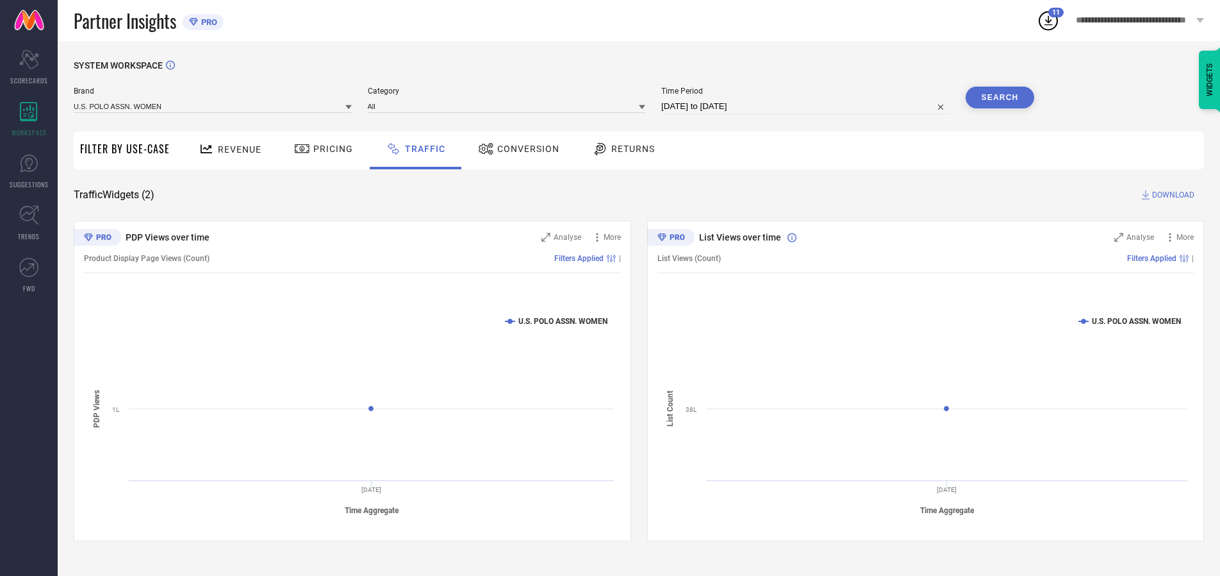
click at [1000, 97] on button "Search" at bounding box center [1000, 98] width 69 height 22
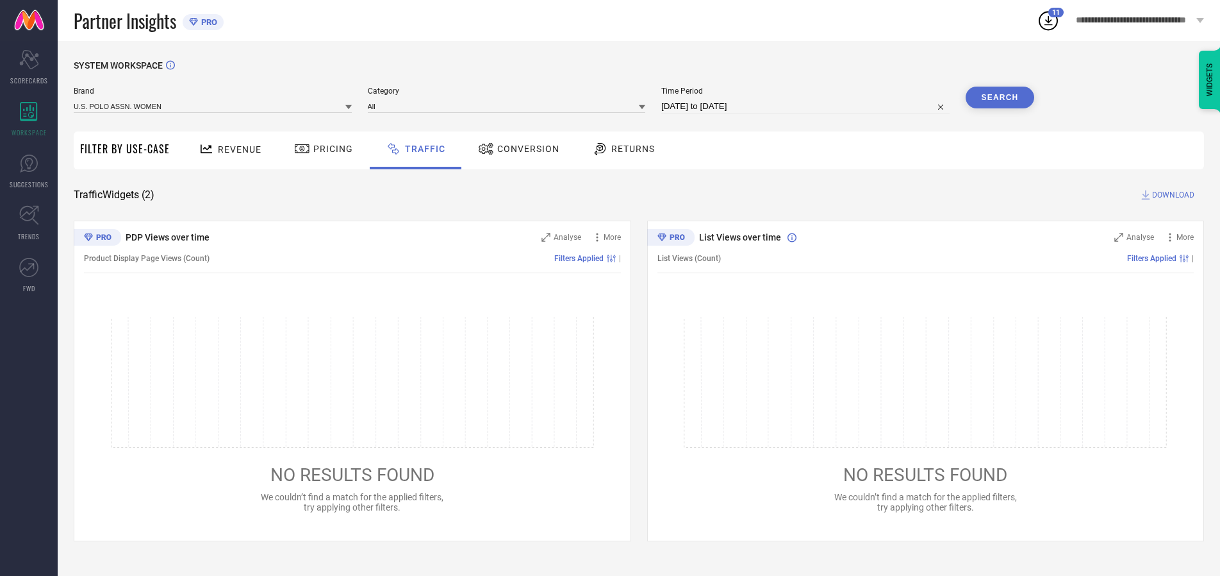
click at [1172, 195] on span "DOWNLOAD" at bounding box center [1173, 194] width 42 height 13
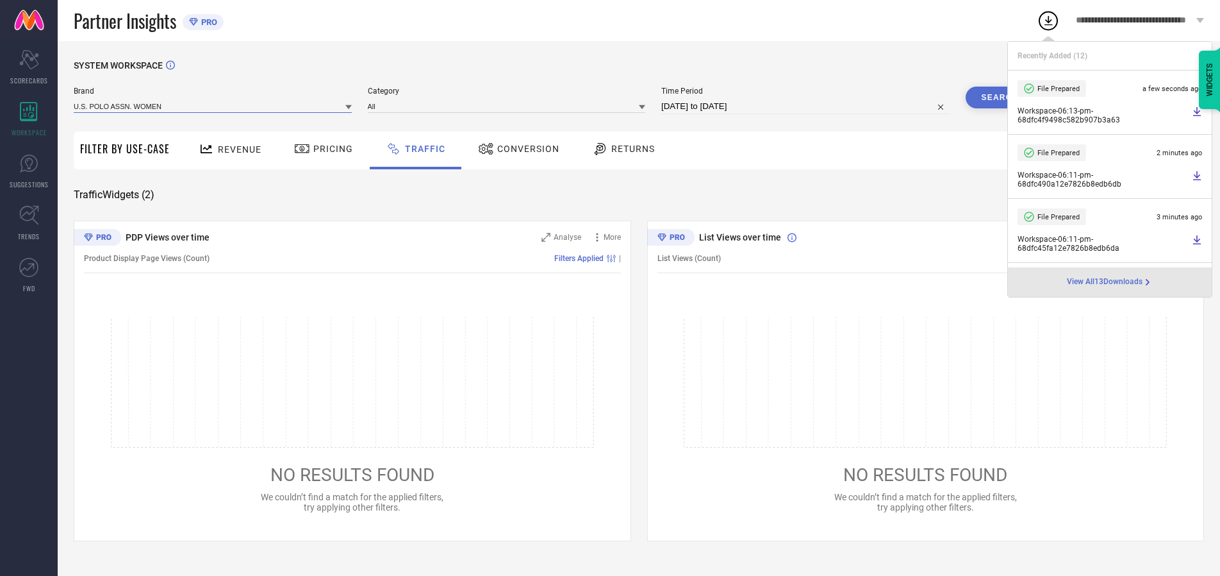
click at [213, 106] on input at bounding box center [213, 105] width 278 height 13
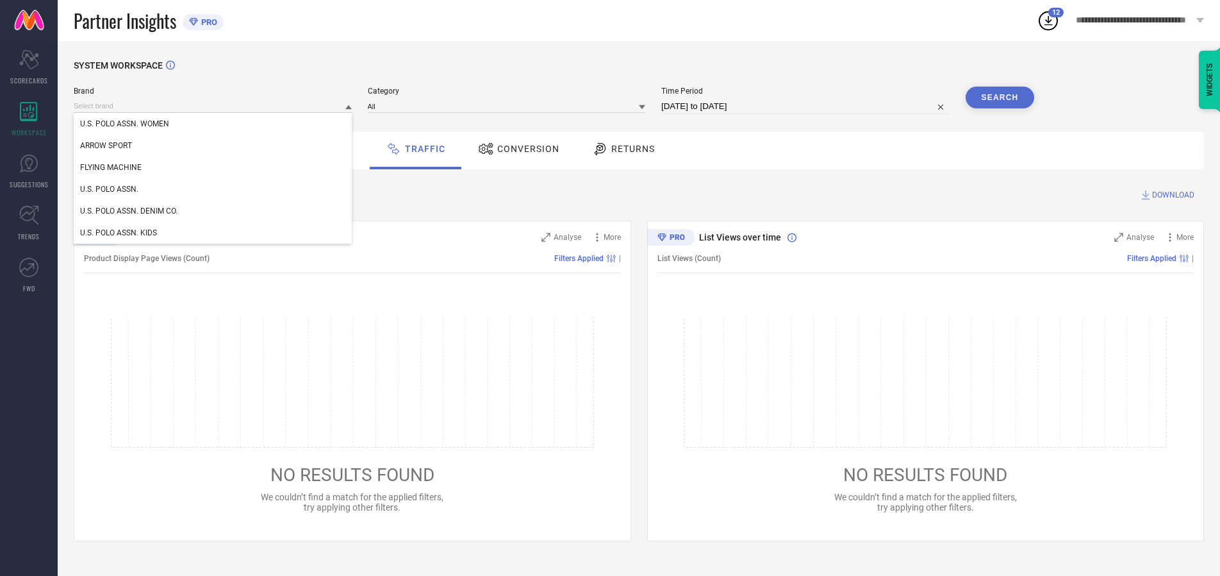
click at [213, 189] on div "U.S. POLO ASSN." at bounding box center [213, 189] width 278 height 22
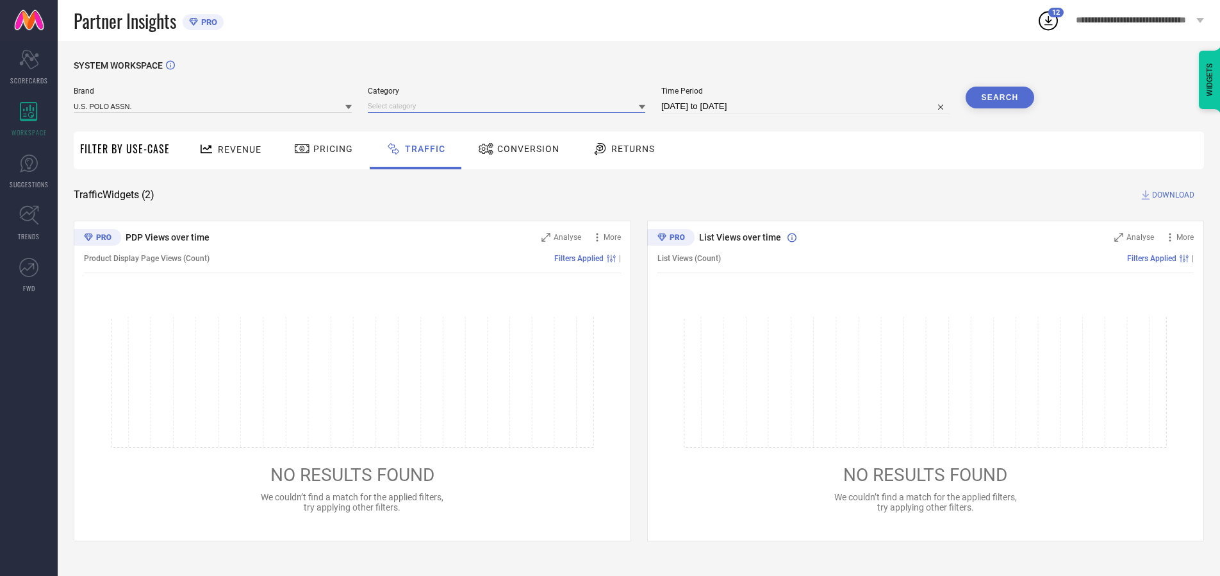
click at [510, 106] on input at bounding box center [507, 105] width 278 height 13
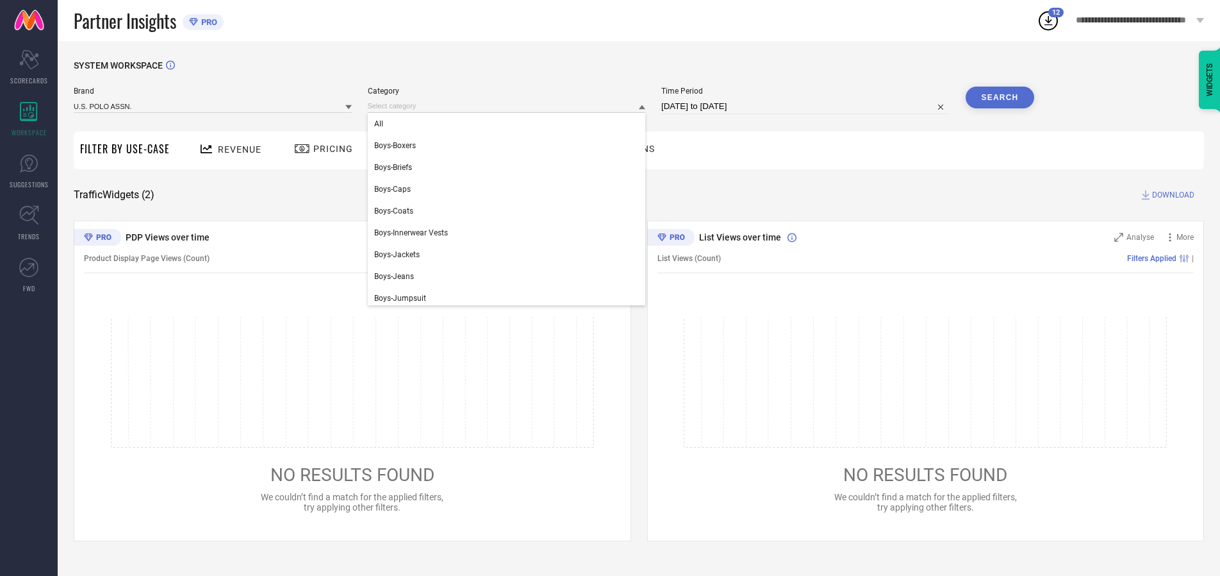
click at [510, 124] on div "All" at bounding box center [507, 124] width 278 height 22
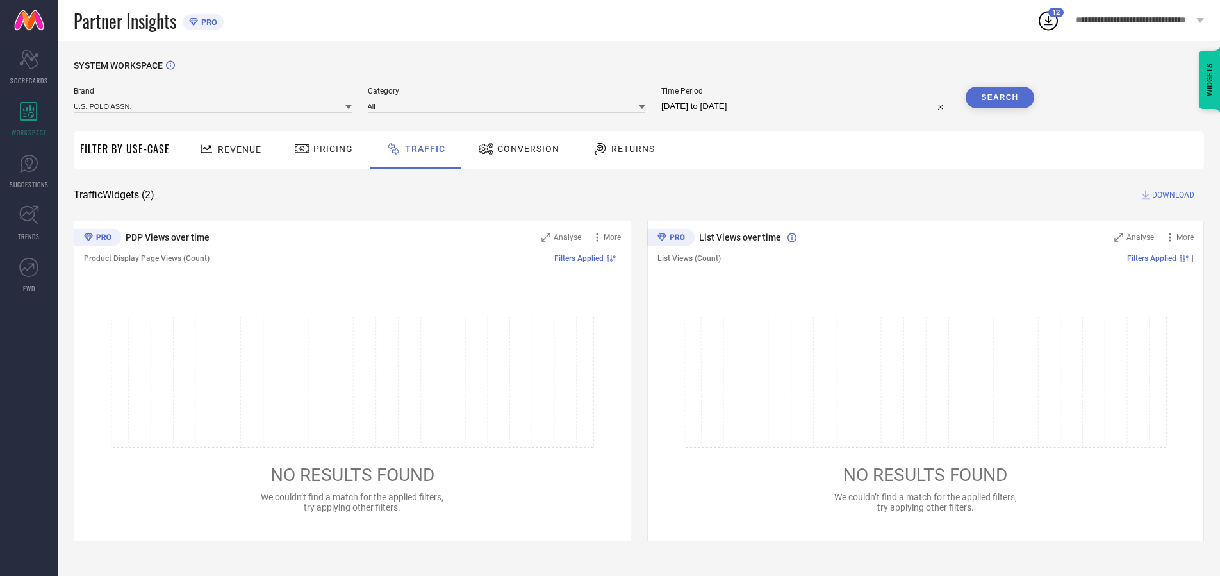
click at [1000, 97] on button "Search" at bounding box center [1000, 98] width 69 height 22
click at [1172, 195] on span "DOWNLOAD" at bounding box center [1173, 194] width 42 height 13
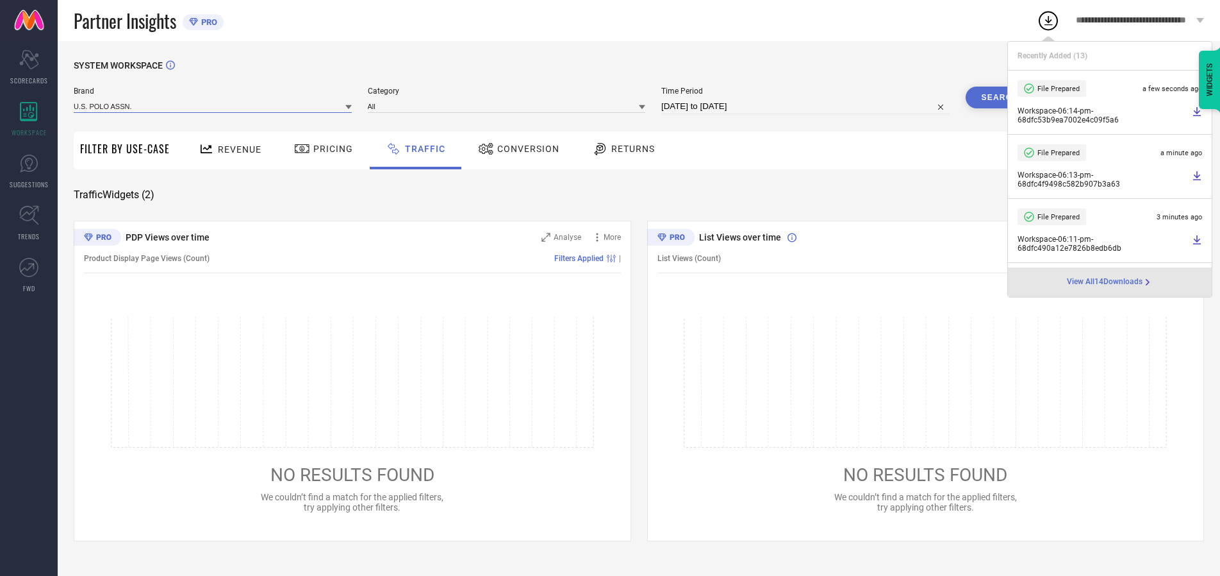
click at [213, 106] on input at bounding box center [213, 105] width 278 height 13
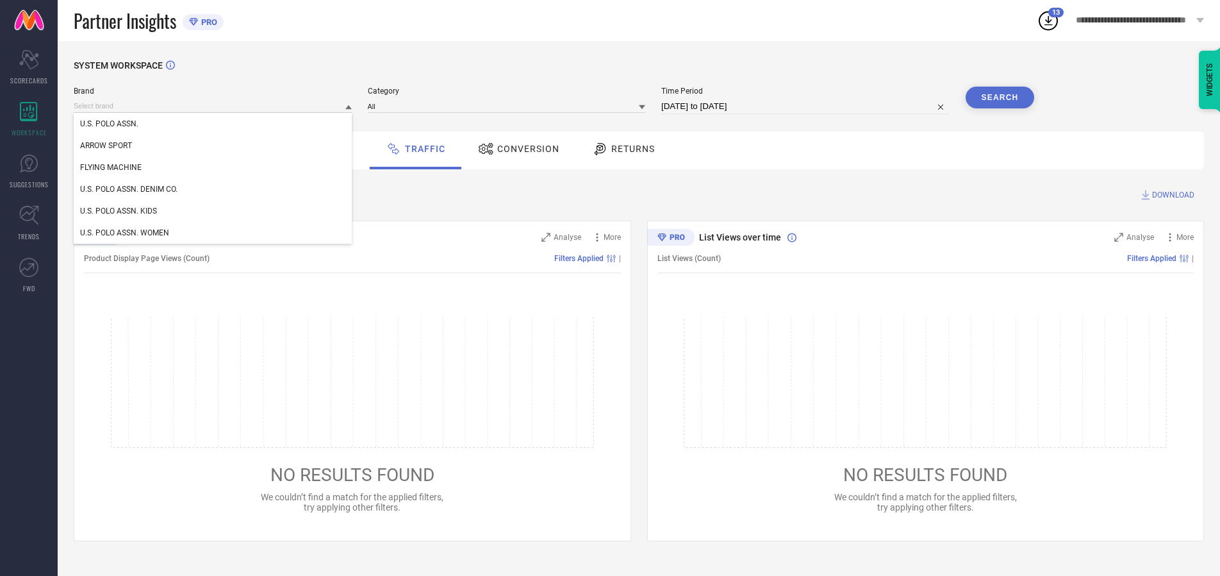
click at [213, 189] on div "U.S. POLO ASSN. DENIM CO." at bounding box center [213, 189] width 278 height 22
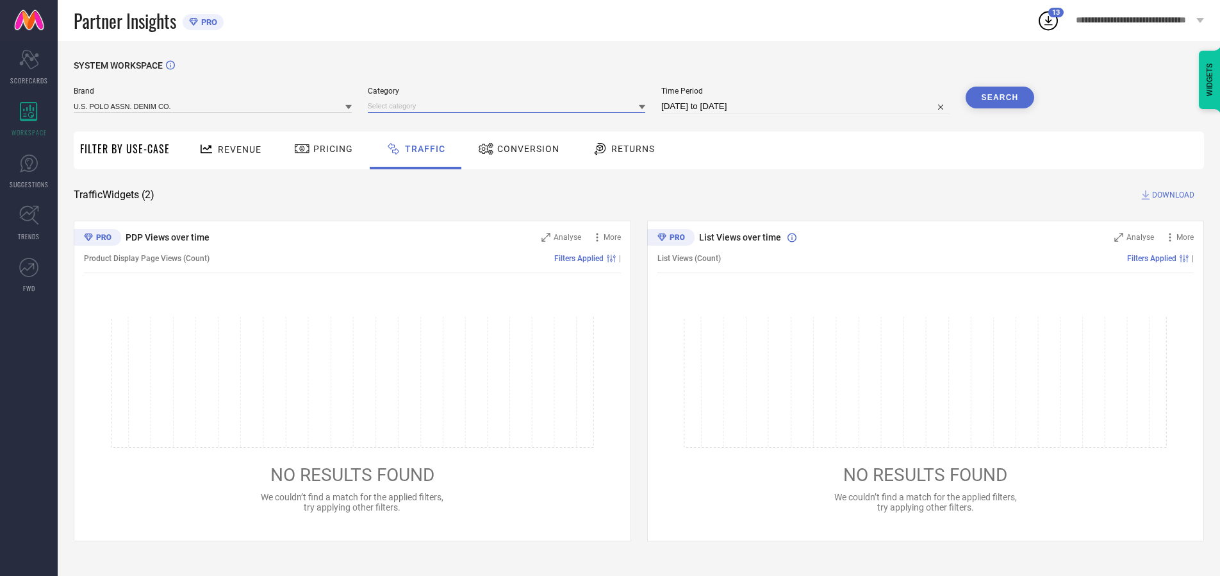
click at [510, 106] on input at bounding box center [507, 105] width 278 height 13
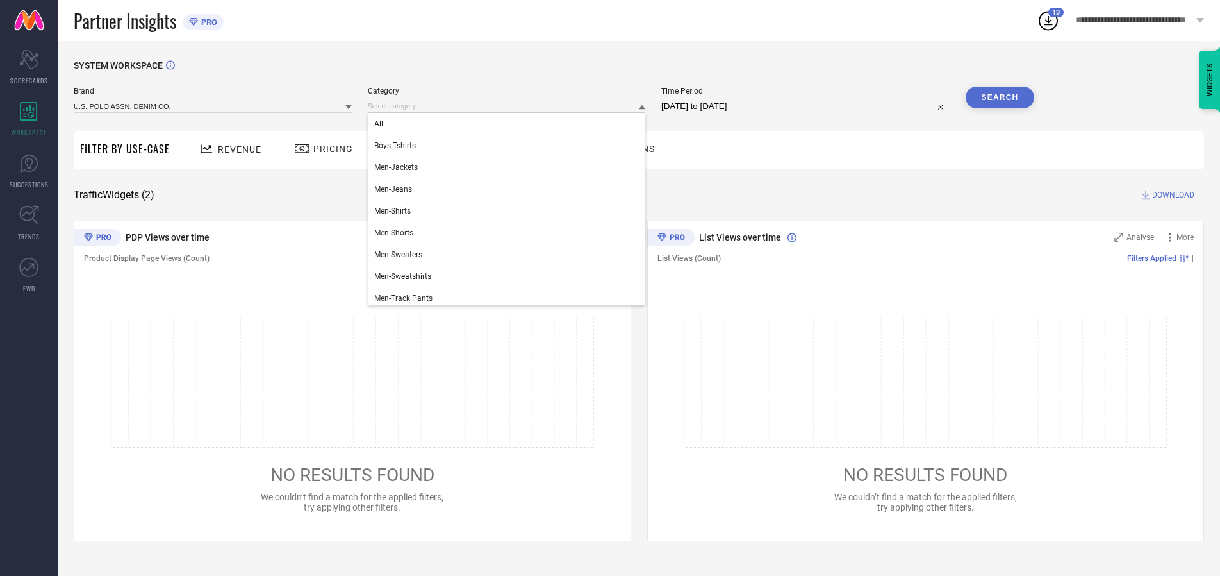
click at [510, 124] on div "All" at bounding box center [507, 124] width 278 height 22
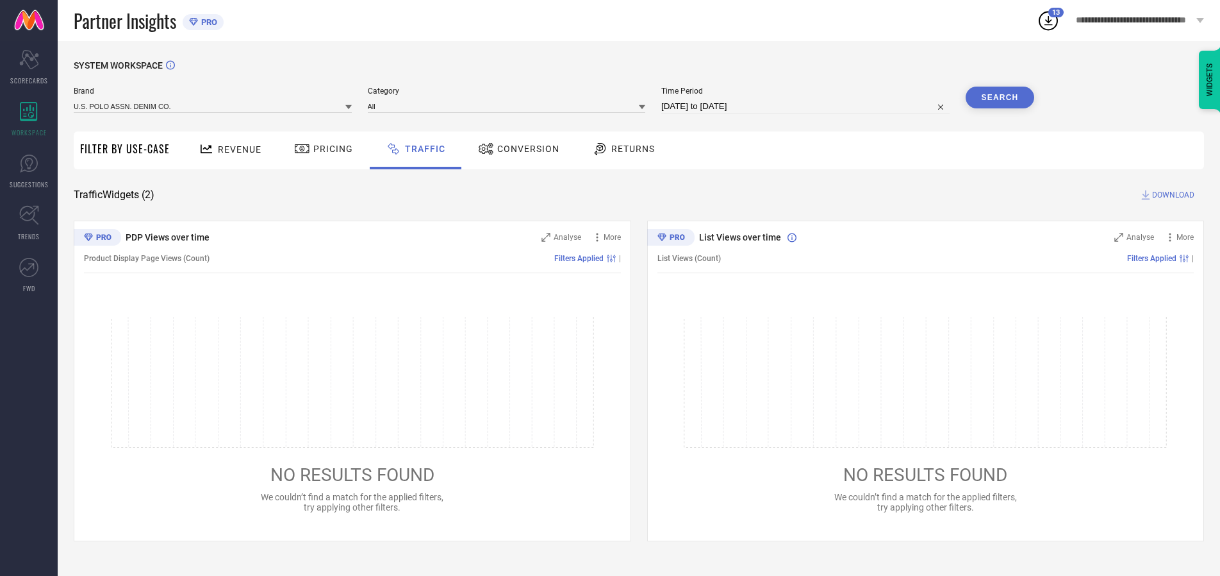
click at [1000, 97] on button "Search" at bounding box center [1000, 98] width 69 height 22
click at [1172, 195] on span "DOWNLOAD" at bounding box center [1173, 194] width 42 height 13
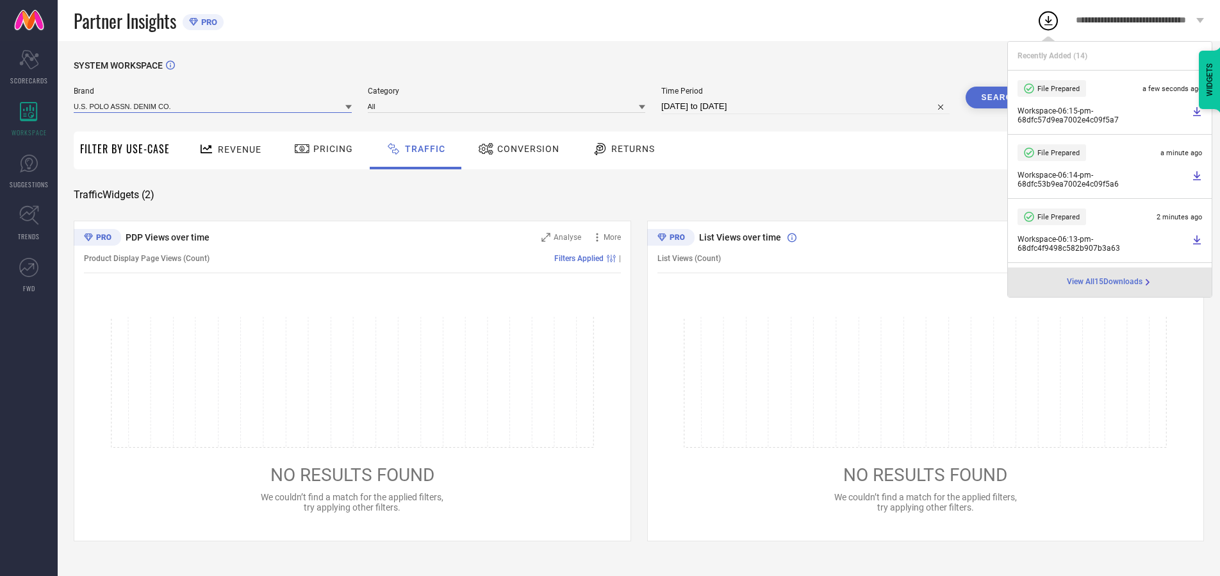
click at [213, 106] on input at bounding box center [213, 105] width 278 height 13
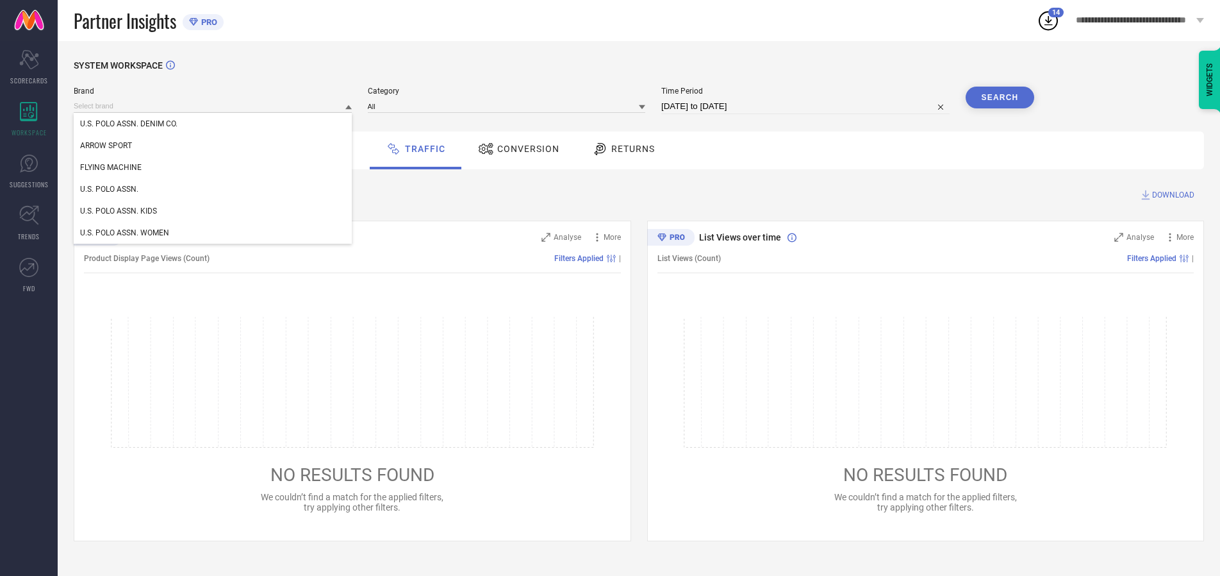
click at [213, 211] on div "U.S. POLO ASSN. KIDS" at bounding box center [213, 211] width 278 height 22
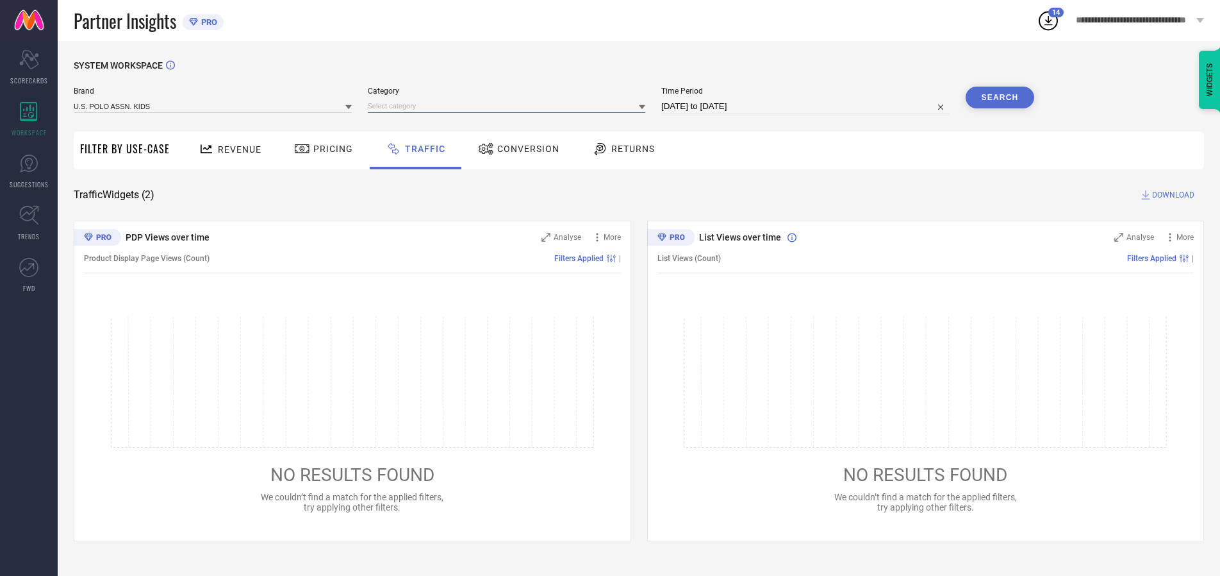
click at [510, 106] on input at bounding box center [507, 105] width 278 height 13
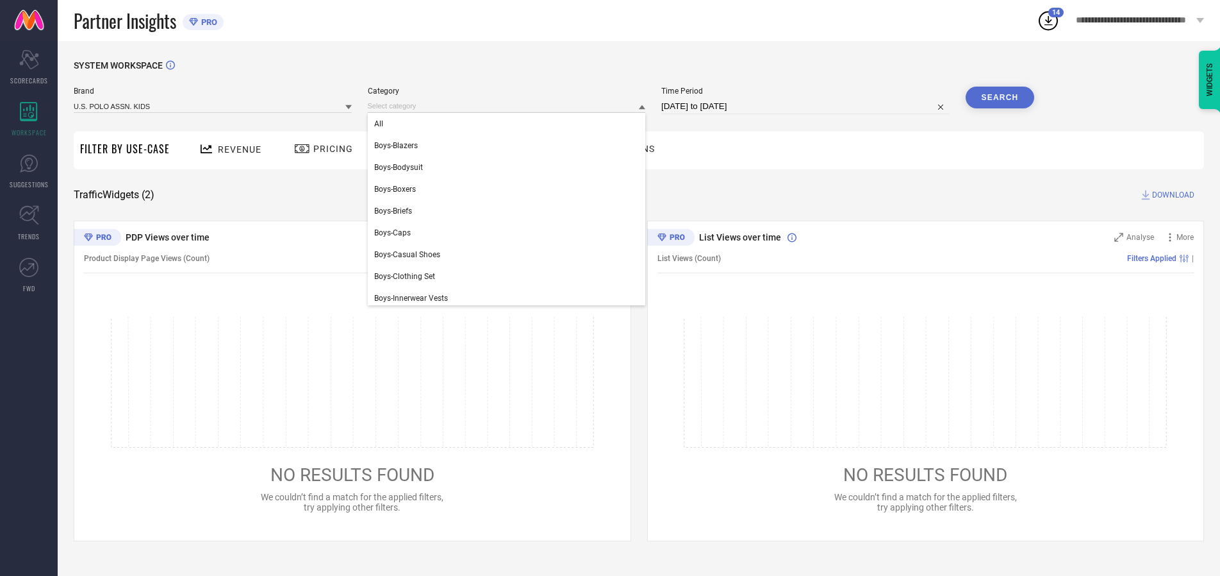
click at [510, 124] on div "All" at bounding box center [507, 124] width 278 height 22
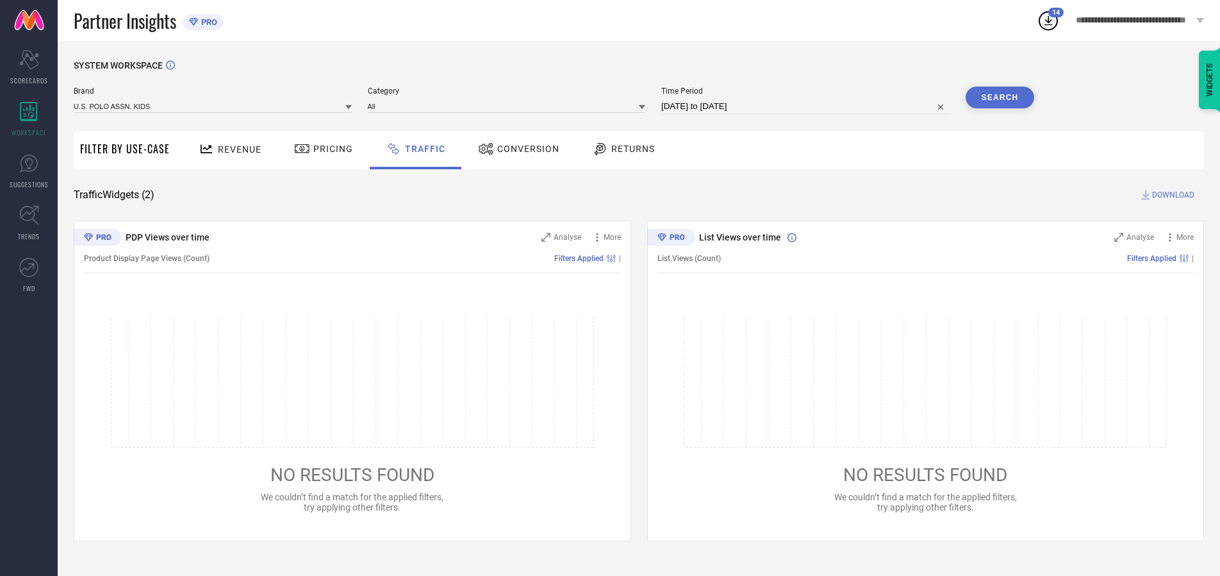
click at [1000, 97] on button "Search" at bounding box center [1000, 98] width 69 height 22
click at [1172, 195] on span "DOWNLOAD" at bounding box center [1173, 194] width 42 height 13
